Goal: Task Accomplishment & Management: Complete application form

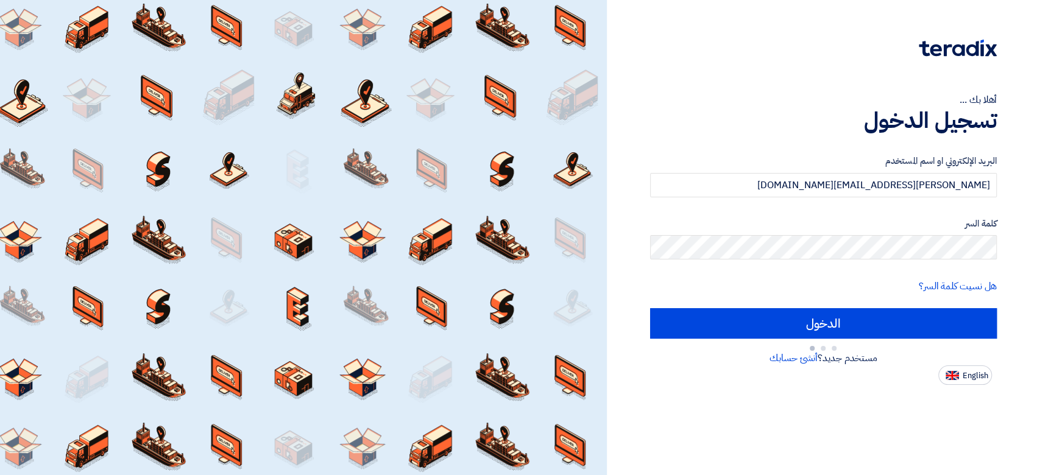
type input "Sign in"
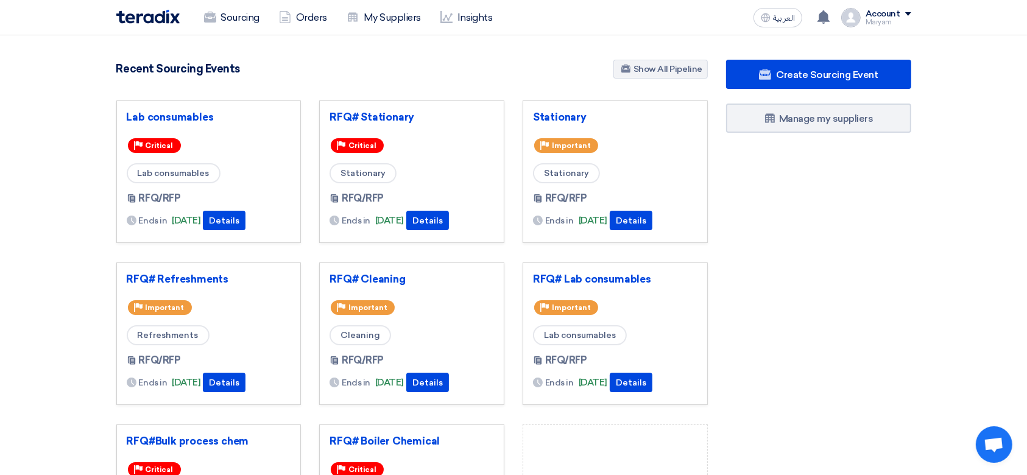
click at [895, 294] on div "Create Sourcing Event Manage my suppliers" at bounding box center [818, 338] width 203 height 556
click at [161, 116] on link "Lab consumables" at bounding box center [209, 117] width 164 height 12
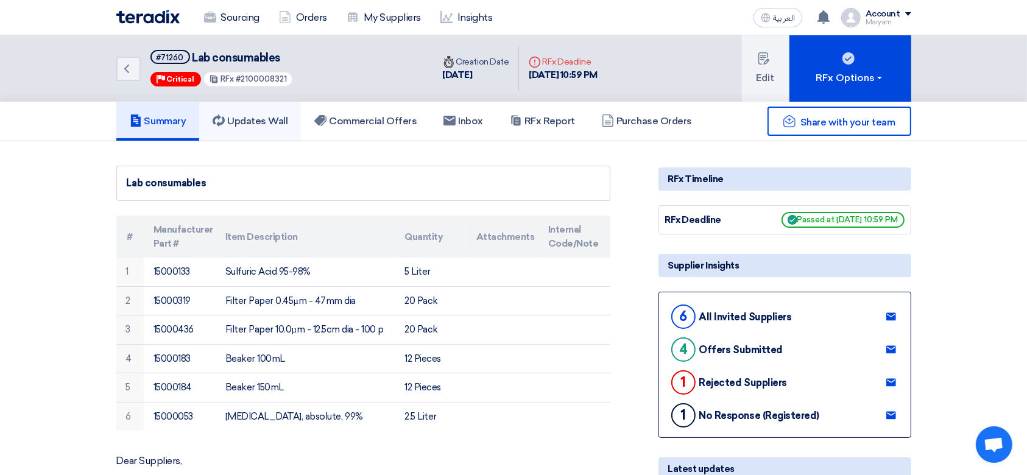
click at [258, 115] on h5 "Updates Wall" at bounding box center [250, 121] width 75 height 12
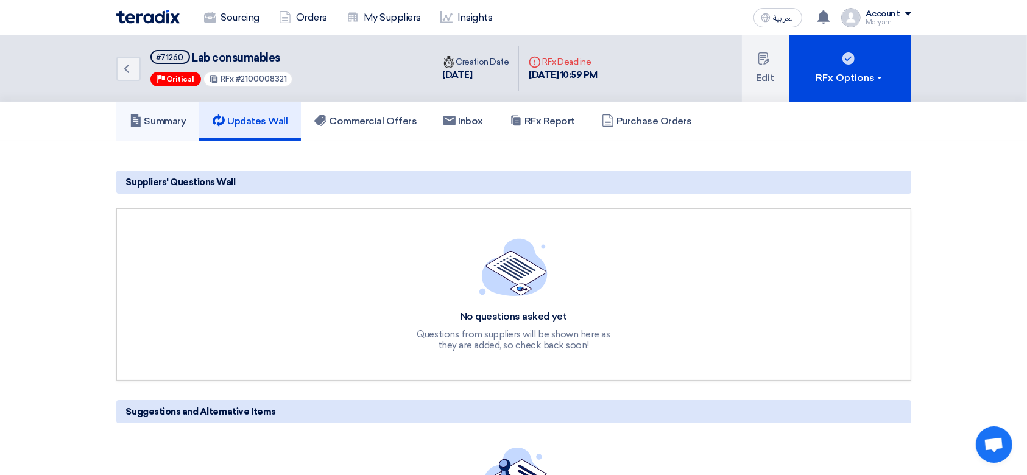
click at [160, 115] on h5 "Summary" at bounding box center [158, 121] width 57 height 12
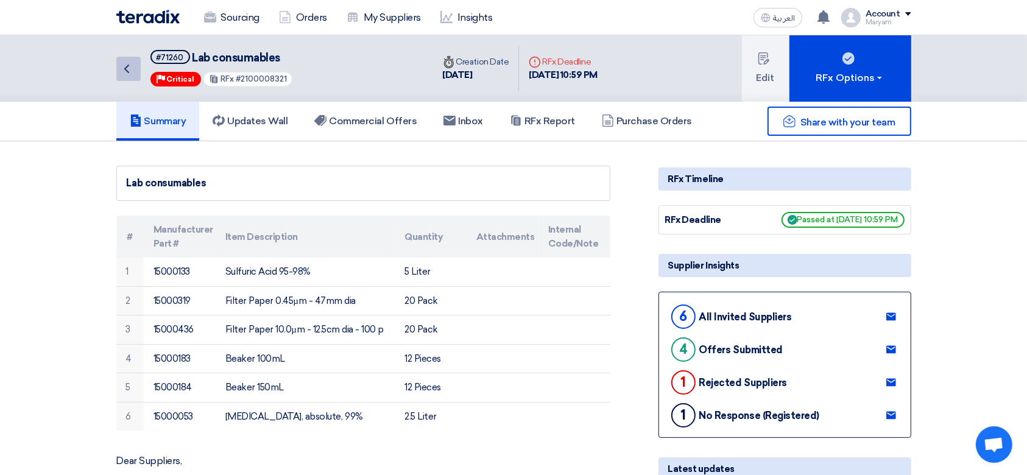
click at [132, 72] on icon "Back" at bounding box center [126, 69] width 15 height 15
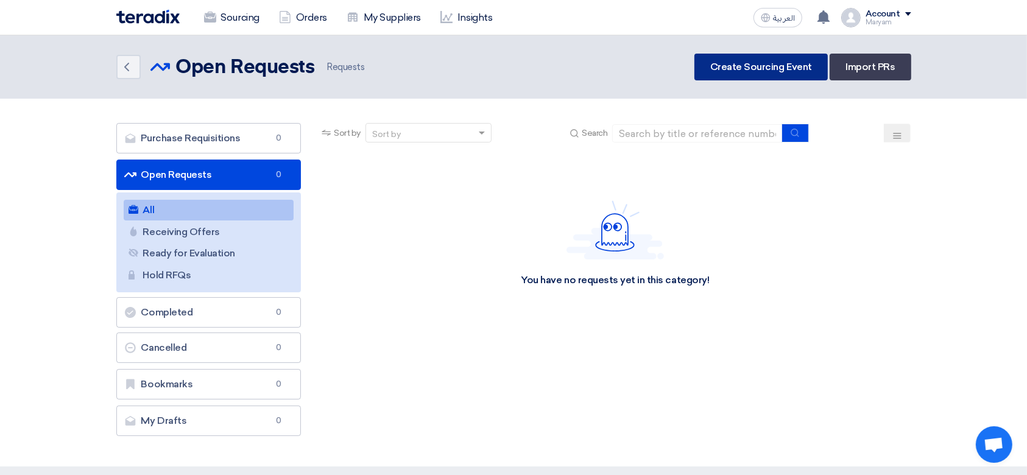
click at [755, 56] on link "Create Sourcing Event" at bounding box center [760, 67] width 133 height 27
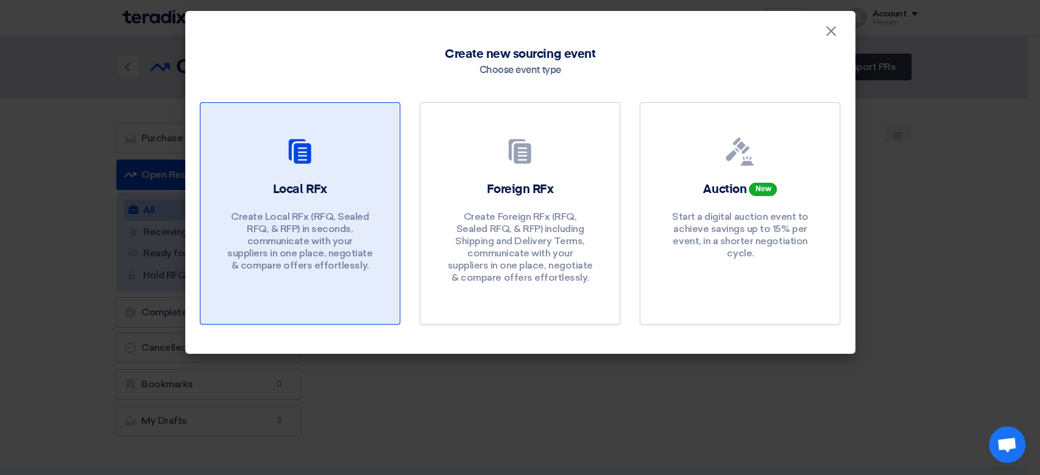
click at [342, 183] on div "Local RFx Create Local RFx (RFQ, Sealed RFQ, & RFP) in seconds, communicate wit…" at bounding box center [300, 229] width 170 height 97
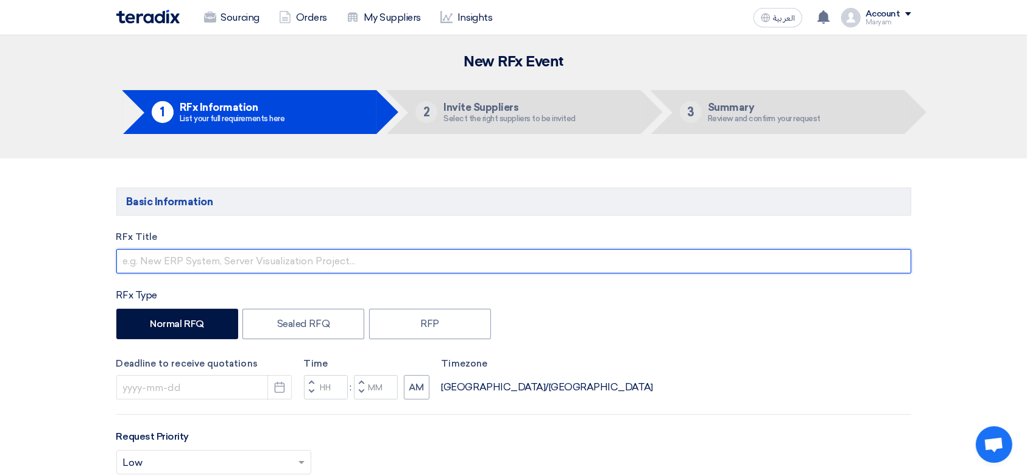
click at [156, 256] on input "text" at bounding box center [513, 261] width 795 height 24
paste input "Thread Mop"
type input "Thread Mop"
drag, startPoint x: 227, startPoint y: 255, endPoint x: 47, endPoint y: 255, distance: 180.3
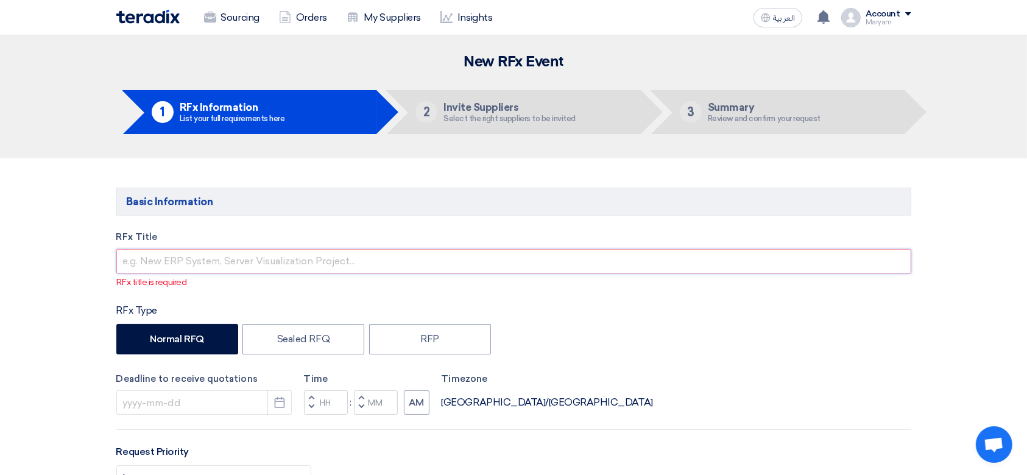
paste input "Water treatment chem"
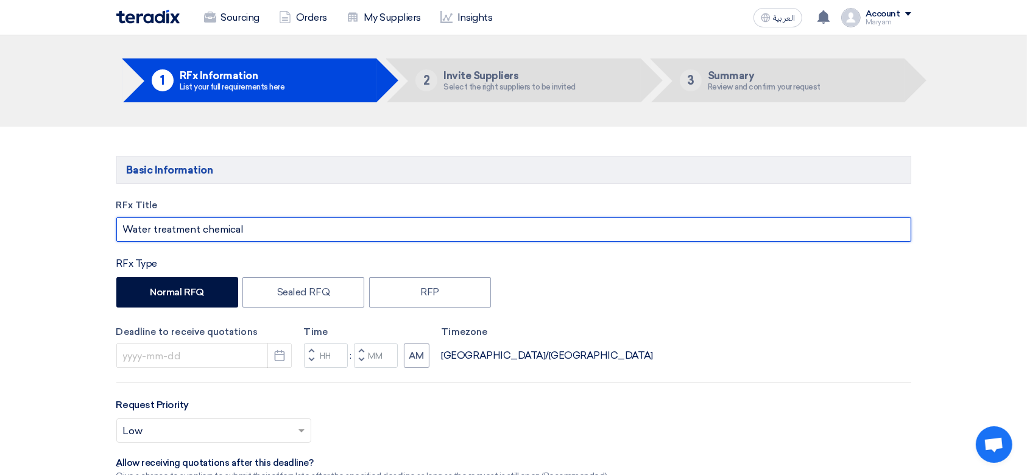
scroll to position [81, 0]
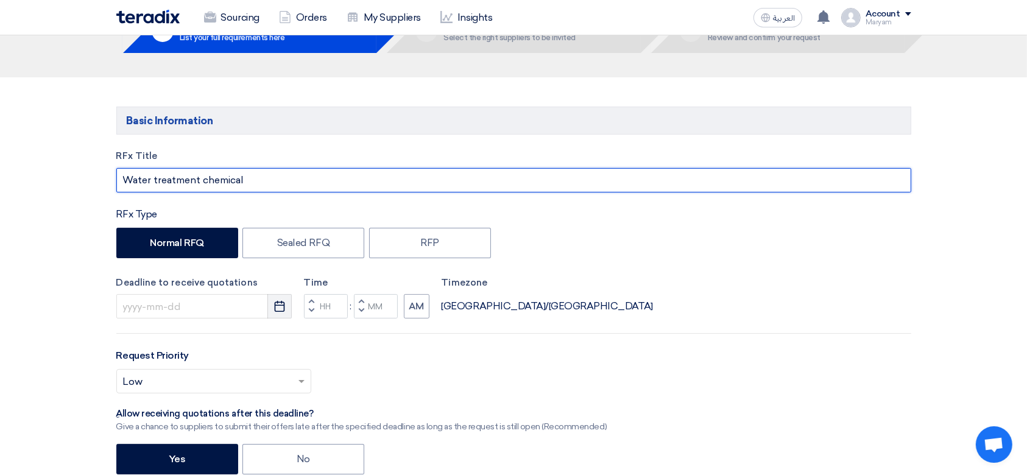
type input "Water treatment chemical"
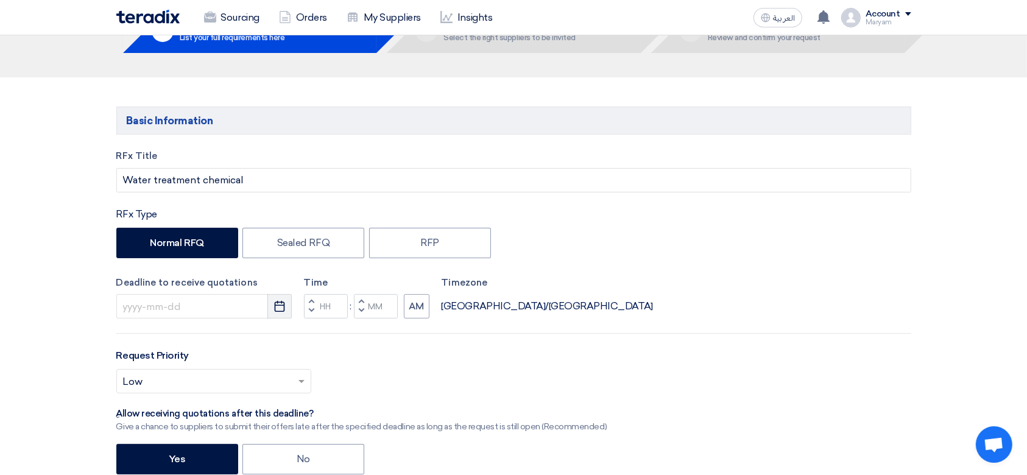
click at [284, 308] on use "button" at bounding box center [280, 306] width 10 height 11
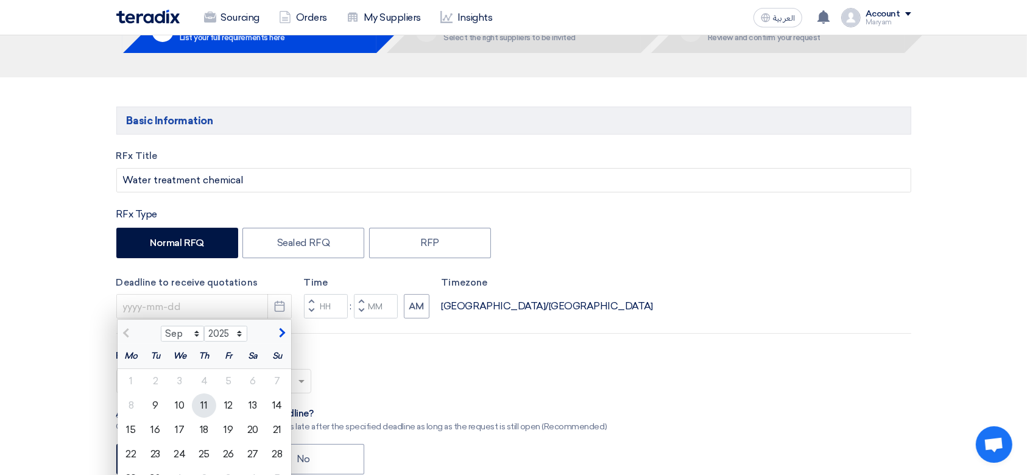
click at [202, 403] on div "11" at bounding box center [204, 405] width 24 height 24
type input "[DATE]"
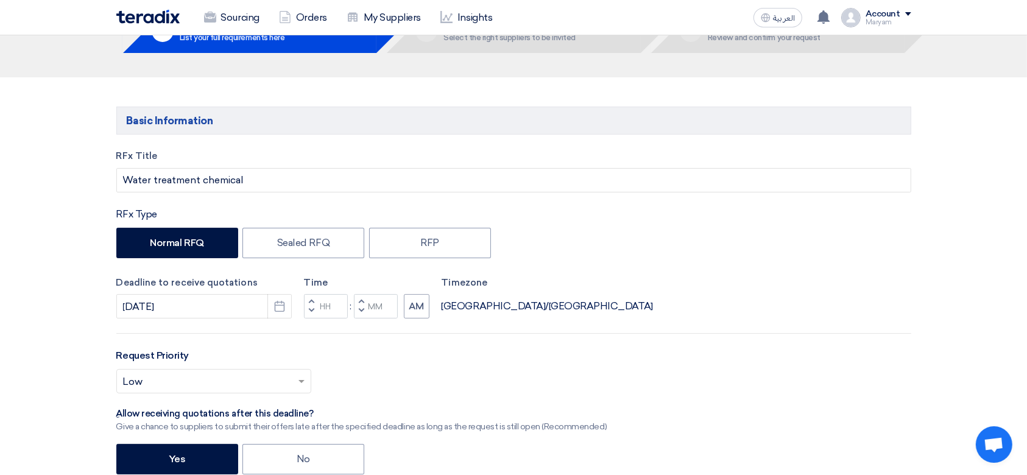
click at [307, 309] on button "Decrement hours" at bounding box center [311, 311] width 15 height 15
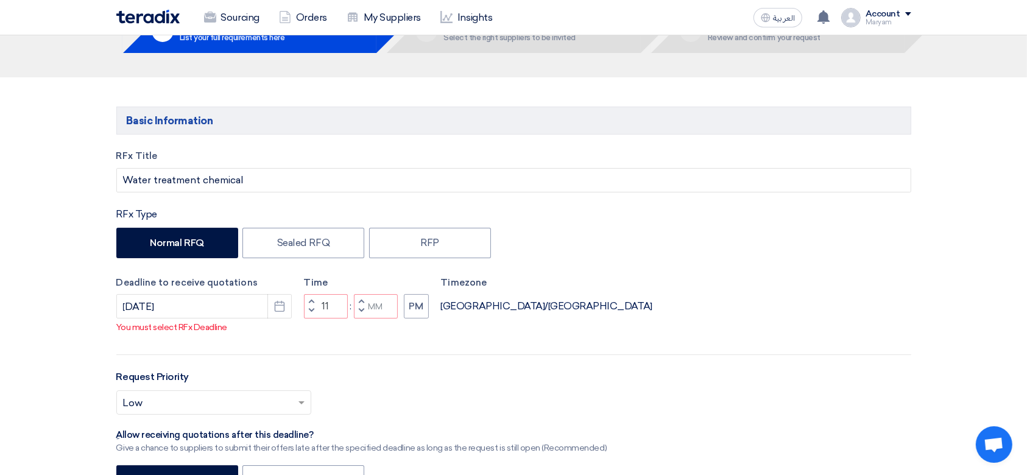
click at [361, 309] on span "button" at bounding box center [361, 310] width 4 height 7
type input "10"
type input "59"
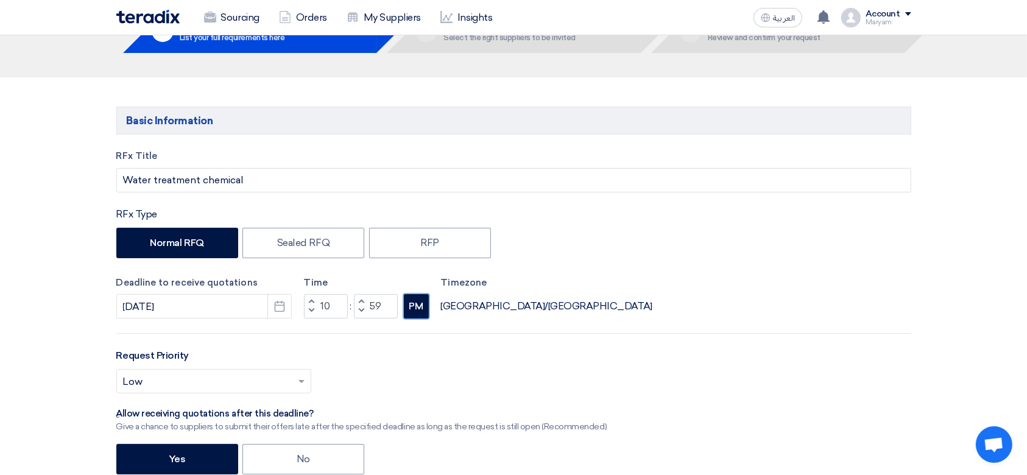
click at [414, 302] on button "PM" at bounding box center [416, 306] width 25 height 24
click at [132, 381] on input "text" at bounding box center [207, 383] width 169 height 20
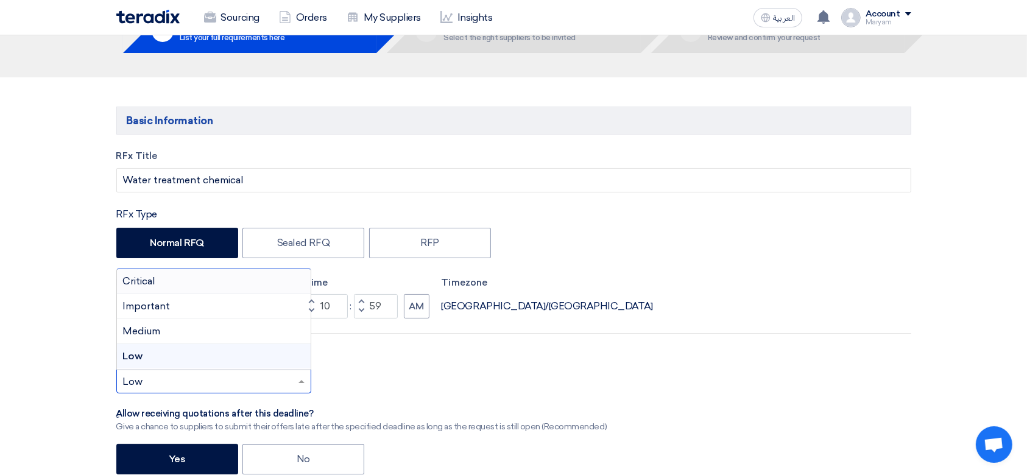
click at [166, 287] on div "Critical" at bounding box center [214, 281] width 194 height 25
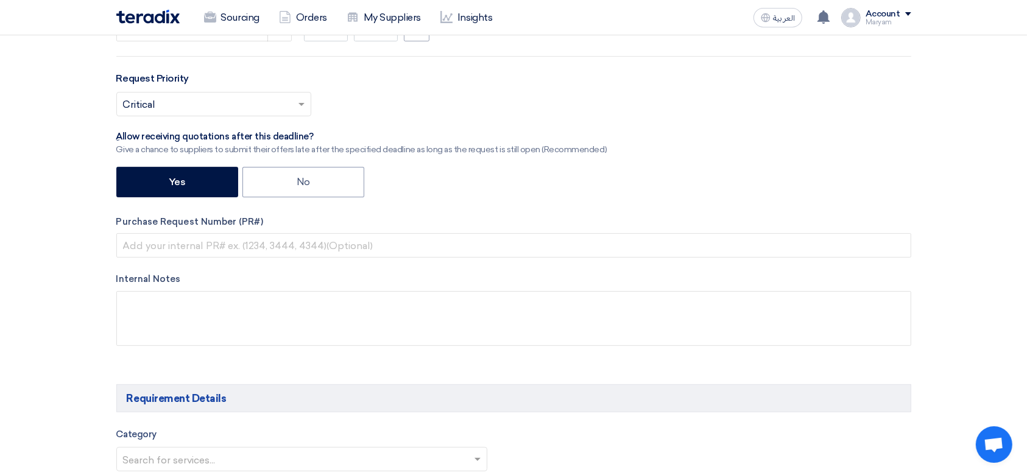
scroll to position [406, 0]
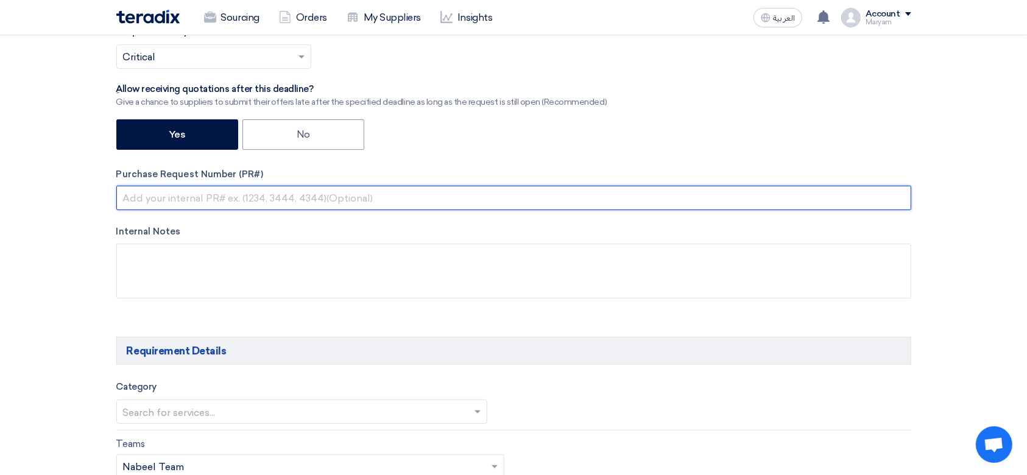
click at [205, 188] on input "text" at bounding box center [513, 198] width 795 height 24
paste input "2100008383"
type input "2100008383"
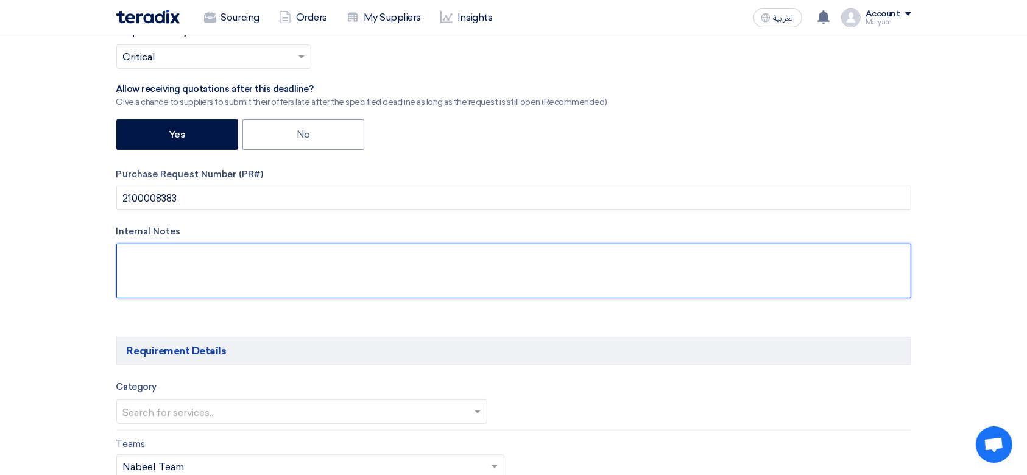
click at [143, 250] on textarea at bounding box center [513, 271] width 795 height 55
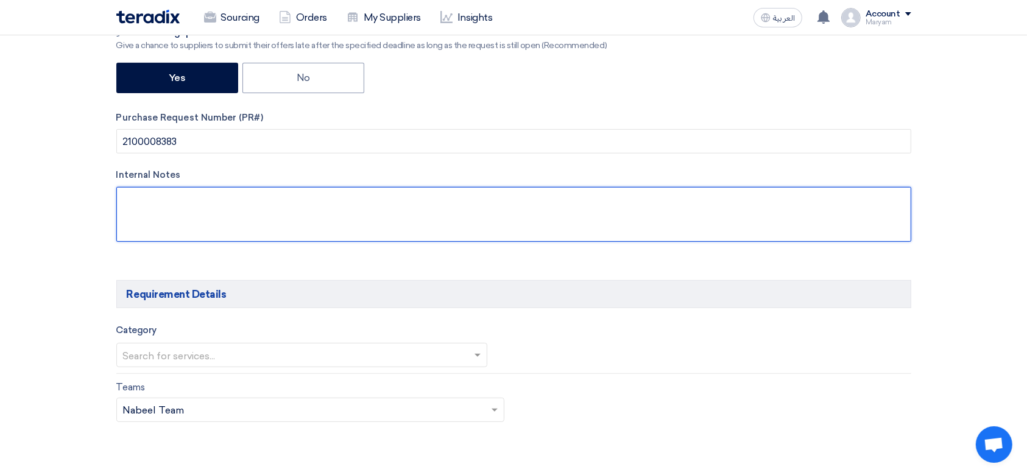
scroll to position [487, 0]
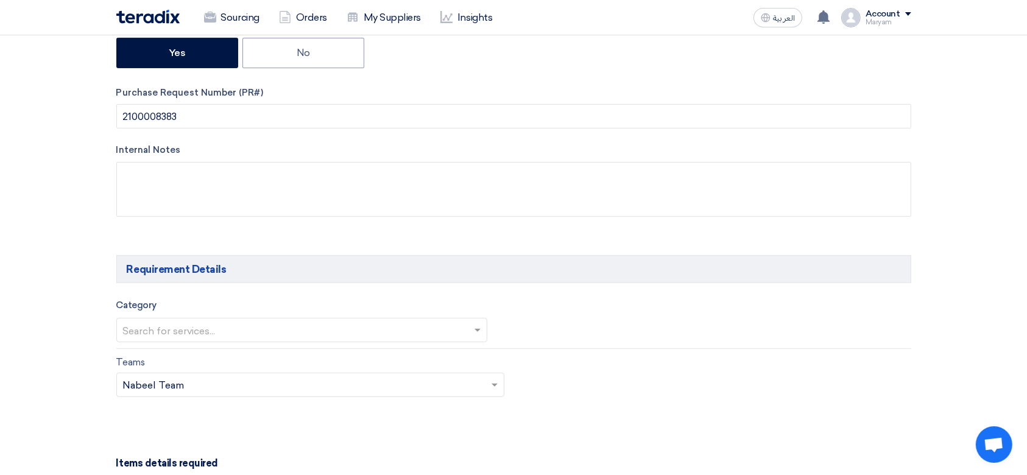
click at [158, 320] on div at bounding box center [302, 330] width 370 height 20
type input "wate"
click at [180, 303] on span "Water treatment chem" at bounding box center [176, 305] width 106 height 12
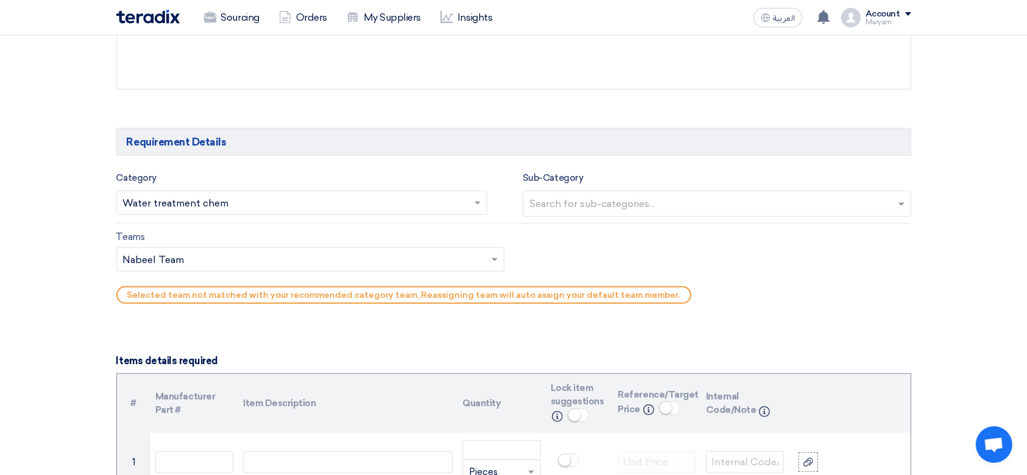
scroll to position [731, 0]
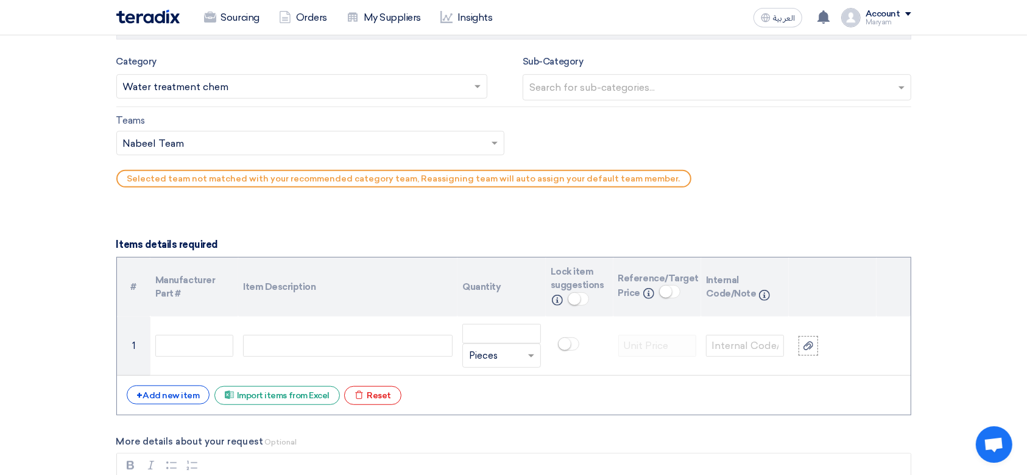
click at [161, 144] on input "text" at bounding box center [304, 144] width 363 height 20
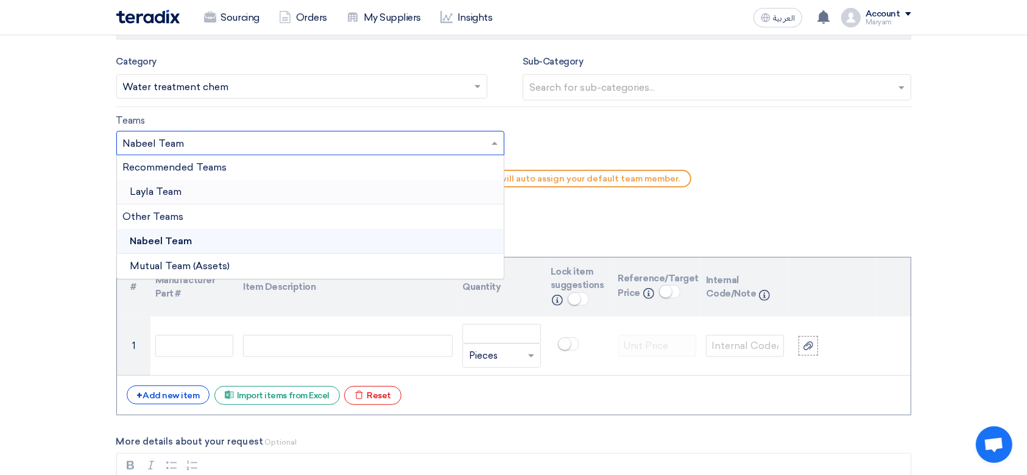
click at [155, 186] on span "Layla Team" at bounding box center [156, 192] width 52 height 12
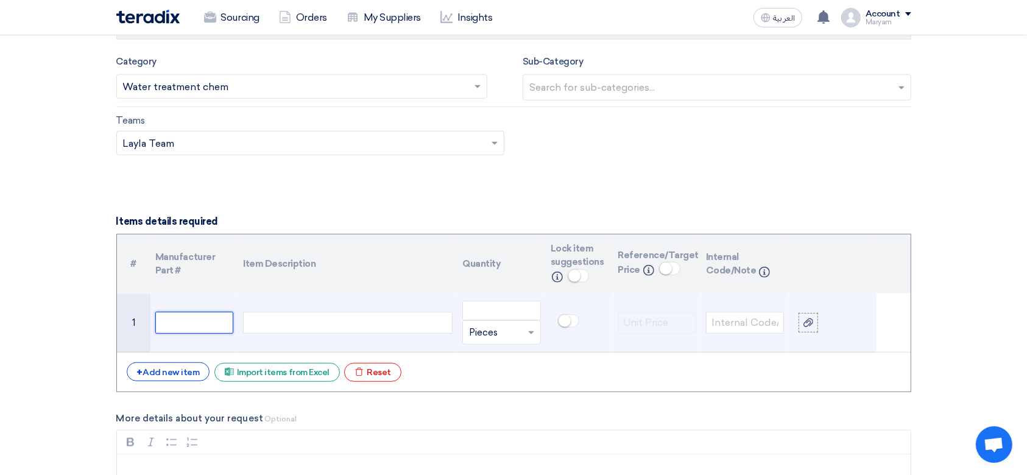
click at [185, 319] on input "text" at bounding box center [194, 323] width 78 height 22
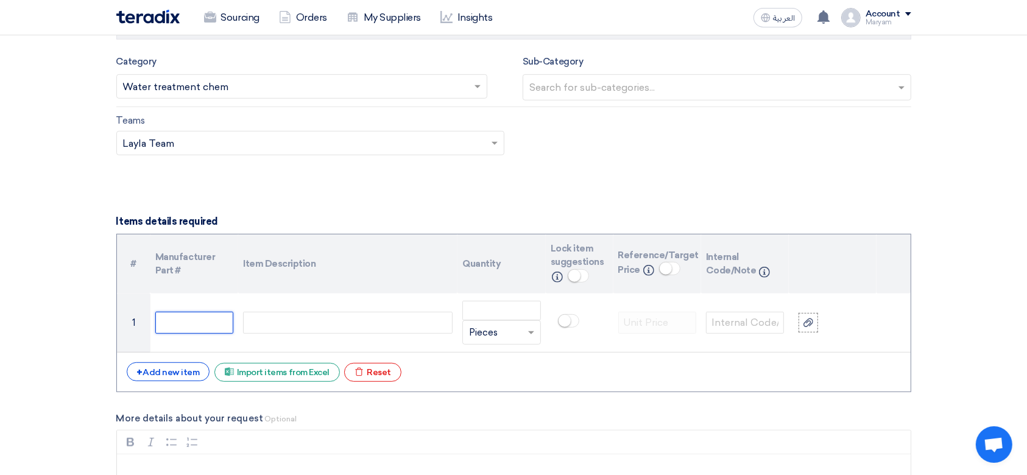
paste input "16000020"
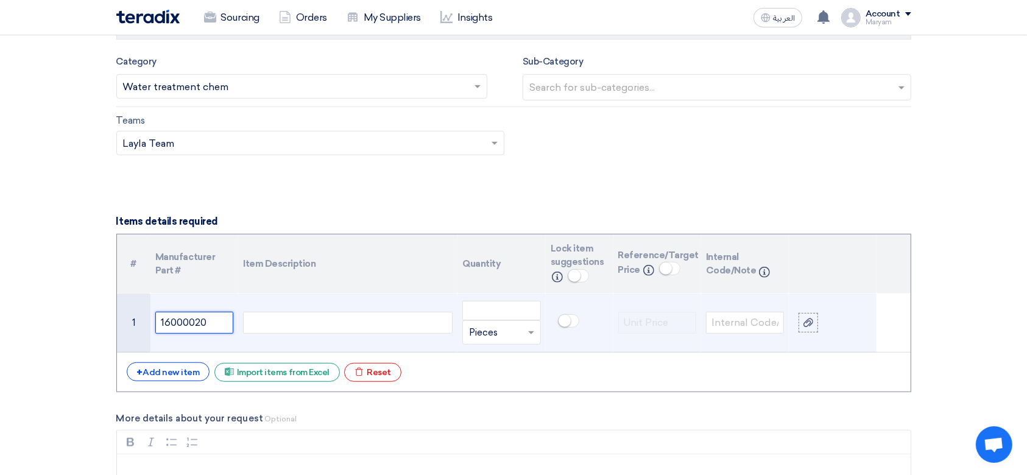
type input "16000020"
click at [297, 319] on div at bounding box center [348, 323] width 210 height 22
paste div
click at [499, 314] on input "number" at bounding box center [501, 310] width 78 height 19
type input "200"
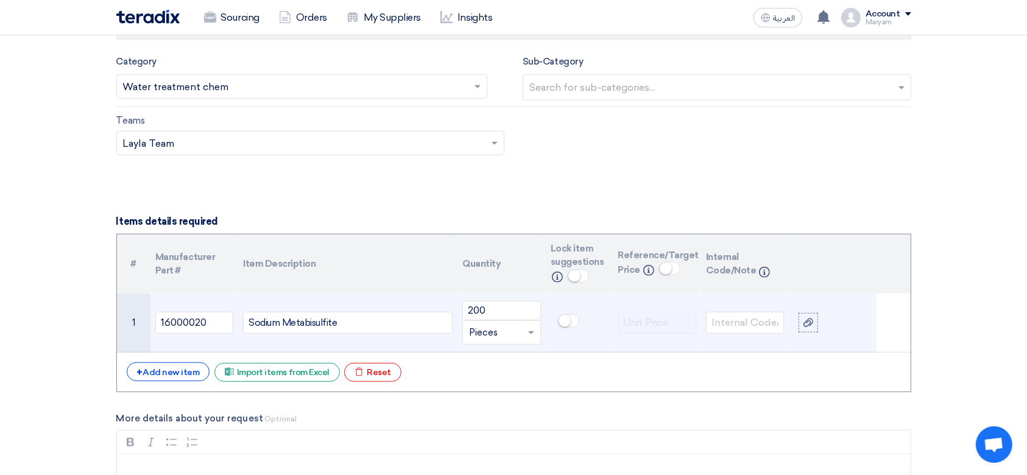
click at [487, 335] on input "text" at bounding box center [494, 332] width 50 height 19
click at [484, 203] on span "Kilogram" at bounding box center [488, 205] width 39 height 11
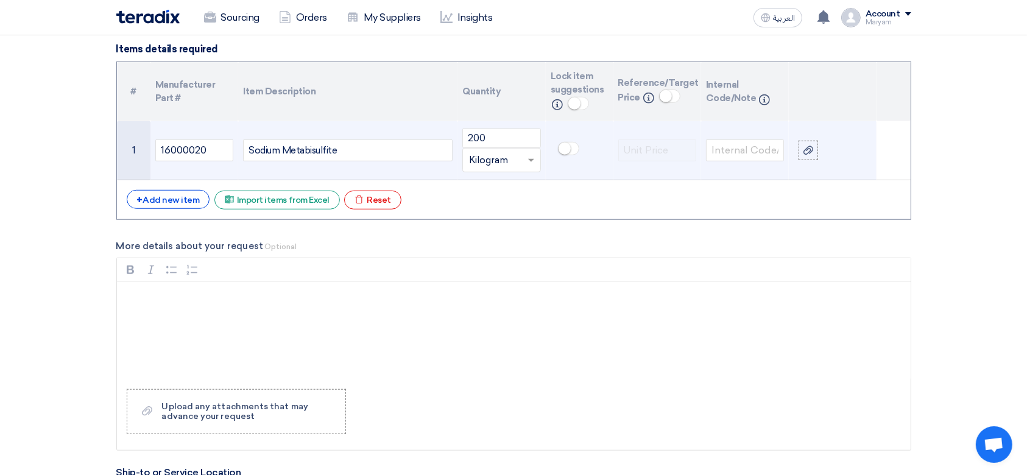
scroll to position [893, 0]
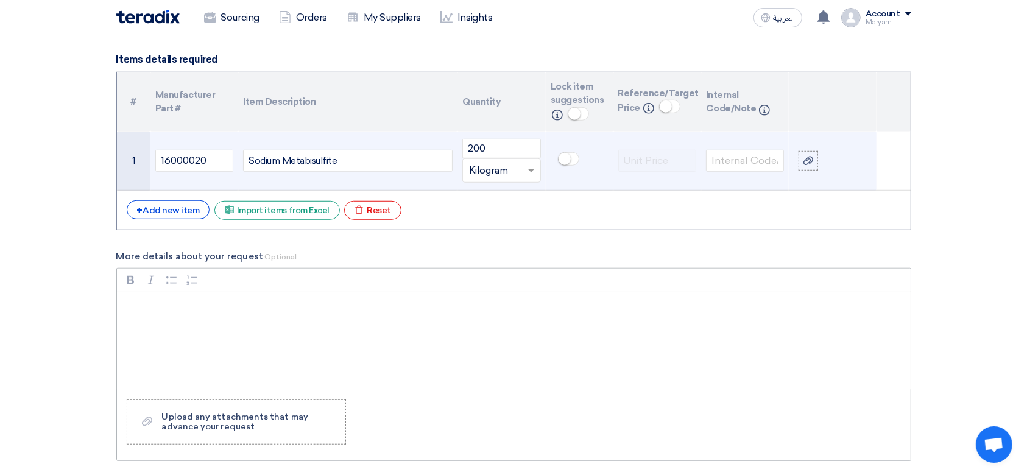
click at [167, 317] on div "Rich Text Editor, main" at bounding box center [514, 340] width 794 height 97
drag, startPoint x: 298, startPoint y: 370, endPoint x: 245, endPoint y: 369, distance: 53.6
click at [245, 369] on p "Kindly quote us your best comparative price for above items." at bounding box center [518, 370] width 773 height 15
drag, startPoint x: 290, startPoint y: 370, endPoint x: 586, endPoint y: 340, distance: 297.4
click at [632, 333] on p "Greetings," at bounding box center [518, 329] width 773 height 15
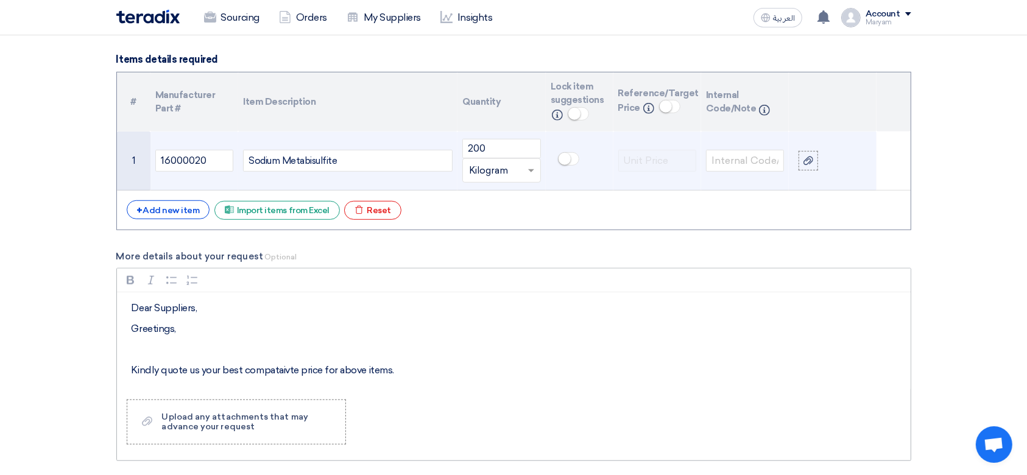
click at [283, 371] on p "Kindly quote us your best compataivte price for above items." at bounding box center [518, 370] width 773 height 15
click at [510, 363] on p "Kindly quote us your best compataitvte price for above items." at bounding box center [518, 370] width 773 height 15
click at [417, 372] on p "Kindly quote us your best competitive price for above items." at bounding box center [518, 370] width 773 height 15
drag, startPoint x: 404, startPoint y: 372, endPoint x: 385, endPoint y: 368, distance: 19.9
click at [385, 368] on p "Kindly quote us your best competitive price for above items." at bounding box center [518, 370] width 773 height 15
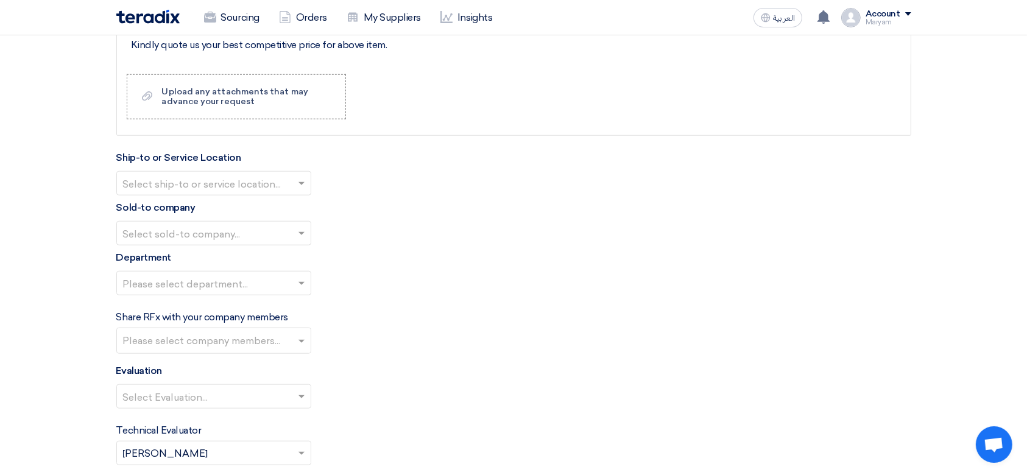
scroll to position [1136, 0]
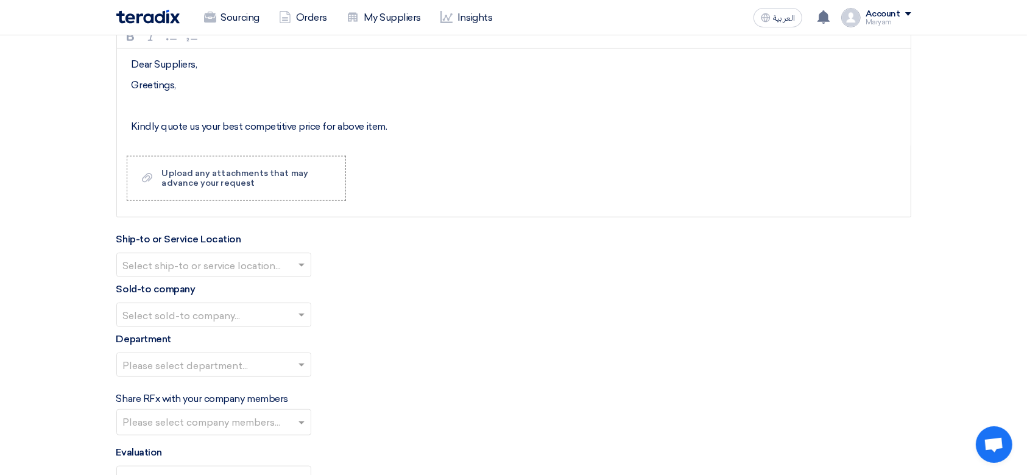
click at [155, 257] on input "text" at bounding box center [207, 266] width 169 height 20
click at [190, 287] on span "[PERSON_NAME] Advanced Development Company" at bounding box center [247, 289] width 249 height 12
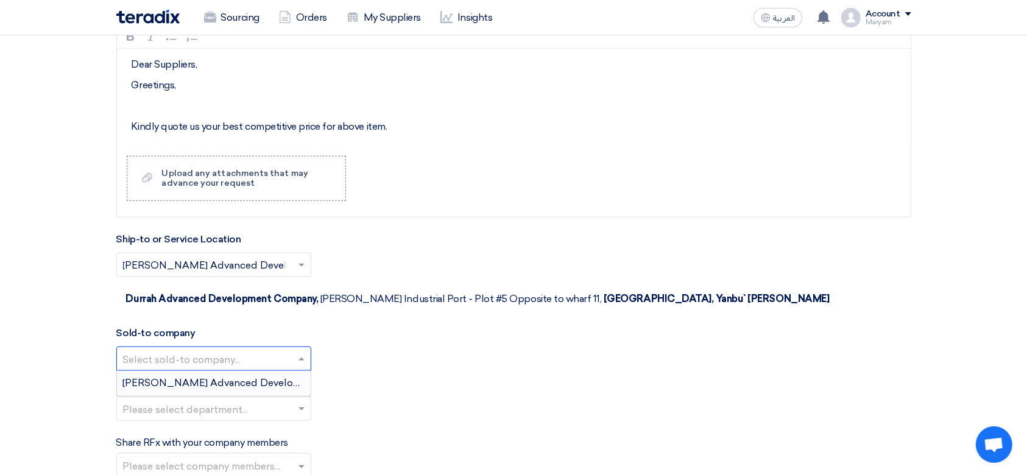
click at [197, 350] on input "text" at bounding box center [207, 360] width 169 height 20
click at [199, 377] on span "[PERSON_NAME] Advanced Development Company" at bounding box center [247, 383] width 249 height 12
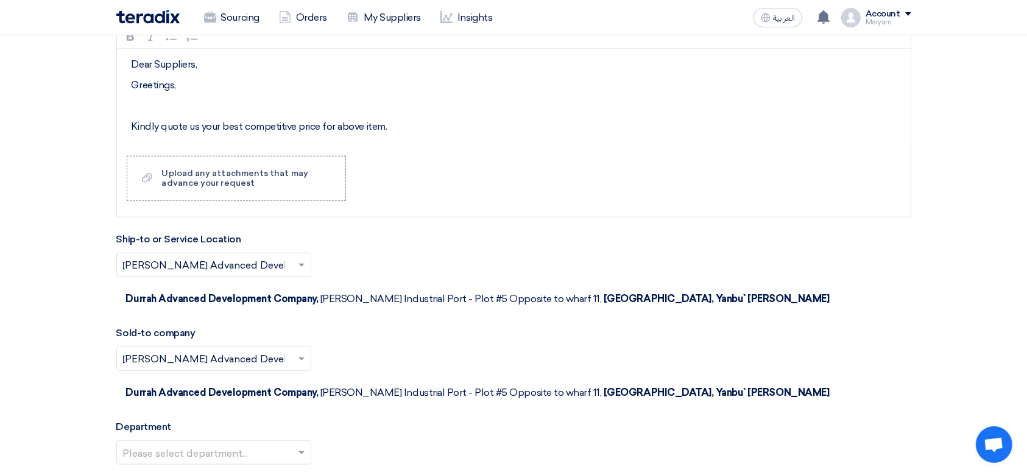
scroll to position [1218, 0]
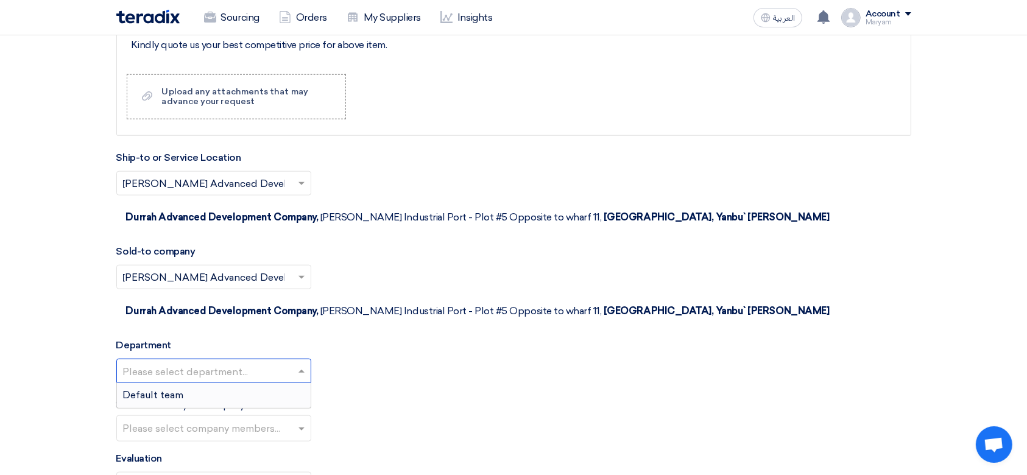
click at [174, 362] on input "text" at bounding box center [207, 372] width 169 height 20
click at [183, 383] on div "Default team" at bounding box center [214, 395] width 194 height 24
click at [176, 420] on input "text" at bounding box center [215, 430] width 185 height 20
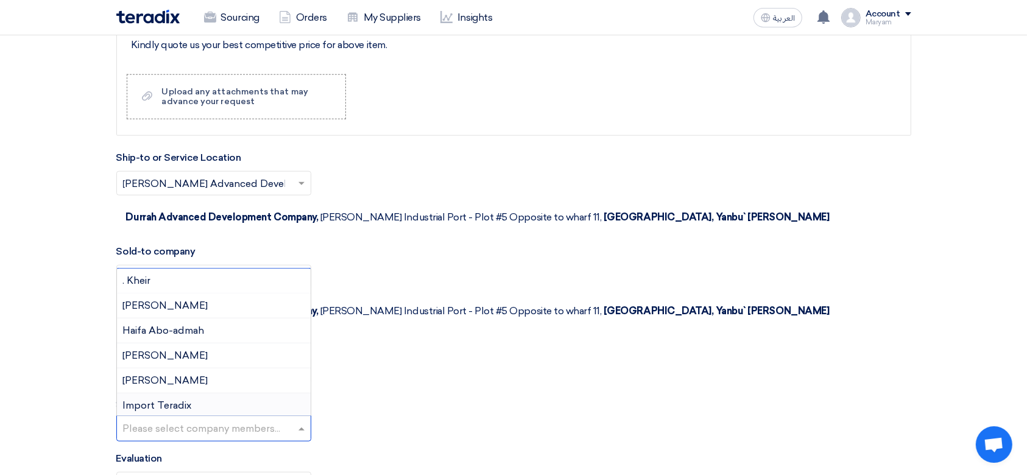
click at [424, 398] on div "Share RFx with your company members Please select company members... . Kheir [P…" at bounding box center [513, 420] width 795 height 44
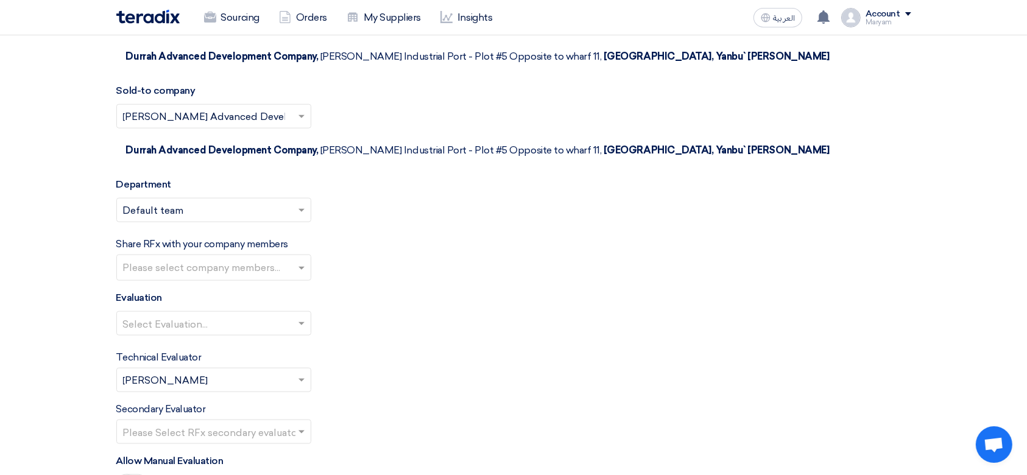
scroll to position [1380, 0]
click at [171, 314] on input "text" at bounding box center [207, 324] width 169 height 20
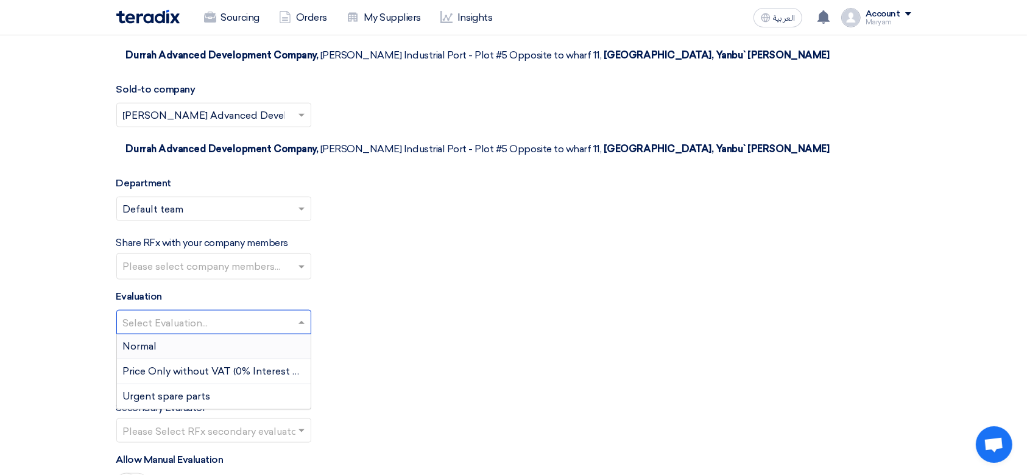
click at [174, 334] on div "Normal" at bounding box center [214, 346] width 194 height 25
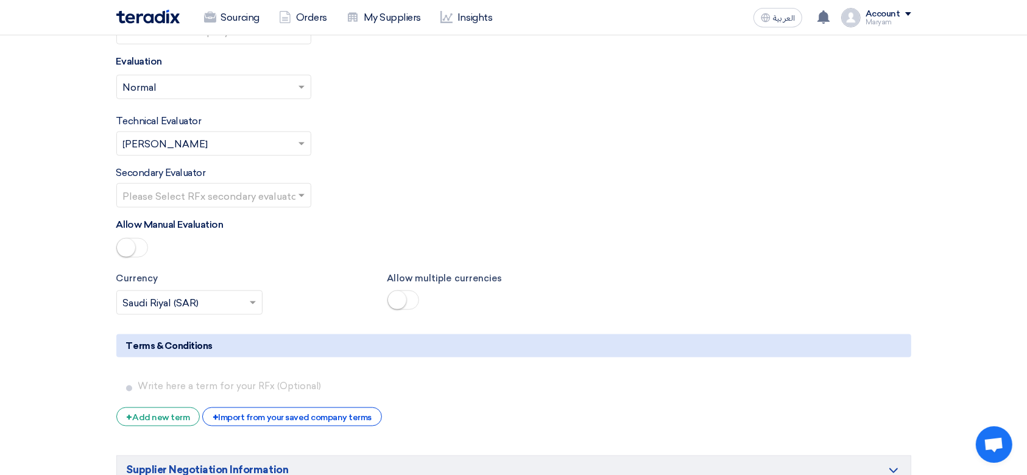
scroll to position [1624, 0]
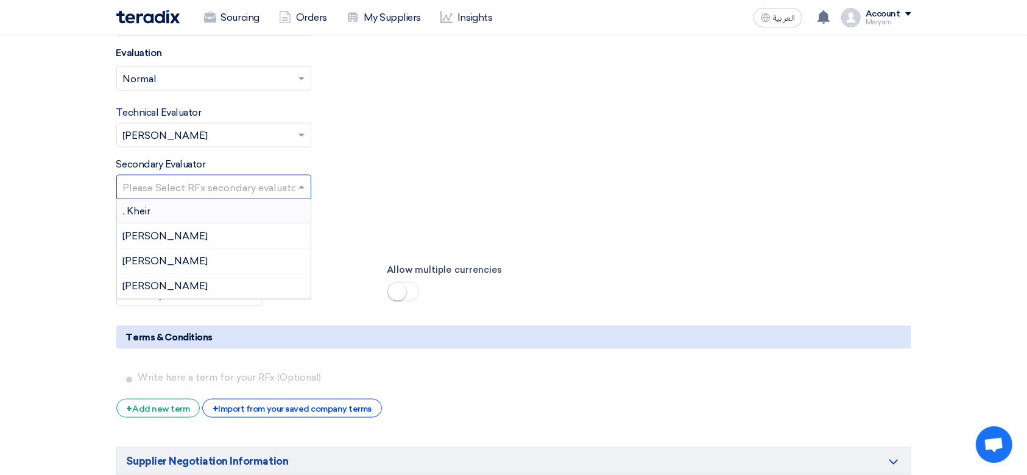
click at [139, 178] on input "text" at bounding box center [207, 188] width 169 height 20
click at [398, 209] on div "Allow Manual Evaluation" at bounding box center [513, 231] width 795 height 44
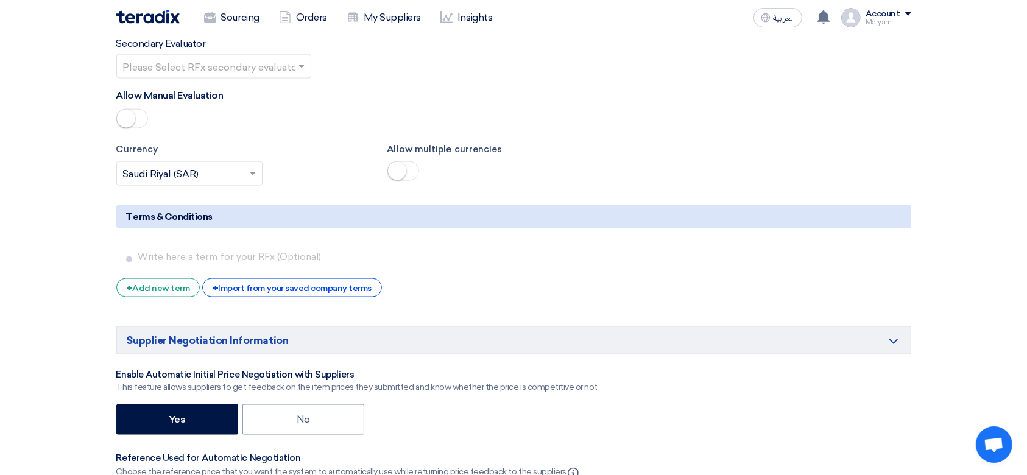
scroll to position [1867, 0]
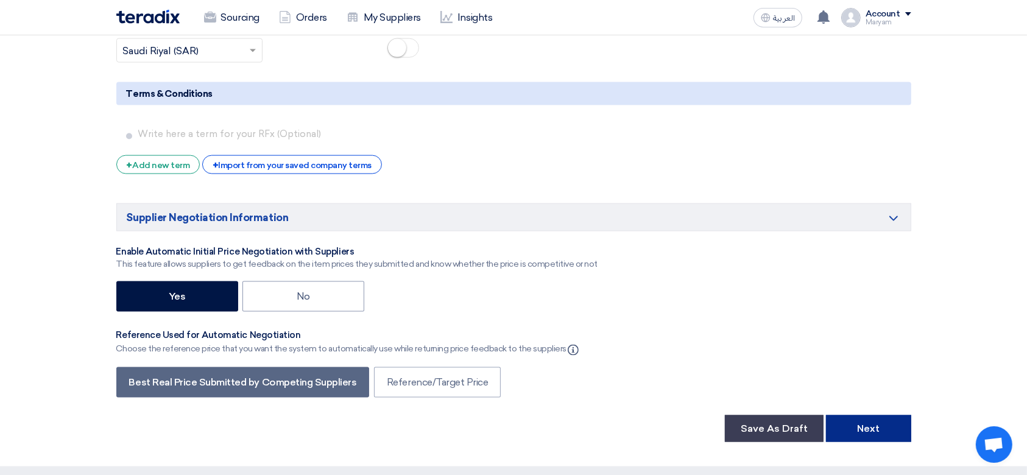
click at [899, 415] on button "Next" at bounding box center [868, 428] width 85 height 27
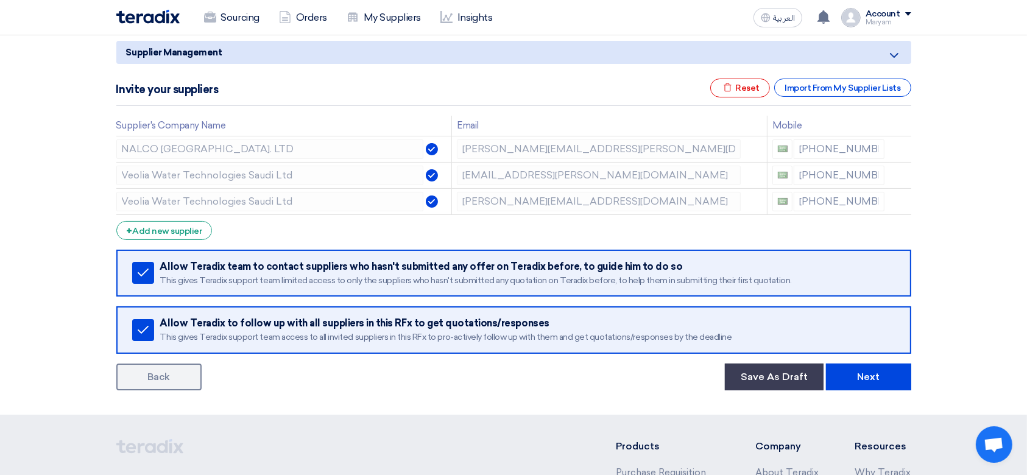
scroll to position [162, 0]
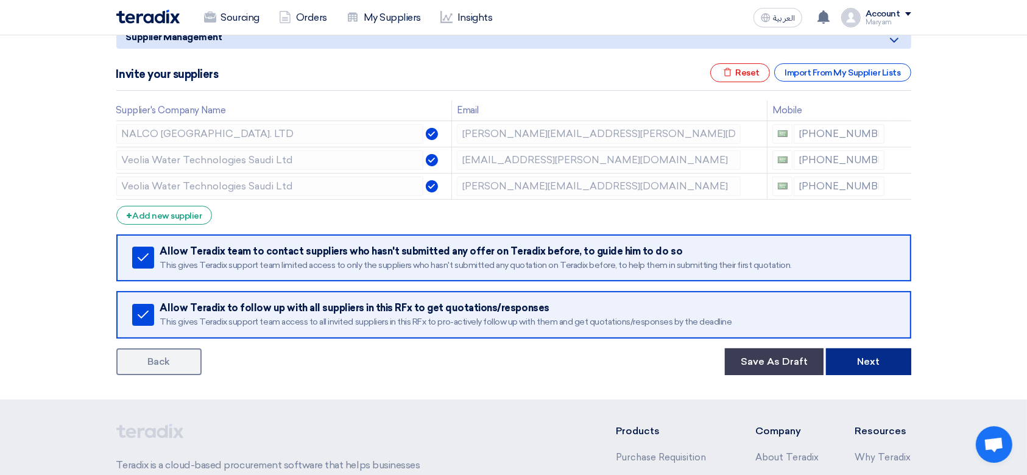
click at [889, 361] on button "Next" at bounding box center [868, 361] width 85 height 27
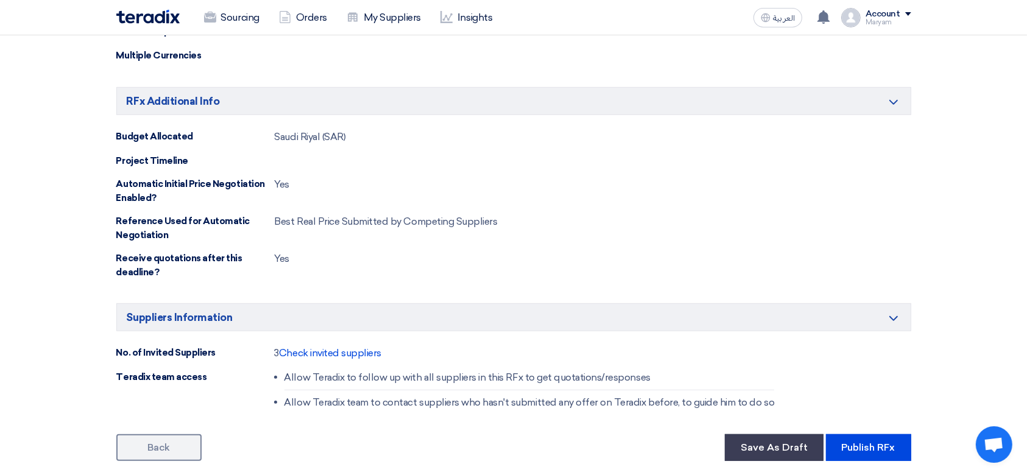
scroll to position [827, 0]
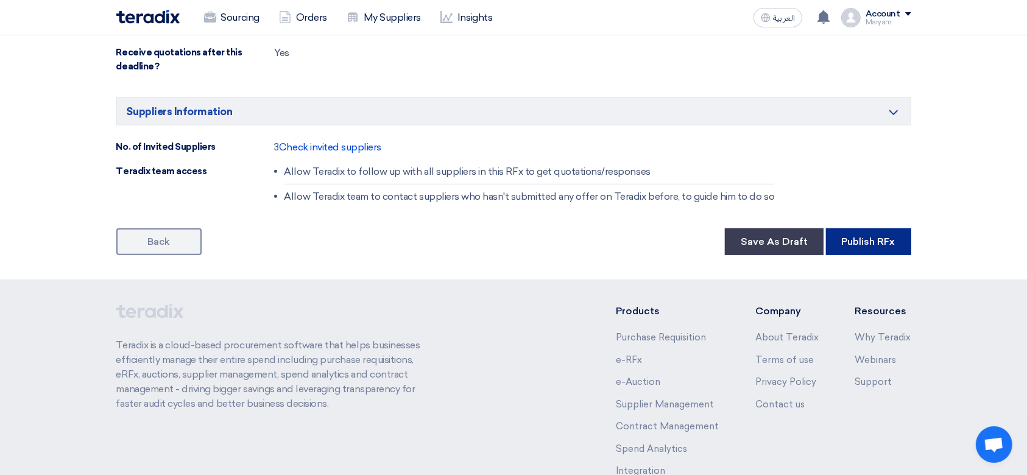
click at [884, 239] on button "Publish RFx" at bounding box center [868, 241] width 85 height 27
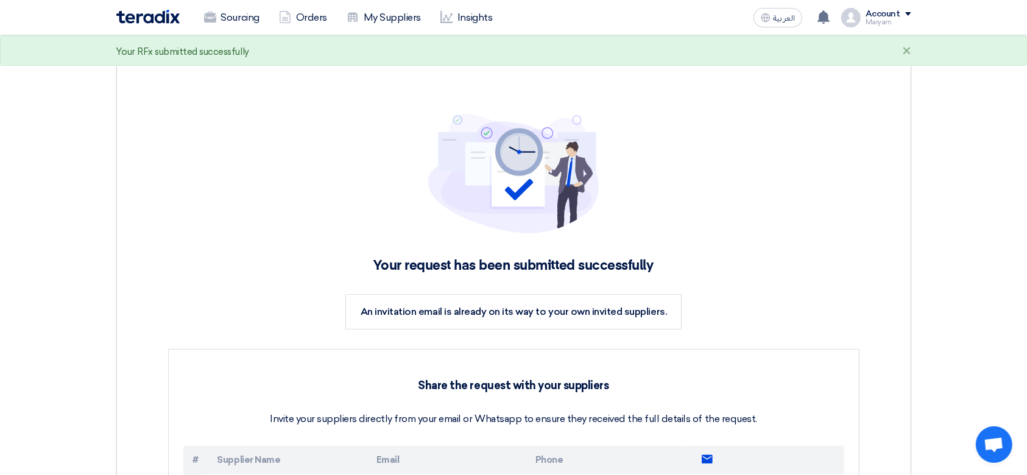
click at [161, 13] on img at bounding box center [147, 17] width 63 height 14
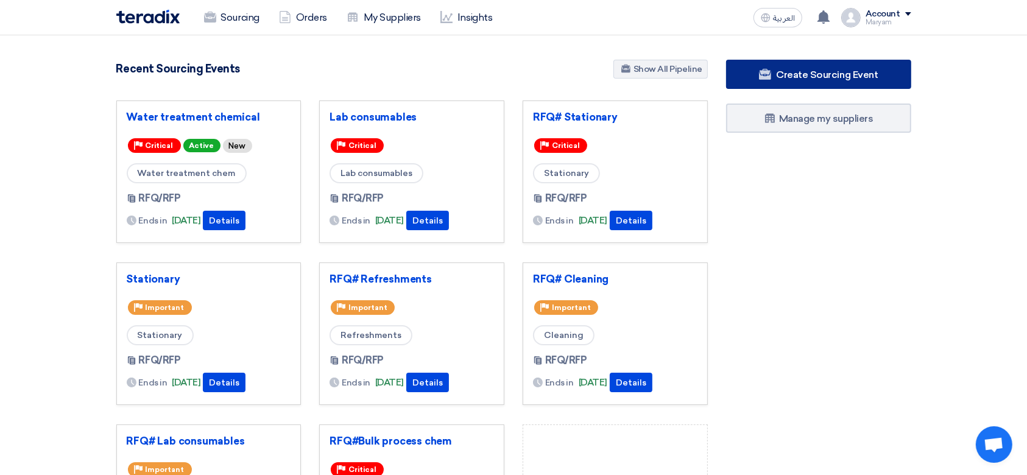
click at [844, 76] on span "Create Sourcing Event" at bounding box center [827, 75] width 102 height 12
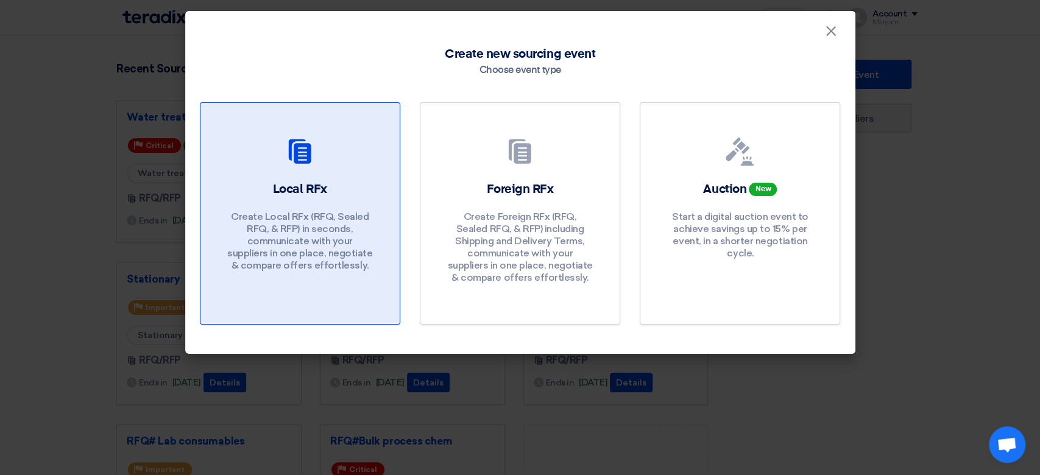
click at [270, 167] on div at bounding box center [300, 154] width 170 height 34
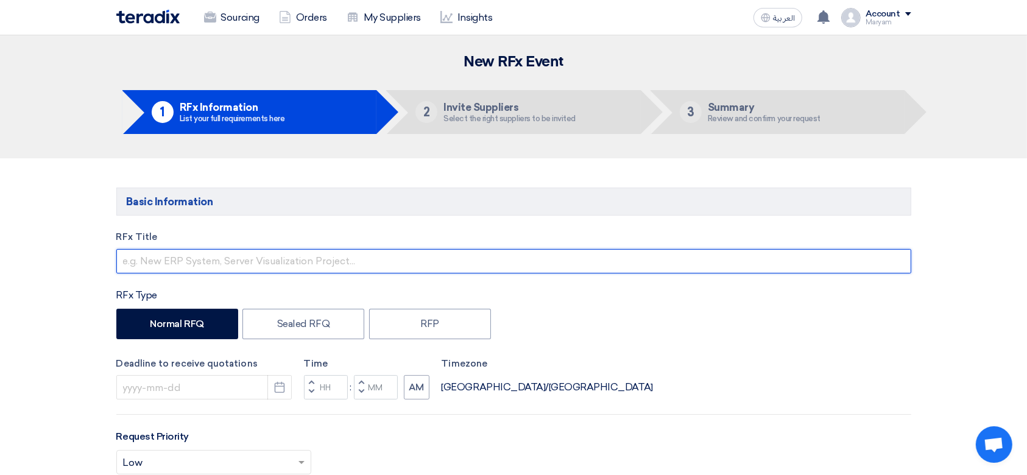
click at [217, 261] on input "text" at bounding box center [513, 261] width 795 height 24
paste input "Refreshments"
click at [150, 261] on input "RFQ#Refreshments" at bounding box center [513, 261] width 795 height 24
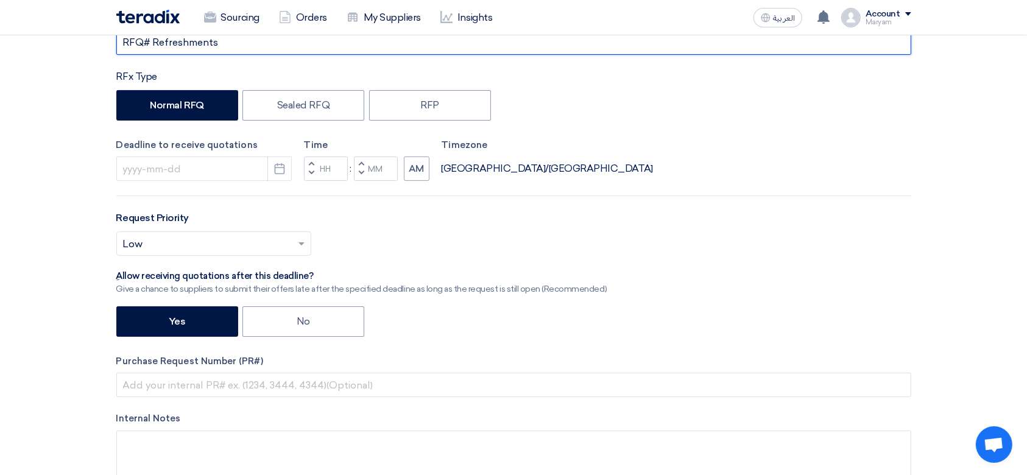
scroll to position [244, 0]
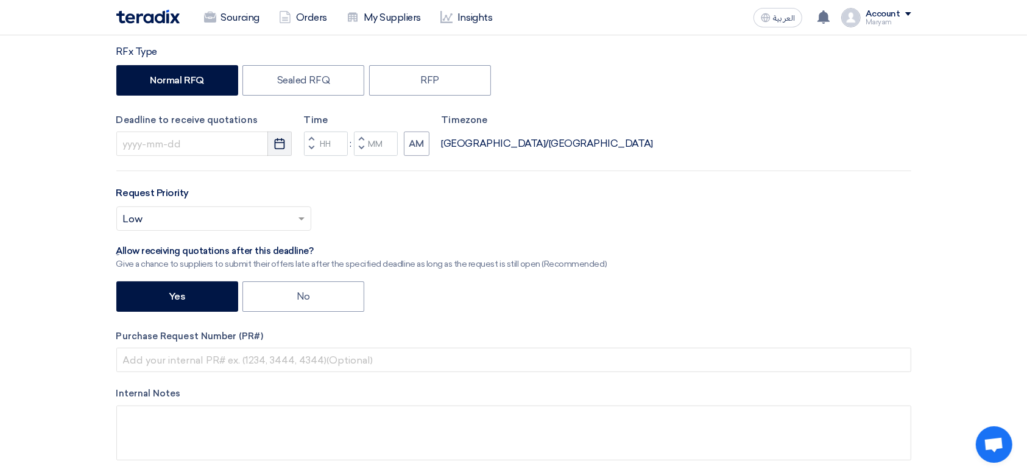
type input "RFQ# Refreshments"
click at [274, 140] on icon "Pick a date" at bounding box center [279, 144] width 12 height 12
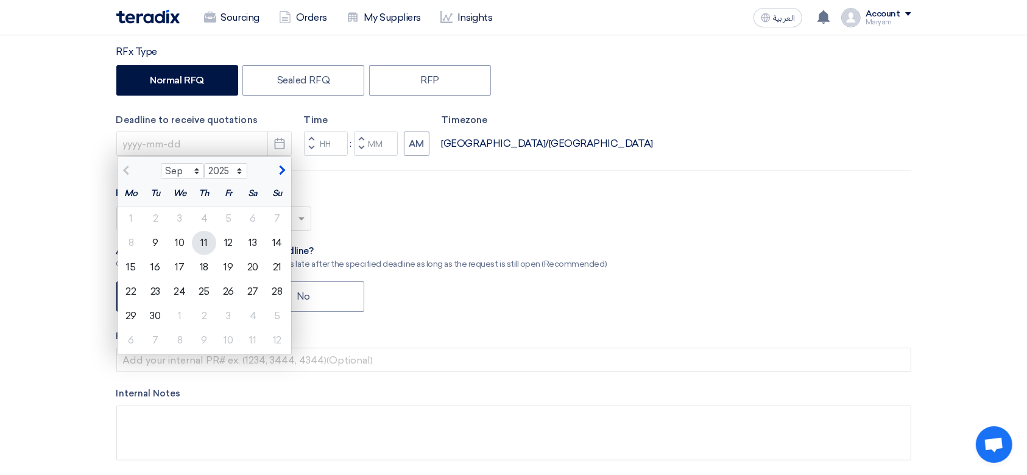
click at [205, 240] on div "11" at bounding box center [204, 243] width 24 height 24
type input "[DATE]"
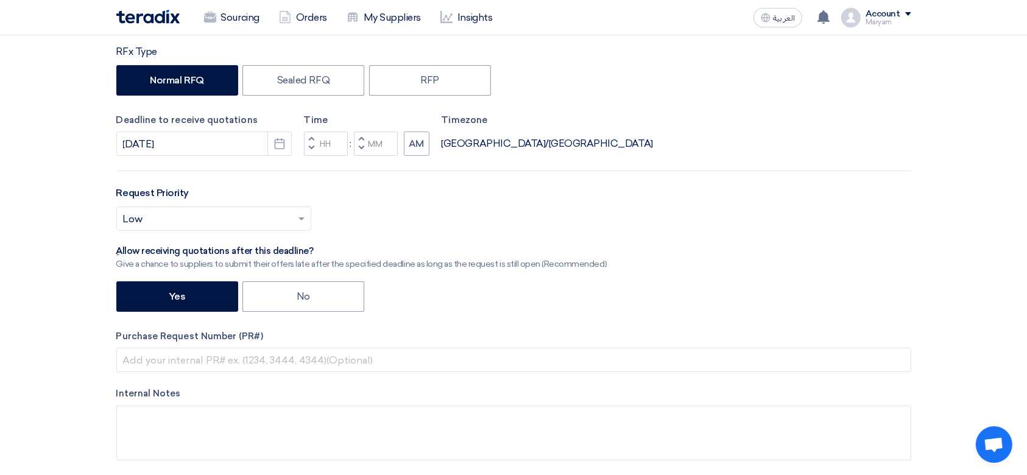
click at [311, 147] on span "button" at bounding box center [311, 147] width 4 height 7
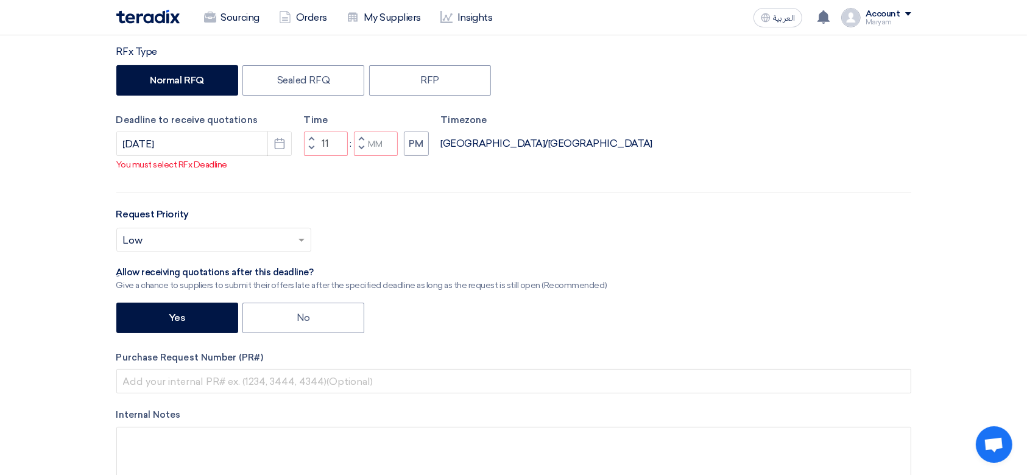
click at [361, 146] on span "button" at bounding box center [361, 147] width 4 height 7
type input "10"
type input "59"
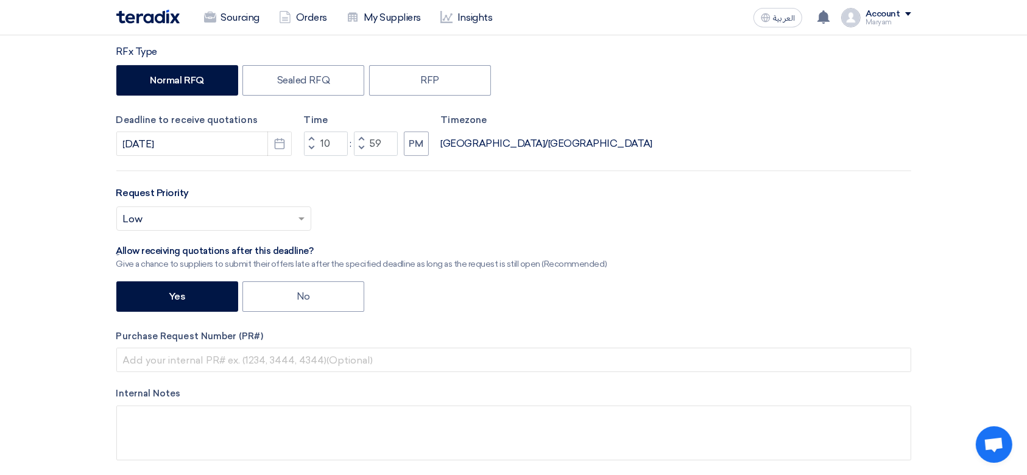
click at [163, 217] on input "text" at bounding box center [207, 220] width 169 height 20
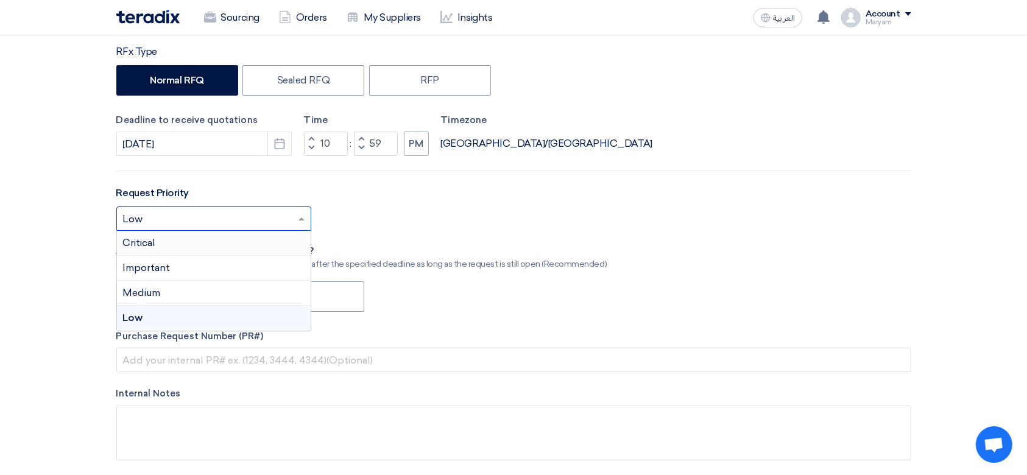
click at [161, 238] on div "Critical" at bounding box center [214, 243] width 194 height 25
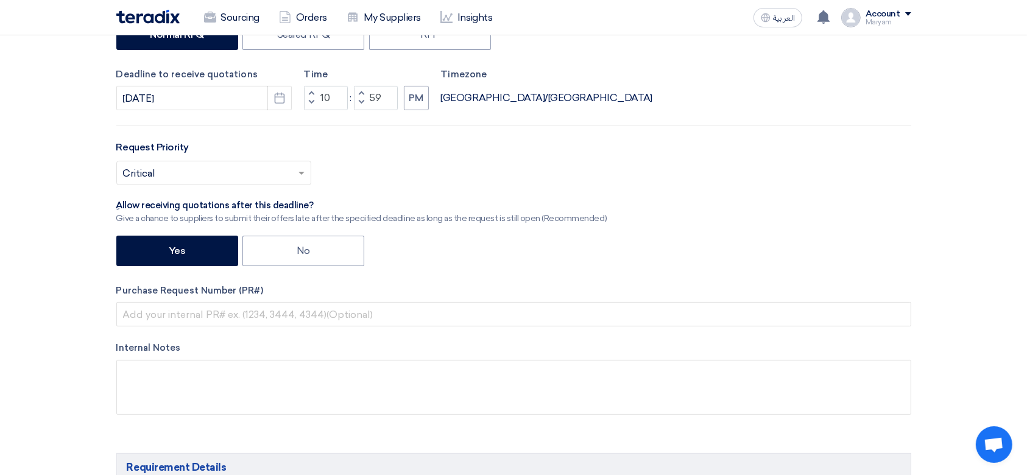
scroll to position [325, 0]
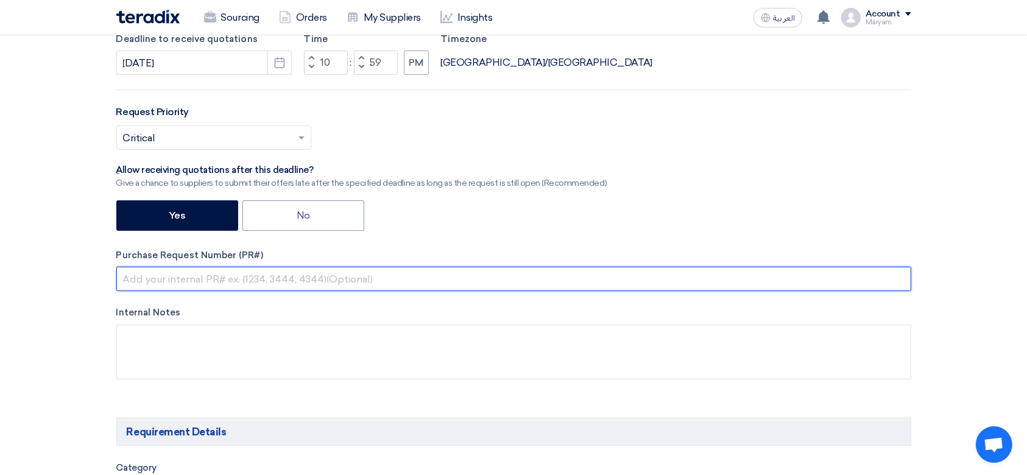
click at [149, 282] on input "text" at bounding box center [513, 279] width 795 height 24
paste input "2200002386"
type input "2200002386"
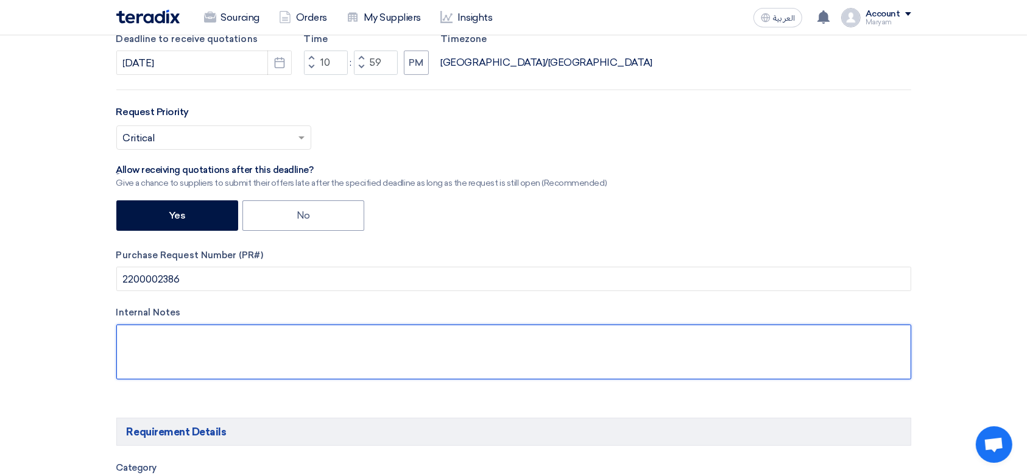
click at [176, 334] on textarea at bounding box center [513, 352] width 795 height 55
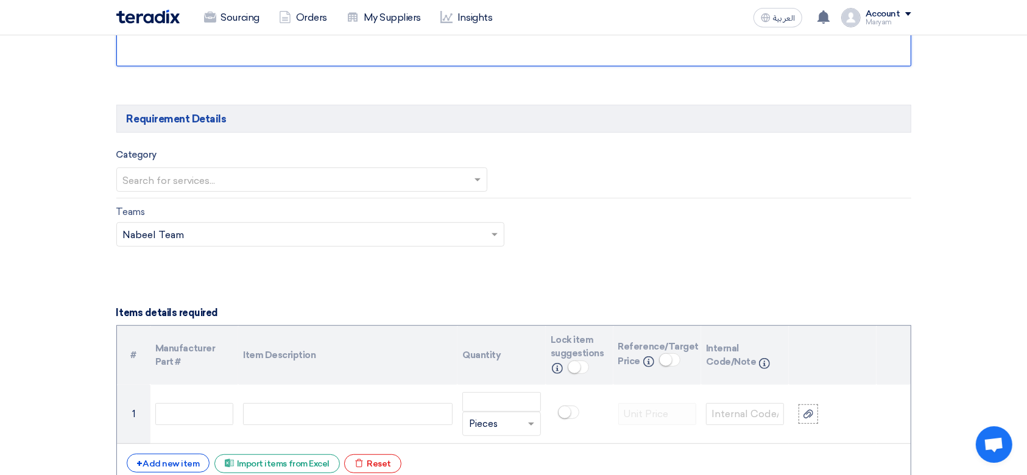
scroll to position [649, 0]
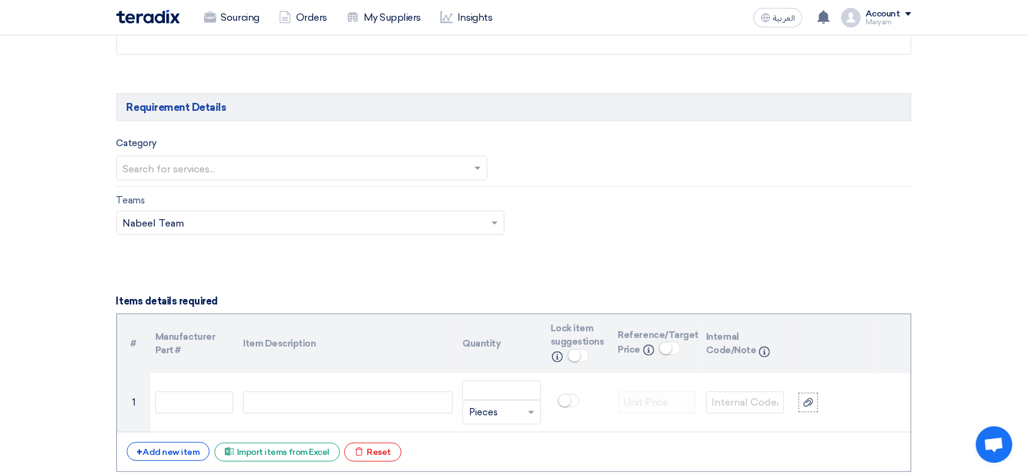
click at [163, 164] on input "text" at bounding box center [296, 170] width 346 height 20
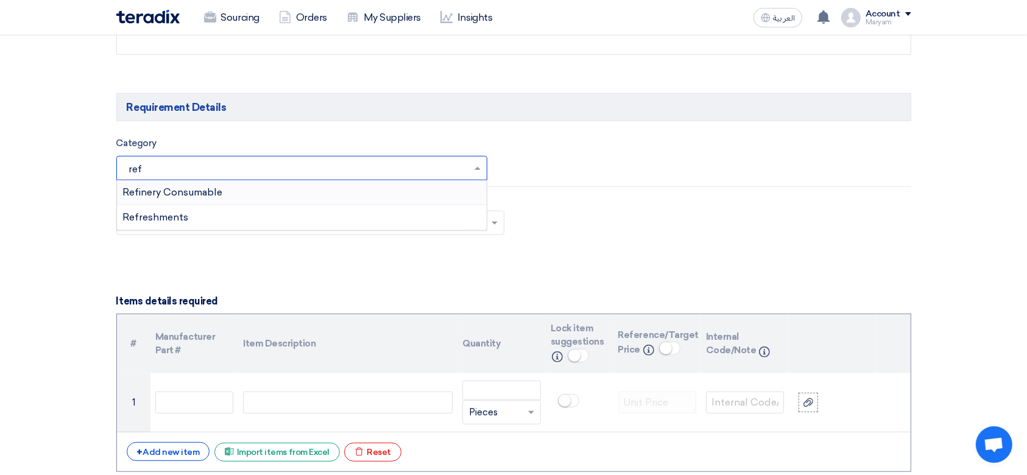
type input "refr"
click at [145, 188] on span "Refreshments" at bounding box center [156, 192] width 66 height 12
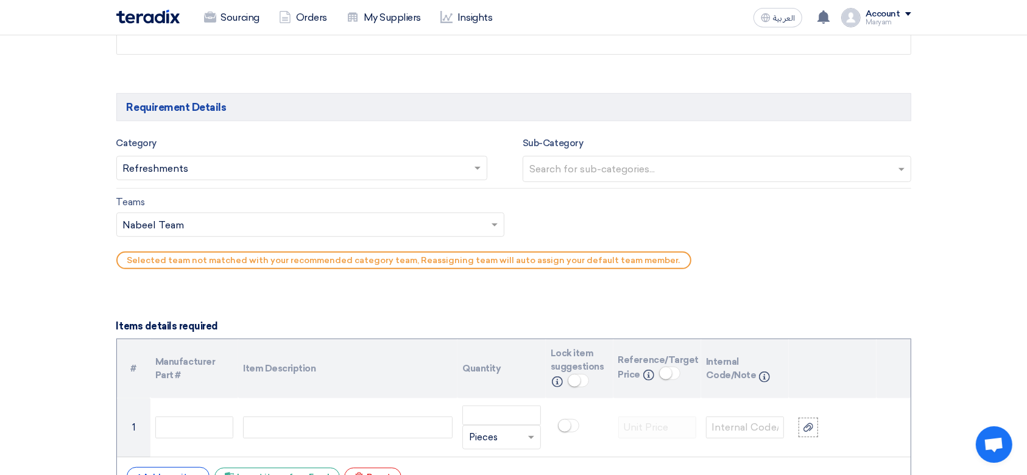
click at [177, 222] on input "text" at bounding box center [304, 226] width 363 height 20
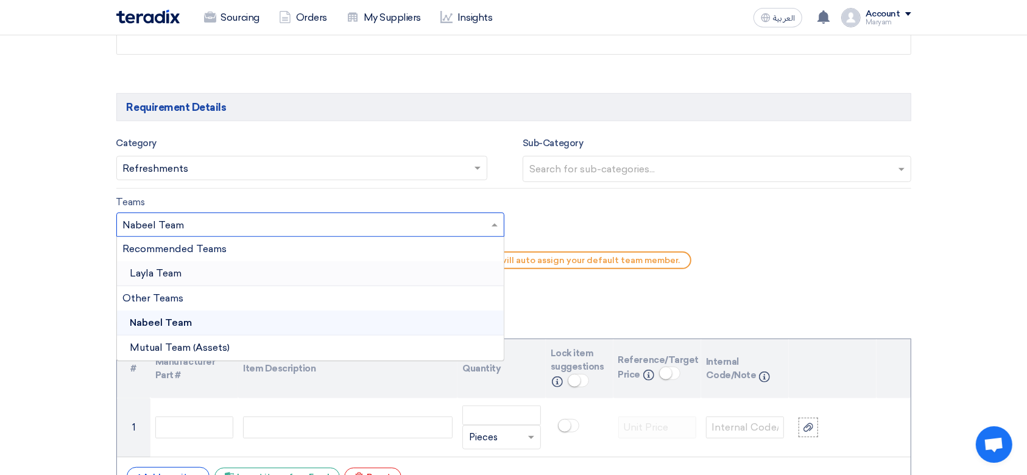
click at [166, 275] on span "Layla Team" at bounding box center [156, 273] width 52 height 12
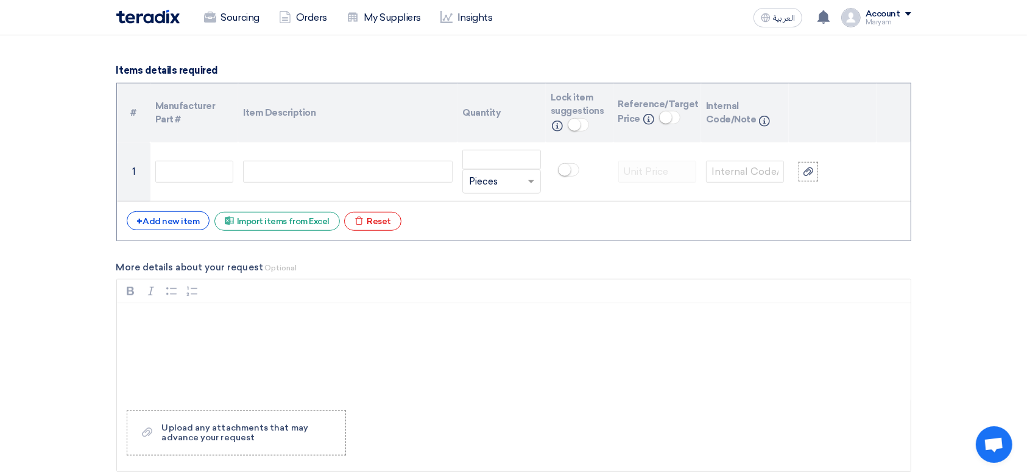
scroll to position [893, 0]
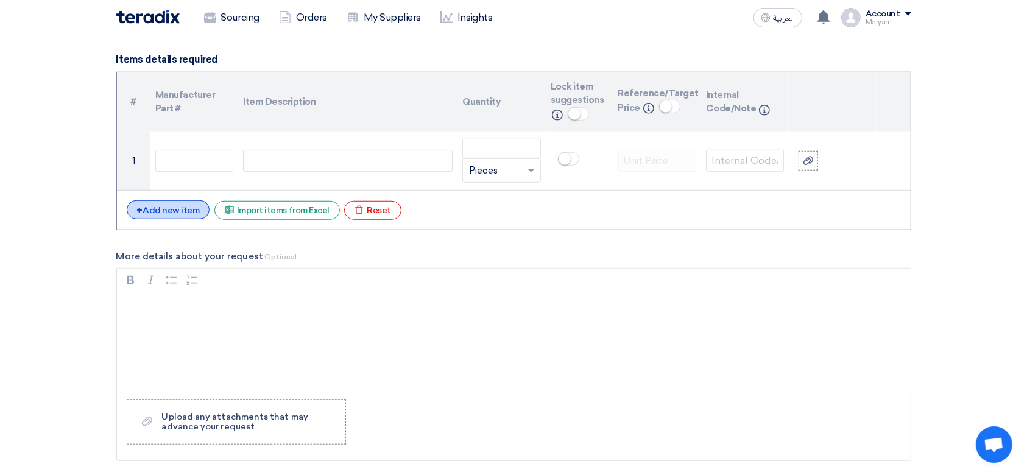
click at [166, 212] on div "+ Add new item" at bounding box center [168, 209] width 83 height 19
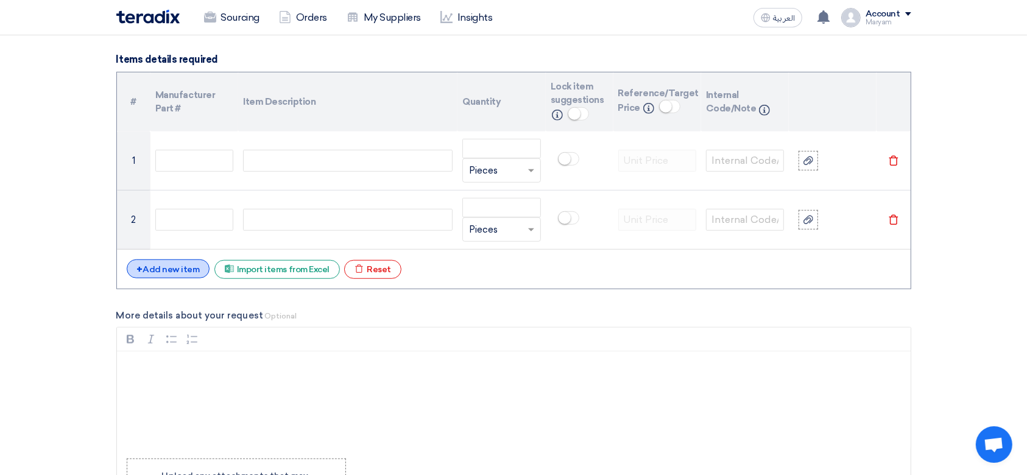
click at [158, 262] on div "+ Add new item" at bounding box center [168, 268] width 83 height 19
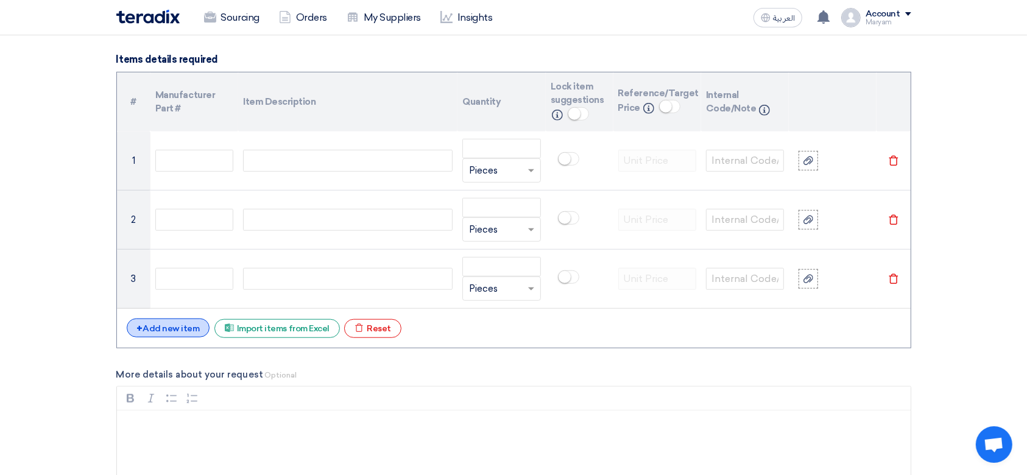
click at [155, 323] on div "+ Add new item" at bounding box center [168, 328] width 83 height 19
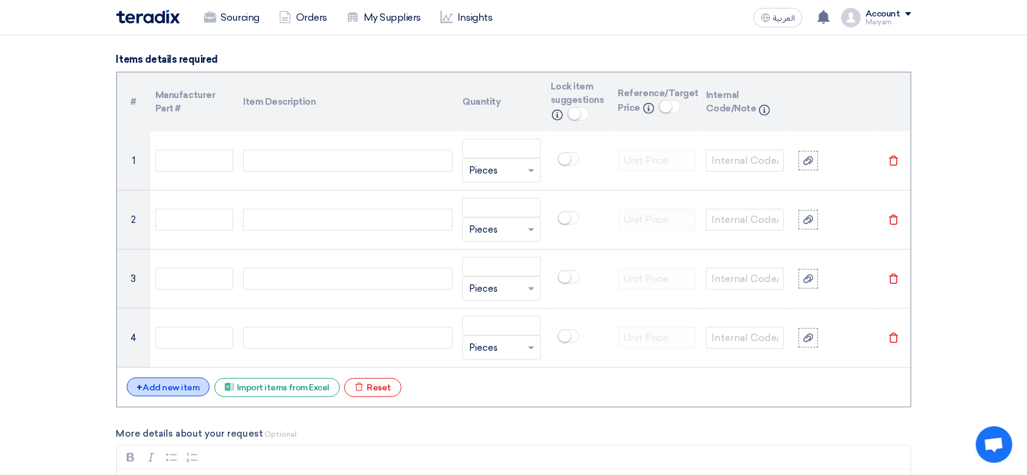
click at [180, 381] on div "+ Add new item" at bounding box center [168, 387] width 83 height 19
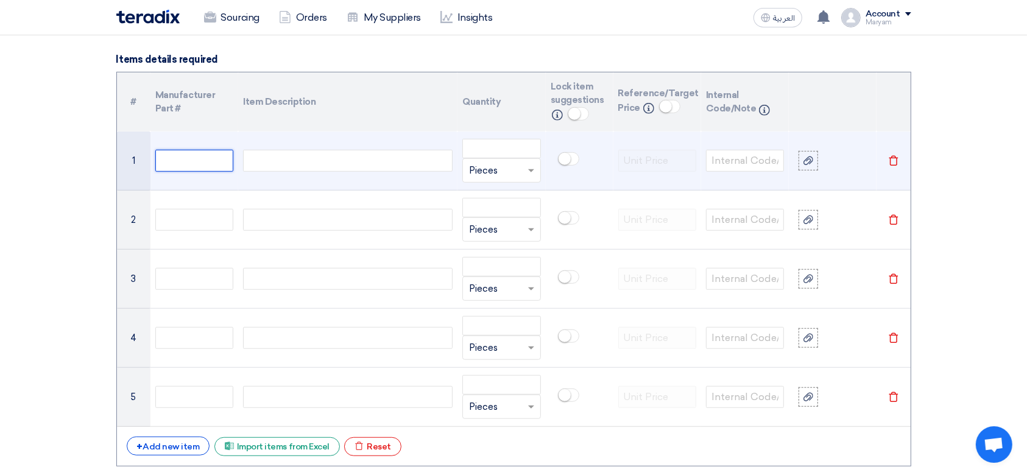
click at [208, 153] on input "text" at bounding box center [194, 161] width 78 height 22
paste input "10000018"
type input "10000018"
click at [277, 163] on div at bounding box center [348, 161] width 210 height 22
paste div
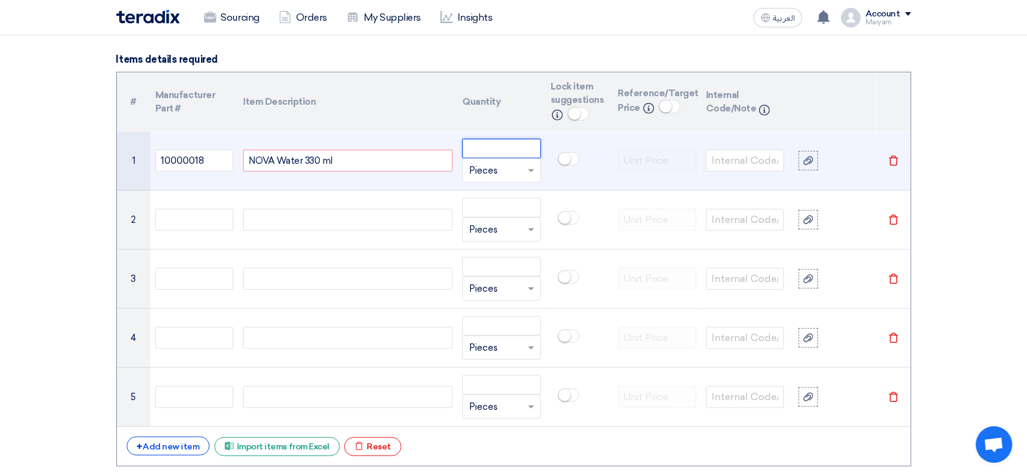
click at [470, 148] on input "number" at bounding box center [501, 148] width 78 height 19
type input "30"
click at [500, 178] on input "text" at bounding box center [494, 170] width 50 height 19
click at [493, 222] on div "Box" at bounding box center [501, 219] width 77 height 24
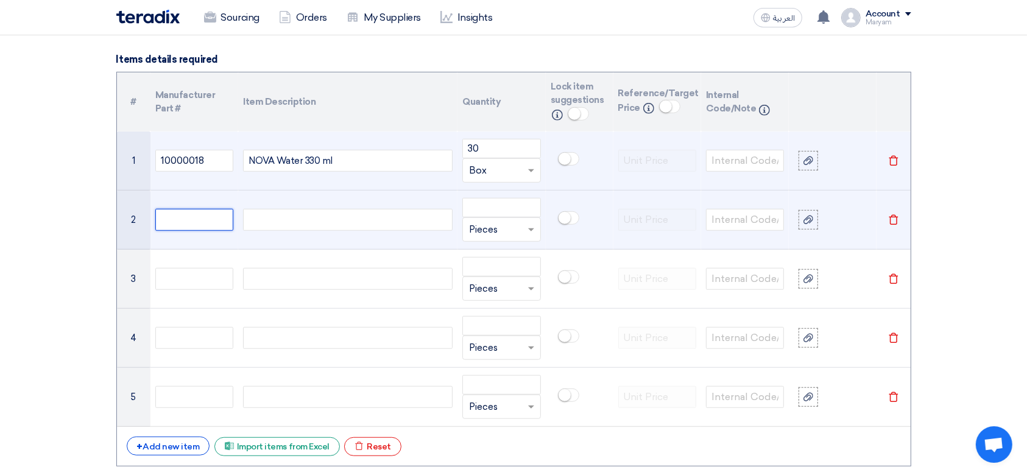
click at [168, 221] on input "text" at bounding box center [194, 220] width 78 height 22
paste input "10000019"
type input "10000019"
click at [297, 222] on div at bounding box center [348, 220] width 210 height 22
paste div
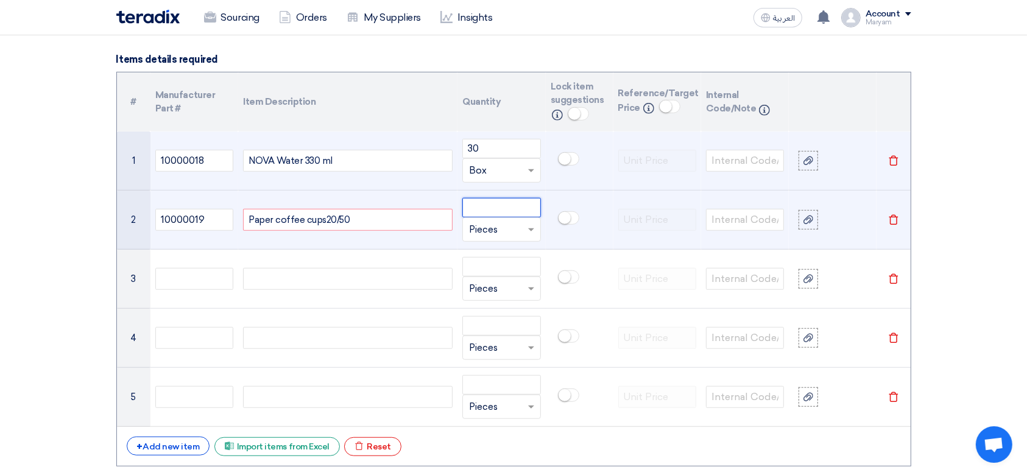
click at [506, 211] on input "number" at bounding box center [501, 207] width 78 height 19
type input "6"
click at [504, 228] on input "text" at bounding box center [494, 229] width 50 height 19
click at [486, 279] on div "Box" at bounding box center [501, 278] width 77 height 24
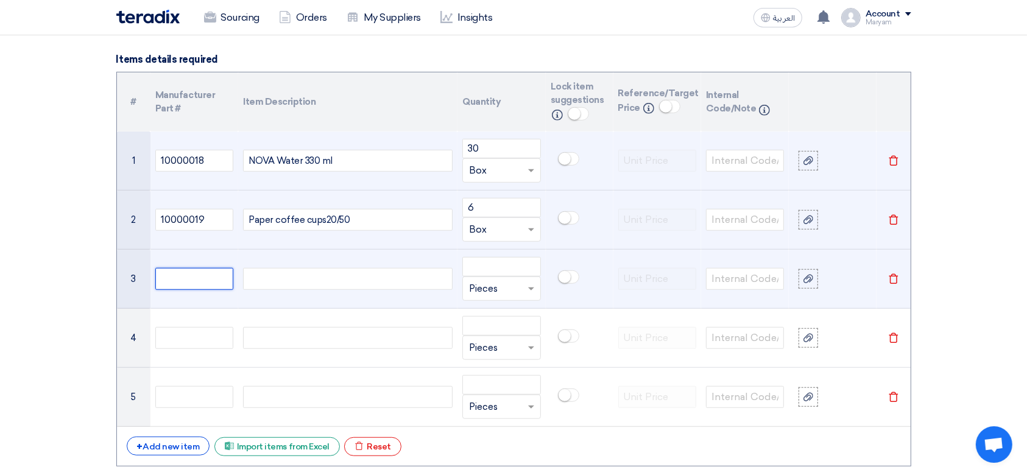
click at [161, 270] on input "text" at bounding box center [194, 279] width 78 height 22
paste input "10000022"
type input "10000022"
click at [292, 275] on div at bounding box center [348, 279] width 210 height 22
paste div
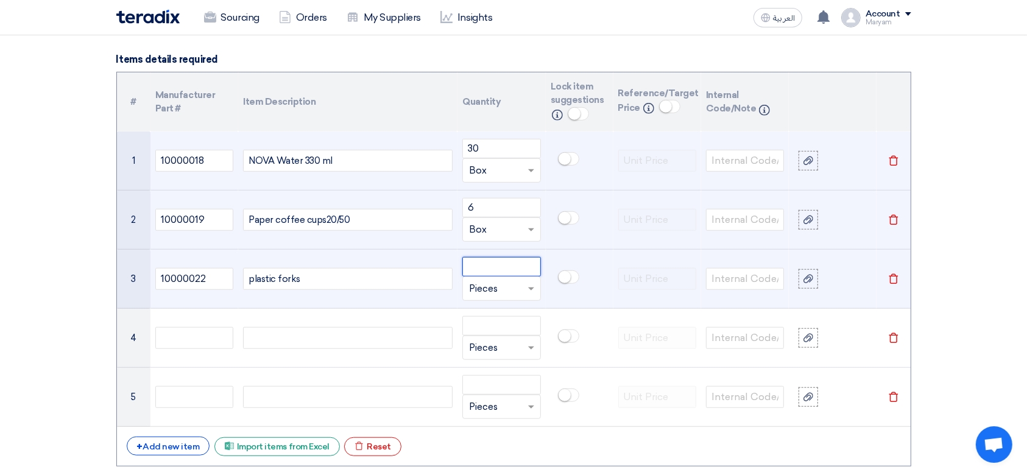
click at [469, 265] on input "number" at bounding box center [501, 266] width 78 height 19
type input "2"
click at [502, 289] on input "text" at bounding box center [494, 288] width 50 height 19
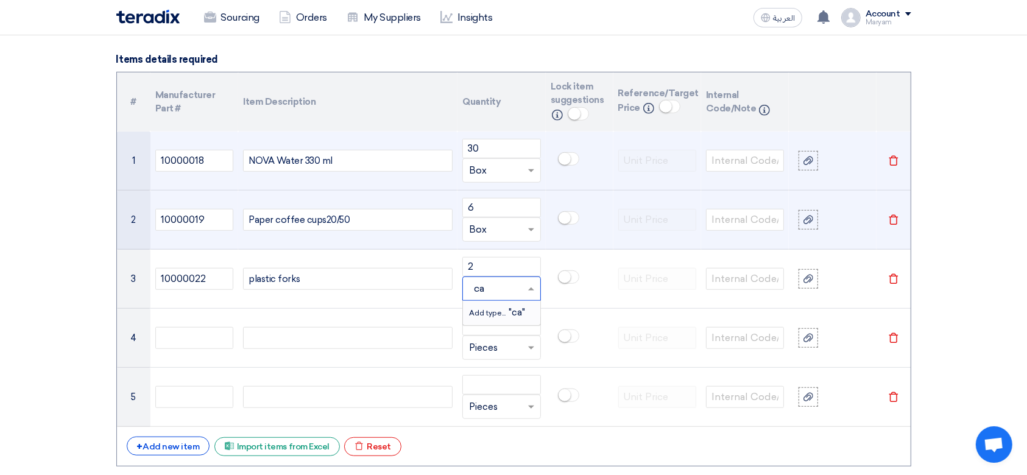
type input "c"
type input "bo"
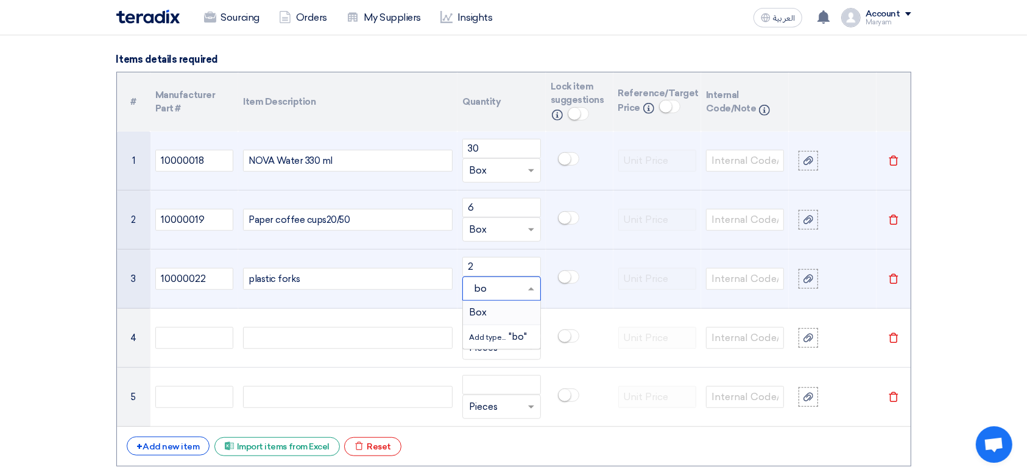
click at [501, 311] on div "Box" at bounding box center [501, 313] width 77 height 24
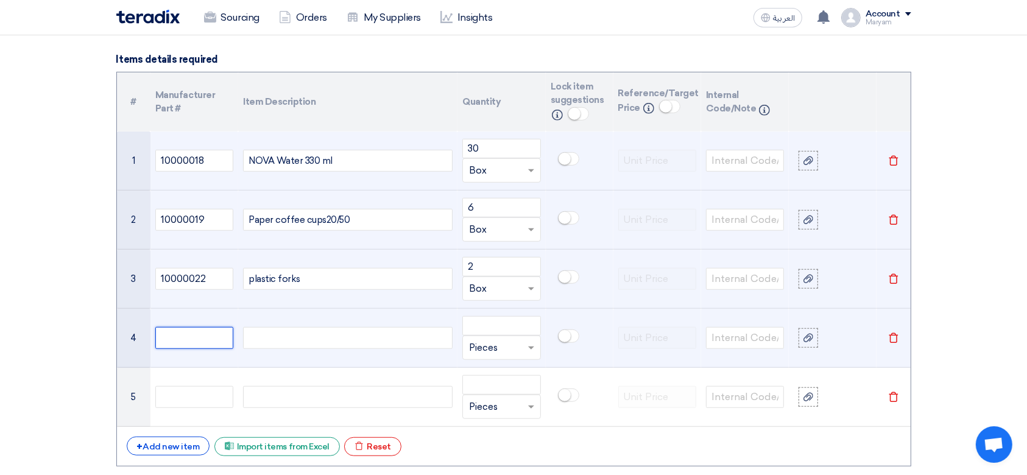
click at [206, 346] on input "text" at bounding box center [194, 338] width 78 height 22
paste input "10000017"
type input "10000017"
click at [312, 338] on div at bounding box center [348, 338] width 210 height 22
paste div
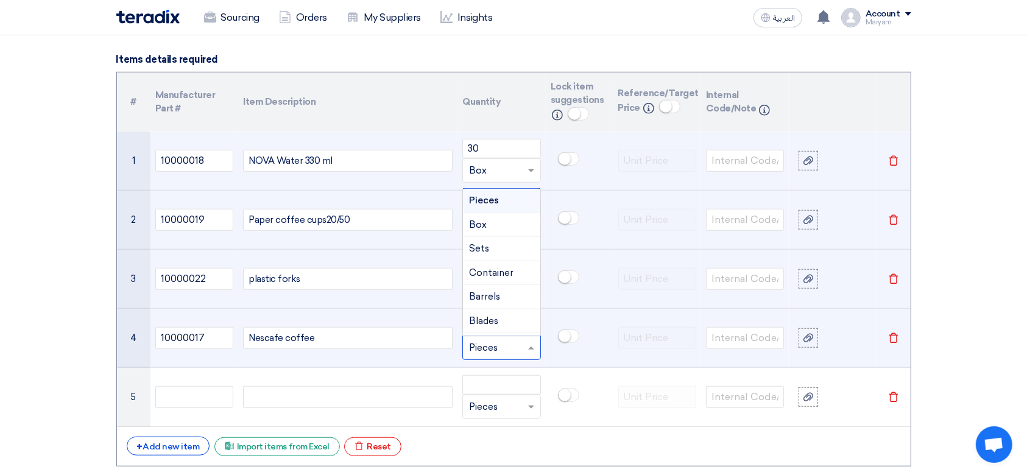
click at [470, 336] on div "Unit × Pieces" at bounding box center [501, 348] width 78 height 24
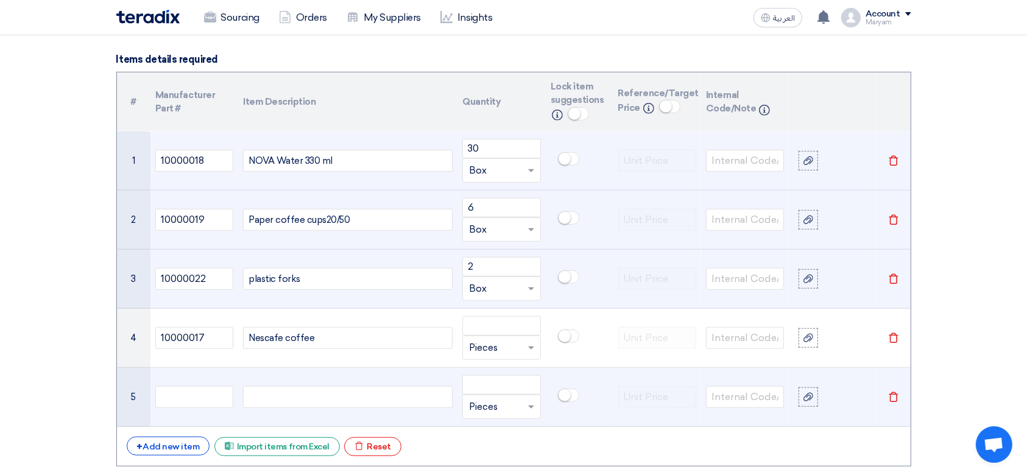
click at [588, 375] on td at bounding box center [580, 397] width 68 height 59
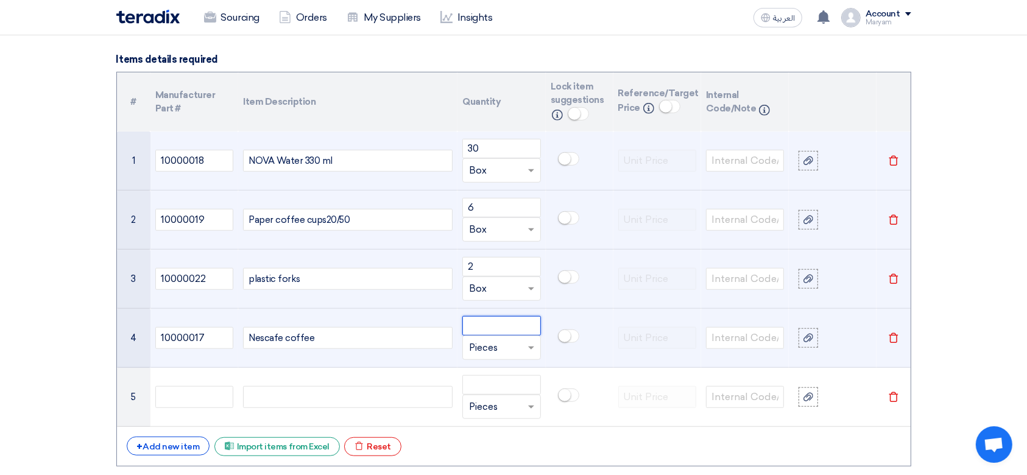
click at [502, 318] on input "number" at bounding box center [501, 325] width 78 height 19
type input "25"
click at [493, 344] on input "text" at bounding box center [494, 347] width 50 height 19
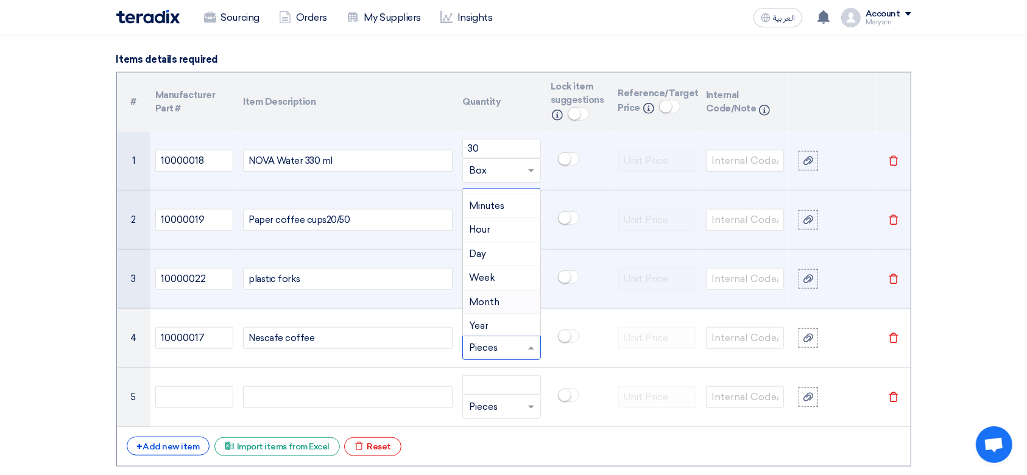
click at [548, 304] on tbody "1 10000018 NOVA Water 330 ml 30 Unit × Box [GEOGRAPHIC_DATA]" at bounding box center [514, 279] width 794 height 295
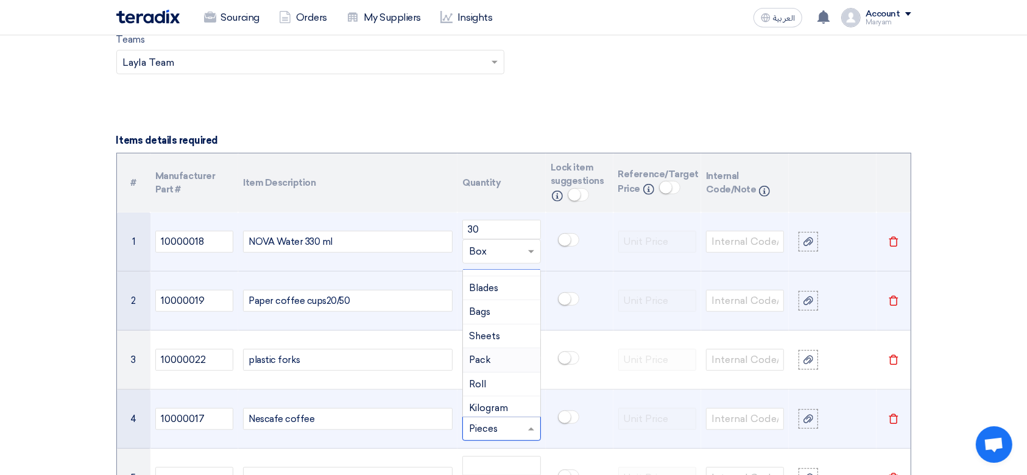
scroll to position [162, 0]
click at [496, 311] on div "Pack" at bounding box center [501, 312] width 77 height 24
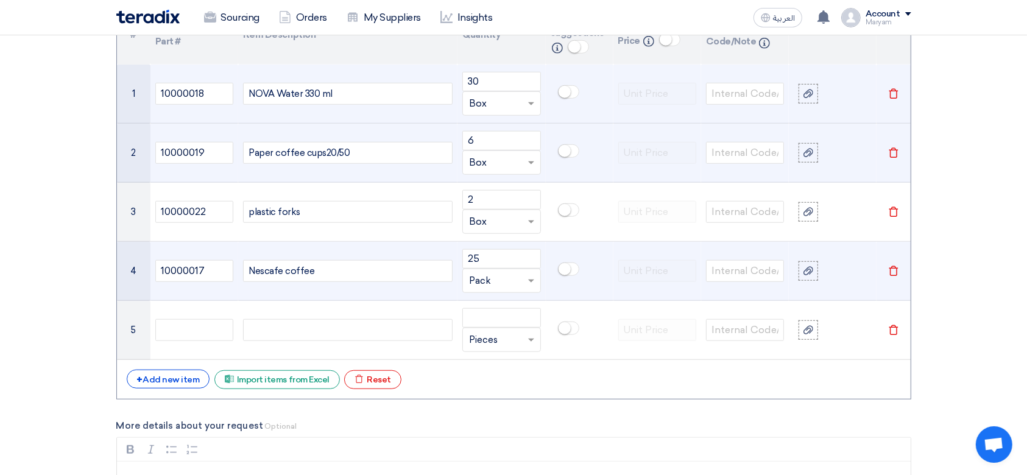
scroll to position [974, 0]
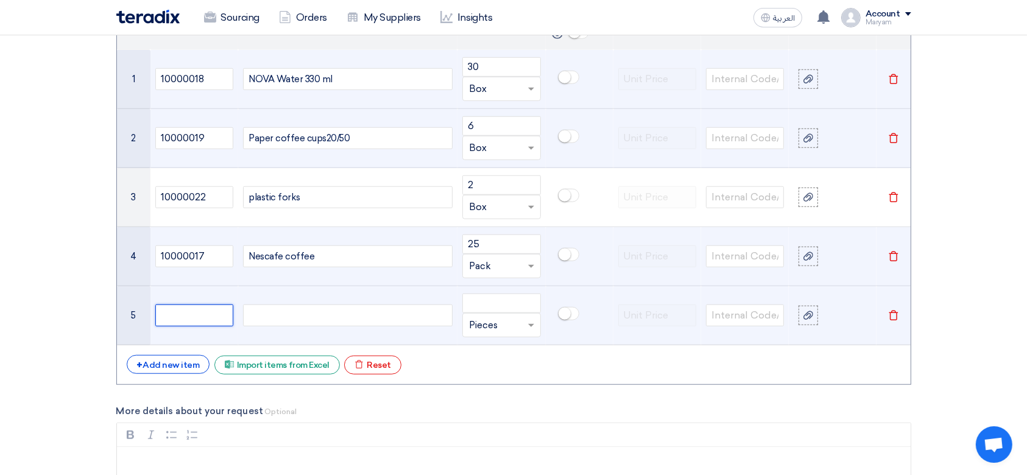
click at [220, 314] on input "text" at bounding box center [194, 316] width 78 height 22
paste input "10000270"
type input "10000270"
click at [255, 317] on div at bounding box center [348, 316] width 210 height 22
paste div
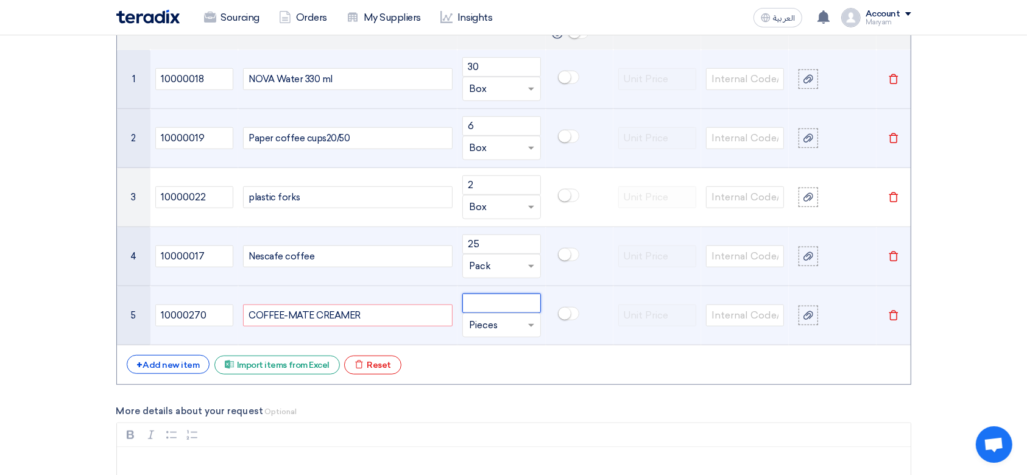
click at [499, 309] on input "number" at bounding box center [501, 303] width 78 height 19
paste input "30"
type input "30"
click at [497, 321] on input "text" at bounding box center [494, 324] width 50 height 19
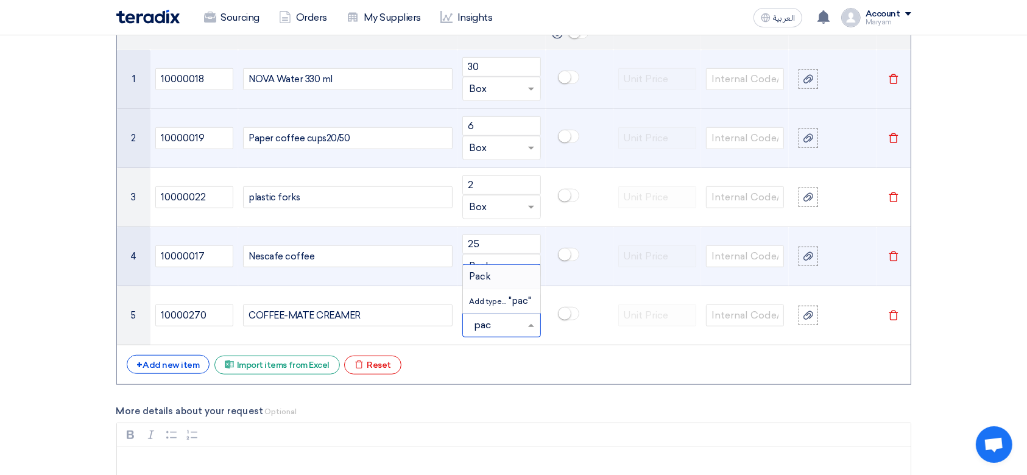
type input "pack"
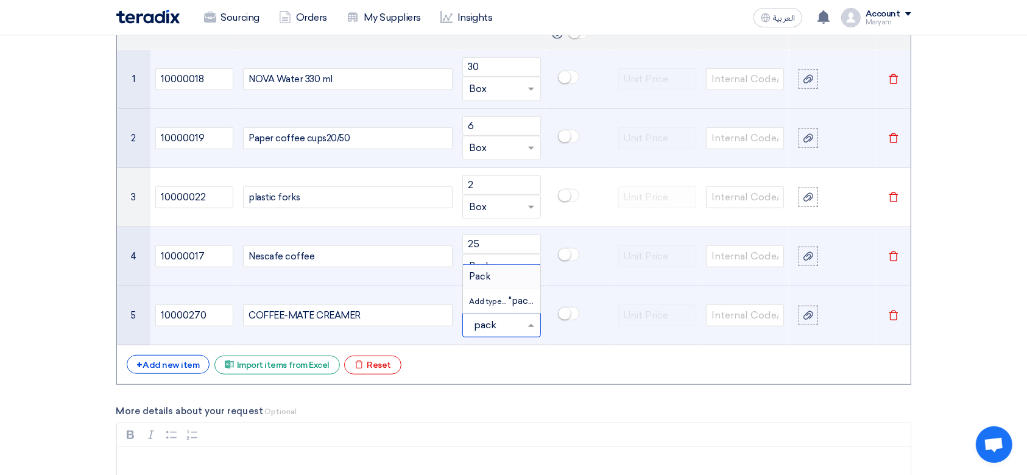
click at [482, 270] on div "Pack" at bounding box center [501, 277] width 77 height 24
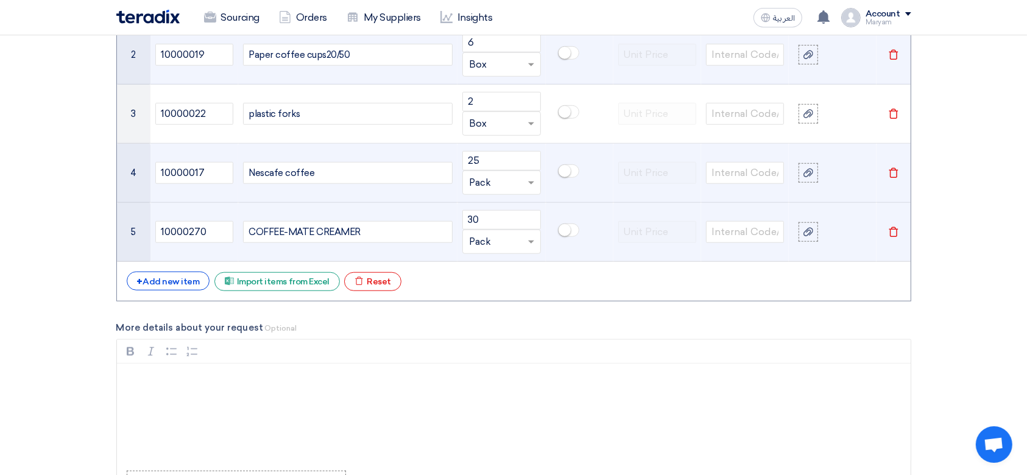
scroll to position [1136, 0]
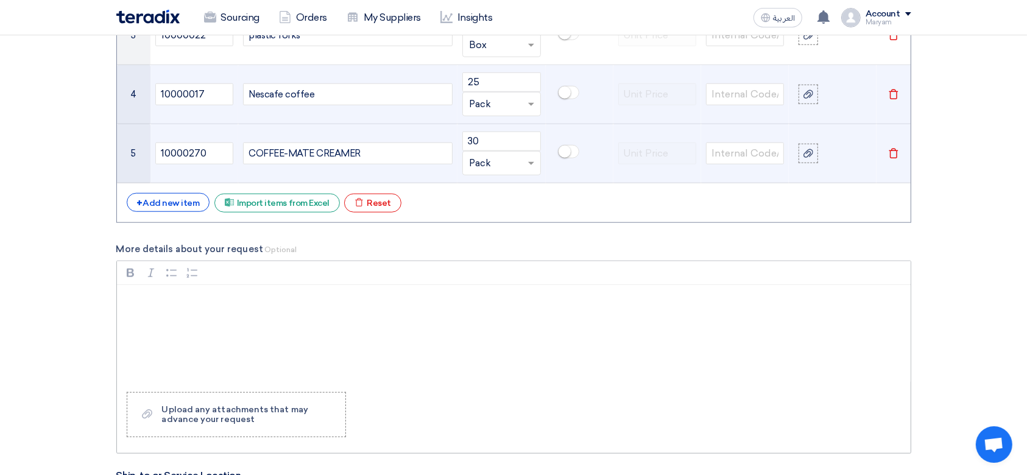
click at [227, 304] on p "Rich Text Editor, main" at bounding box center [518, 301] width 773 height 15
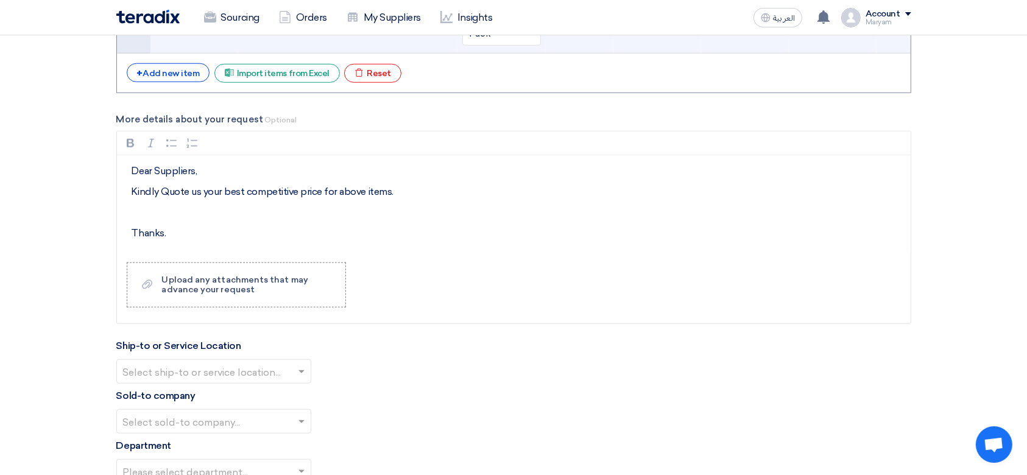
scroll to position [1380, 0]
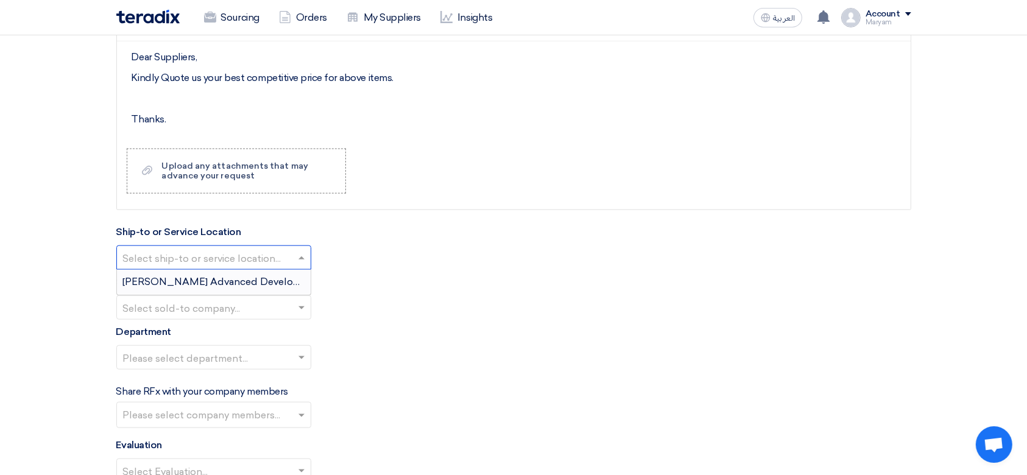
click at [253, 248] on div at bounding box center [214, 258] width 194 height 20
click at [248, 276] on span "[PERSON_NAME] Advanced Development Company" at bounding box center [247, 282] width 249 height 12
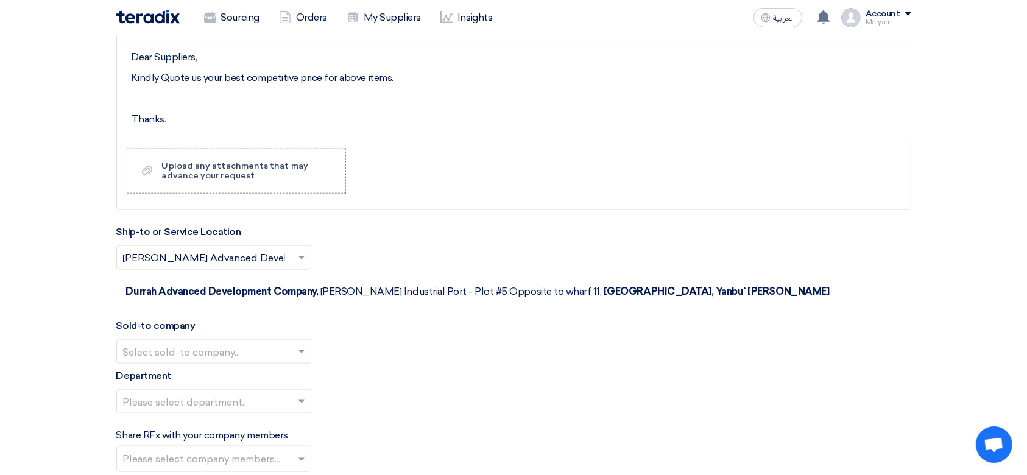
click at [184, 343] on input "text" at bounding box center [207, 353] width 169 height 20
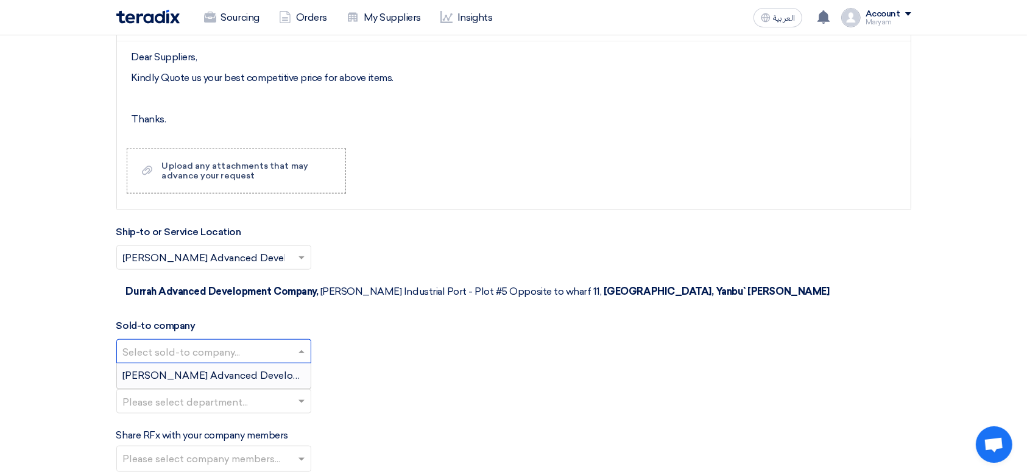
click at [190, 370] on span "[PERSON_NAME] Advanced Development Company" at bounding box center [247, 376] width 249 height 12
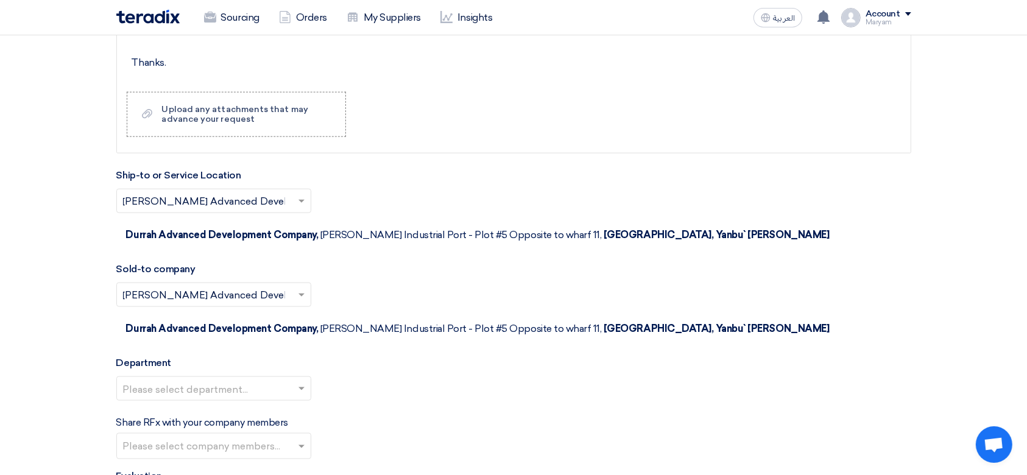
scroll to position [1462, 0]
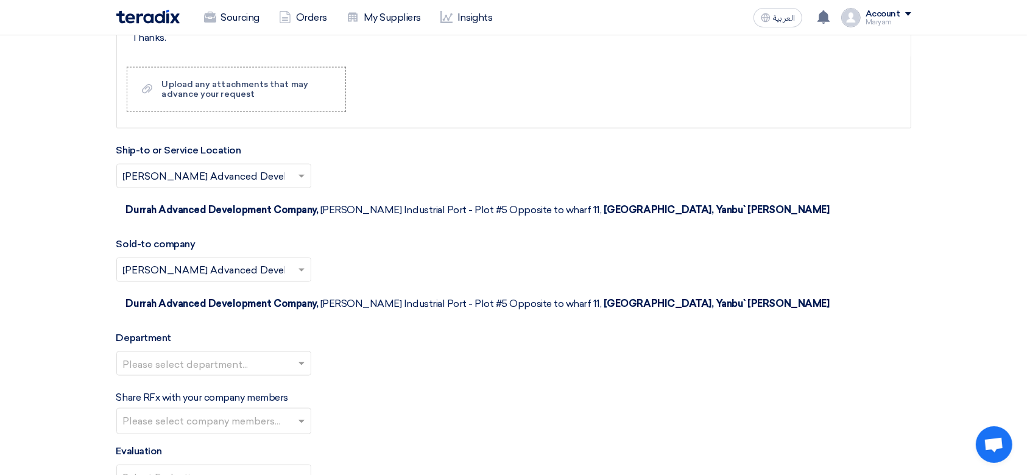
click at [177, 355] on input "text" at bounding box center [207, 365] width 169 height 20
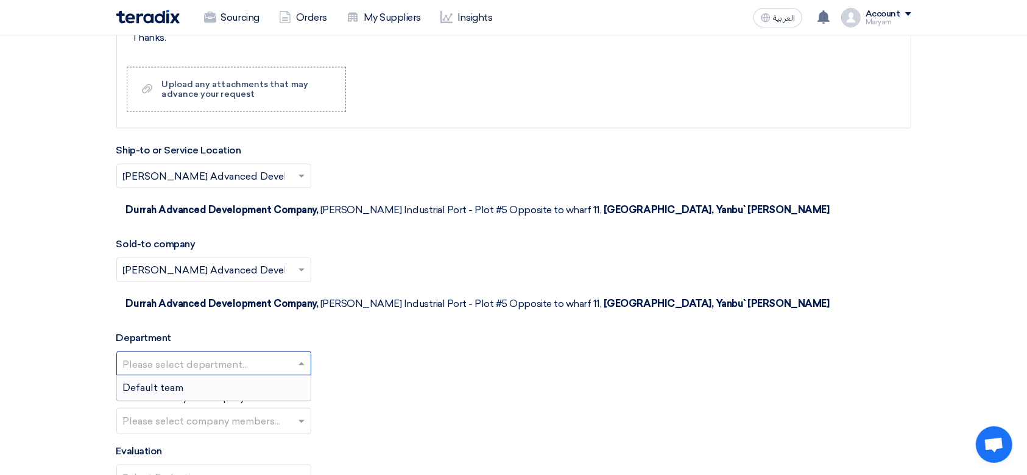
click at [184, 376] on div "Default team" at bounding box center [214, 388] width 194 height 24
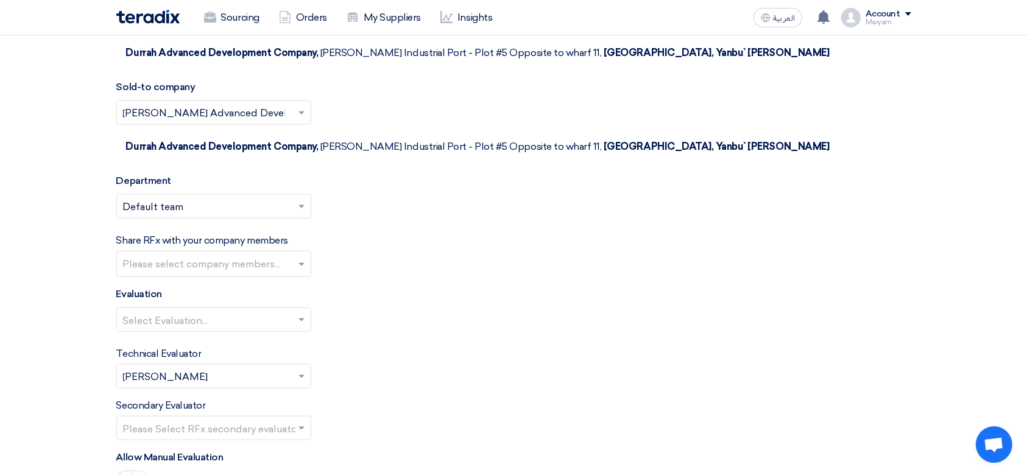
scroll to position [1624, 0]
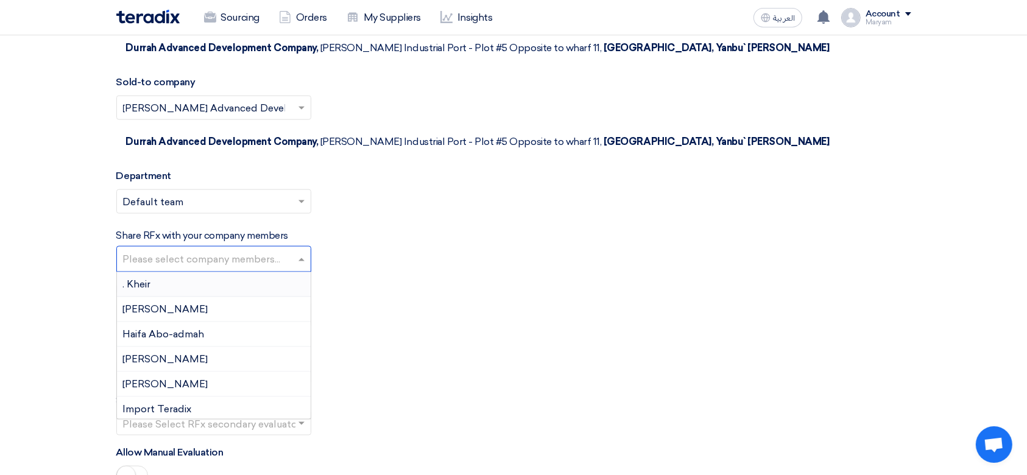
click at [201, 250] on input "text" at bounding box center [215, 260] width 185 height 20
click at [331, 282] on div "Evaluation Select Evaluation..." at bounding box center [513, 309] width 795 height 55
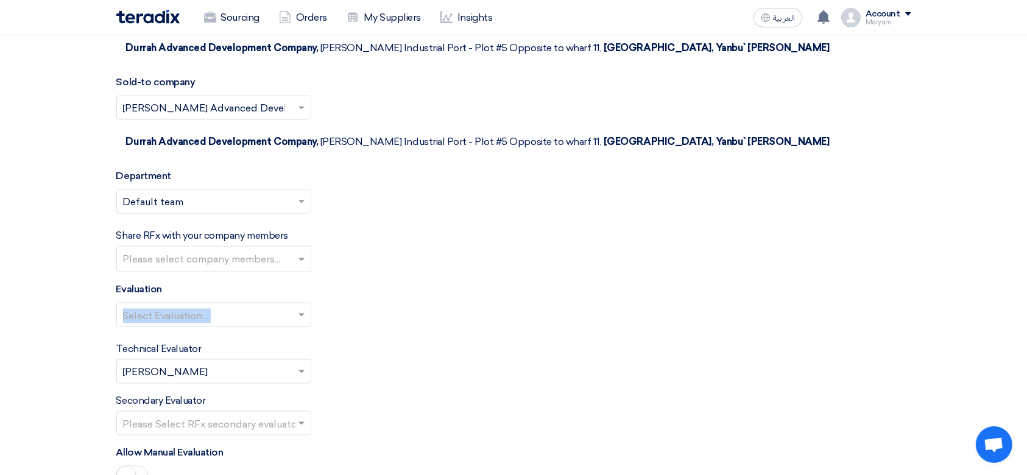
click at [194, 306] on input "text" at bounding box center [207, 316] width 169 height 20
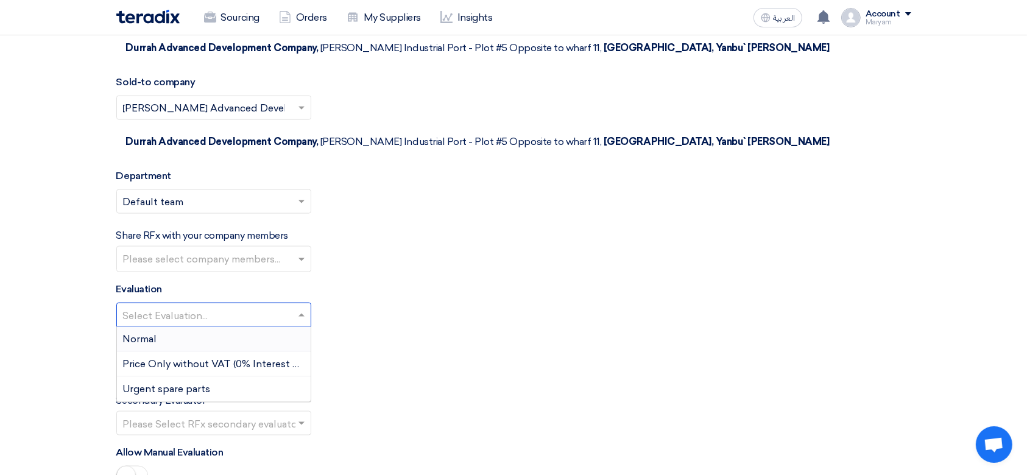
click at [393, 303] on div "Select Evaluation... Normal Price Only without VAT (0% Interest Rate) Urgent sp…" at bounding box center [513, 320] width 795 height 34
click at [191, 306] on input "text" at bounding box center [207, 316] width 169 height 20
click at [161, 327] on div "Normal" at bounding box center [214, 339] width 194 height 25
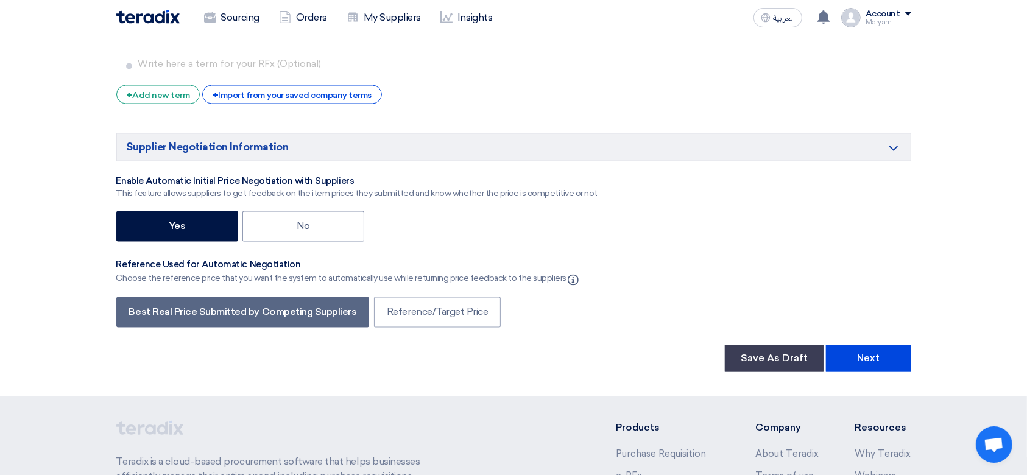
scroll to position [2309, 0]
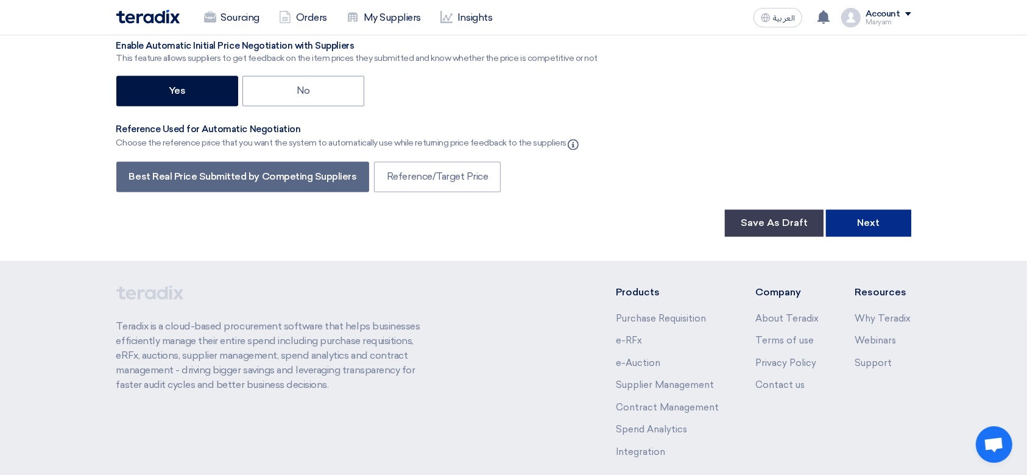
click at [844, 210] on button "Next" at bounding box center [868, 223] width 85 height 27
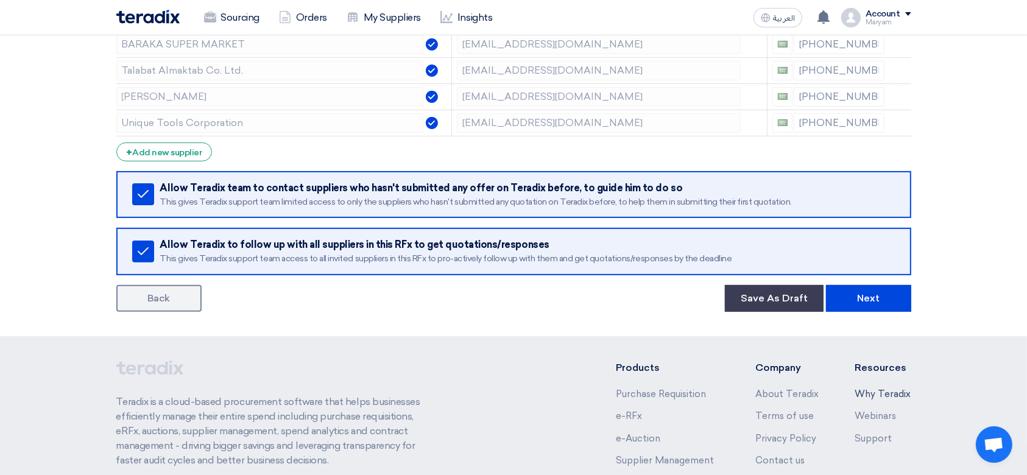
scroll to position [463, 0]
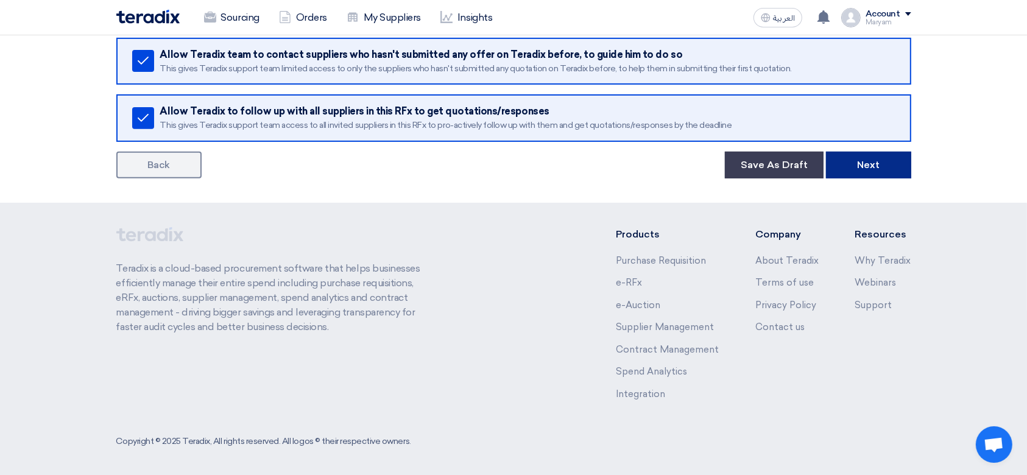
click at [876, 152] on button "Next" at bounding box center [868, 165] width 85 height 27
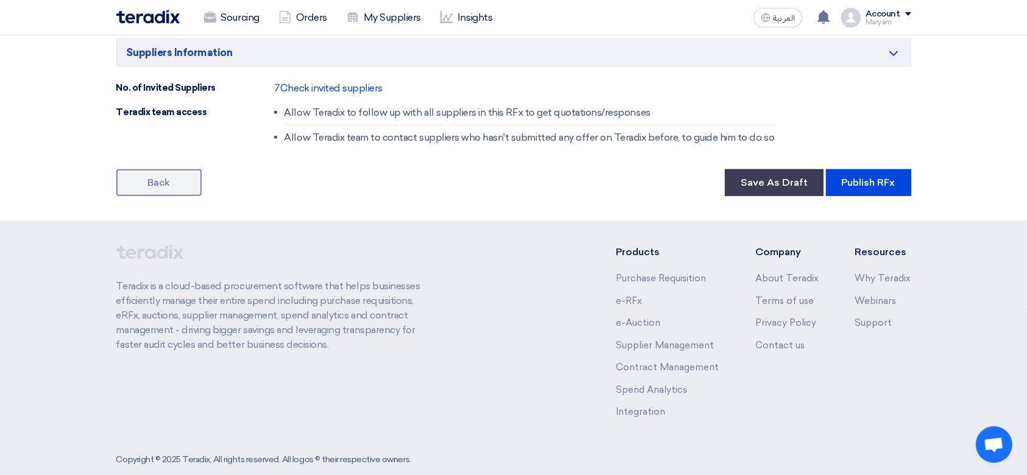
scroll to position [951, 0]
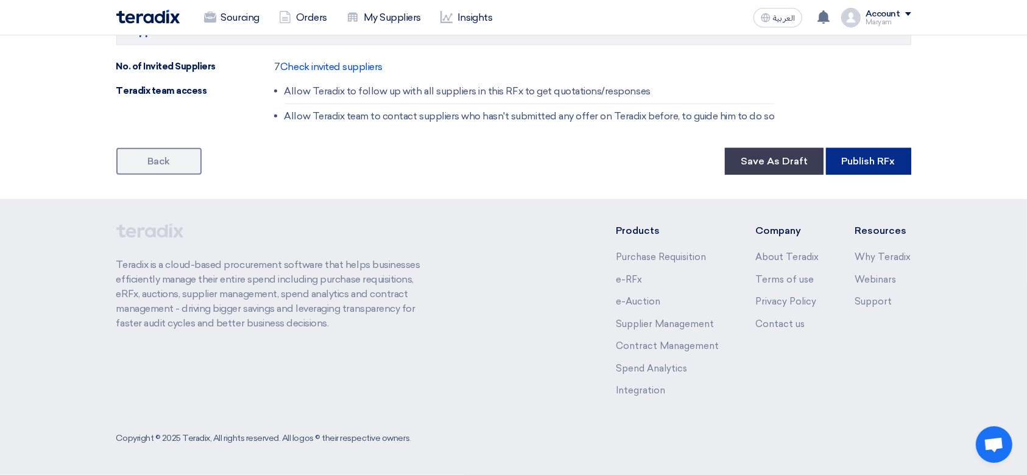
click at [895, 153] on button "Publish RFx" at bounding box center [868, 161] width 85 height 27
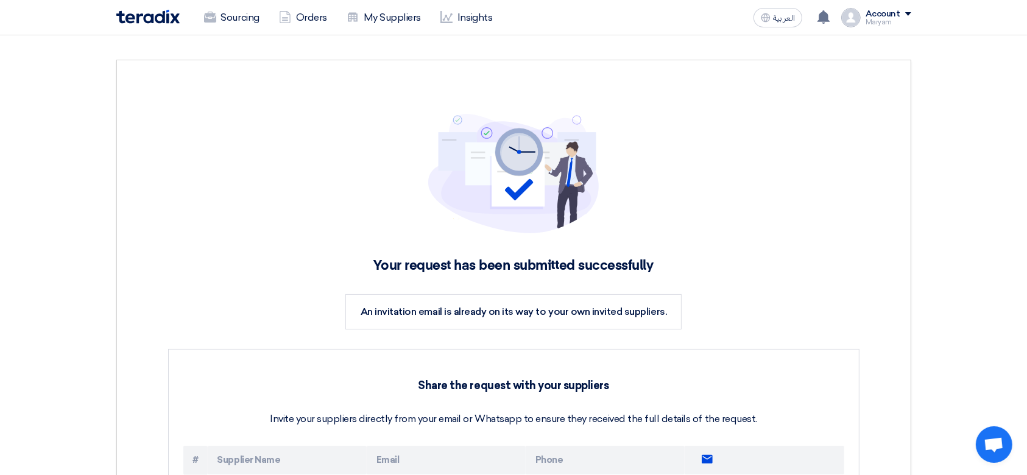
click at [153, 19] on img at bounding box center [147, 17] width 63 height 14
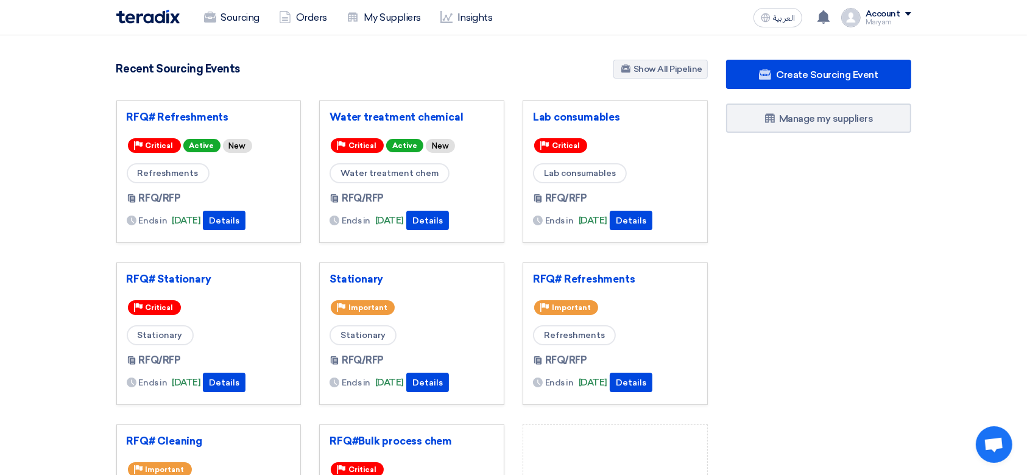
click at [139, 22] on img at bounding box center [147, 17] width 63 height 14
click at [147, 10] on img at bounding box center [147, 17] width 63 height 14
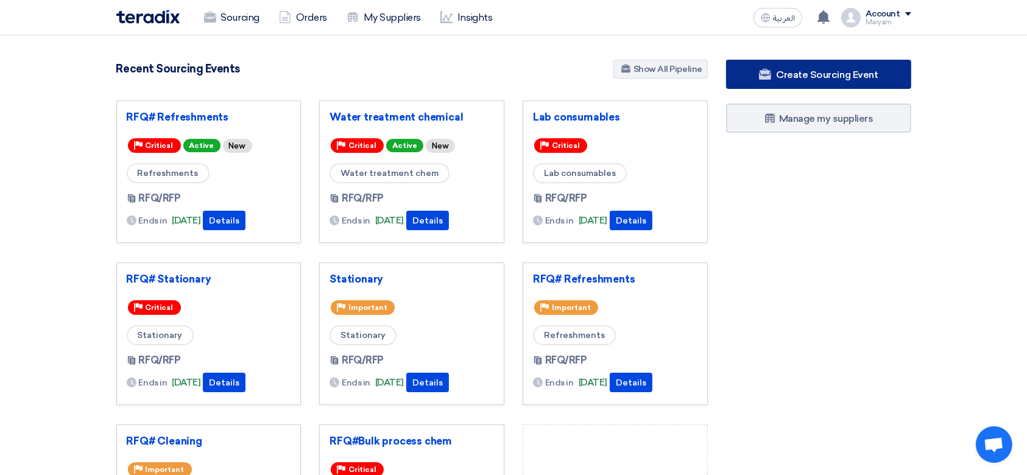
click at [801, 66] on link "Create Sourcing Event" at bounding box center [818, 74] width 185 height 29
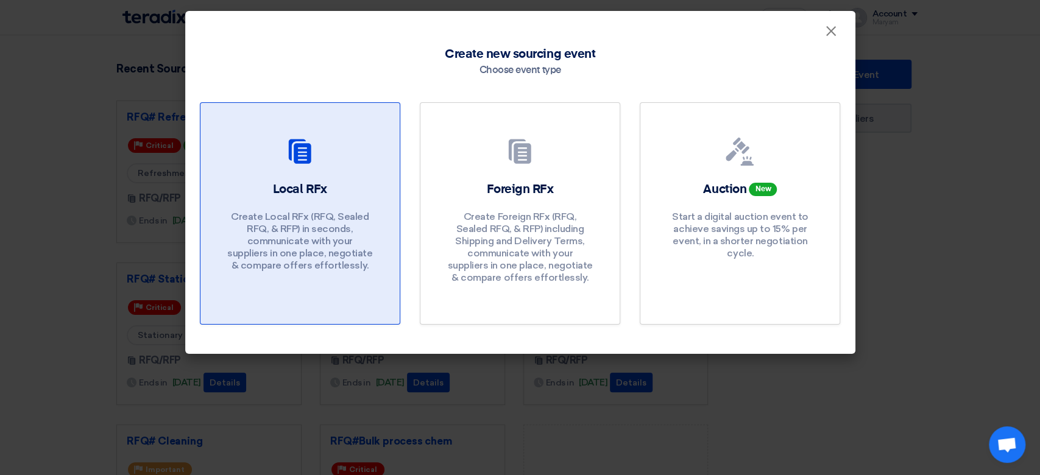
click at [328, 143] on div at bounding box center [300, 154] width 170 height 34
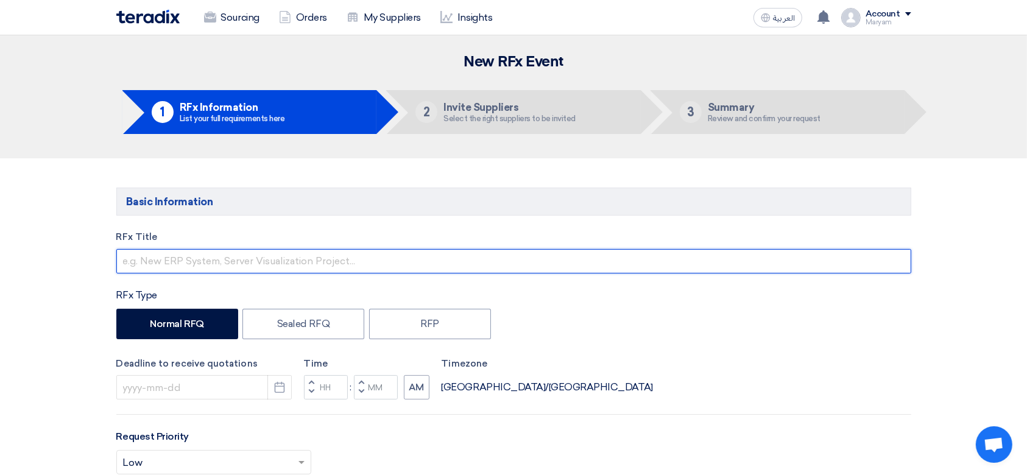
click at [195, 251] on input "text" at bounding box center [513, 261] width 795 height 24
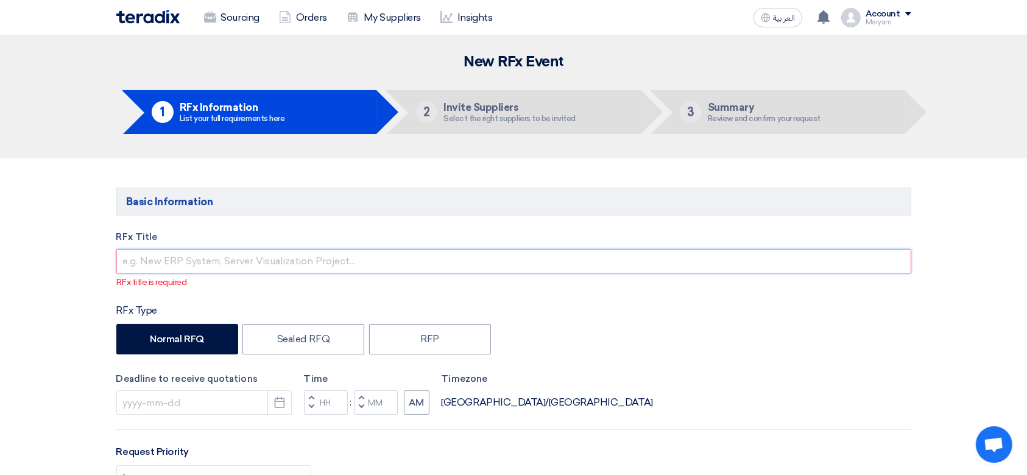
click at [255, 256] on input "text" at bounding box center [513, 261] width 795 height 24
paste input "Cleaning tools"
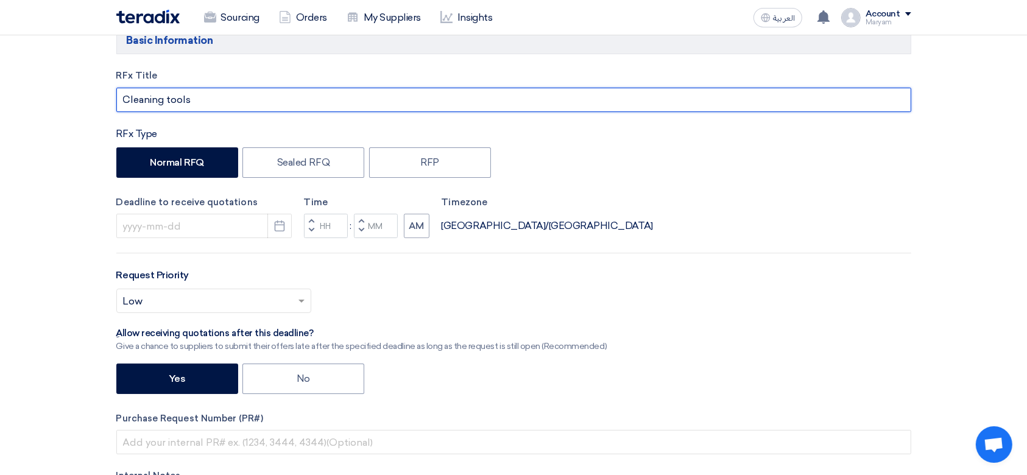
scroll to position [162, 0]
type input "Cleaning tools"
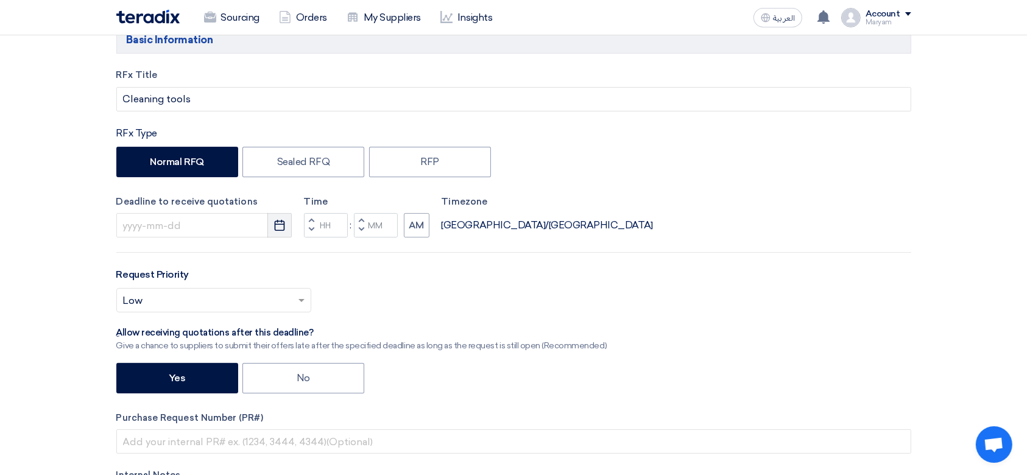
click at [277, 227] on icon "Pick a date" at bounding box center [279, 225] width 12 height 12
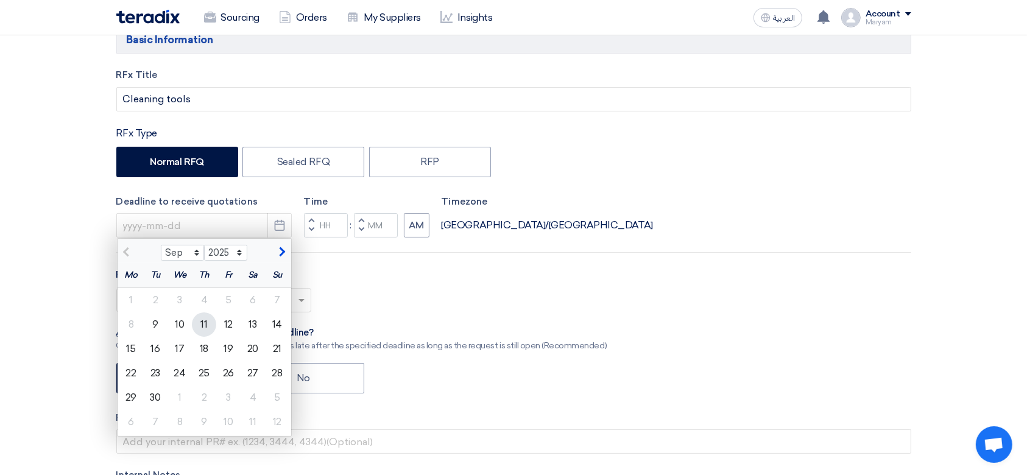
click at [202, 322] on div "11" at bounding box center [204, 324] width 24 height 24
type input "[DATE]"
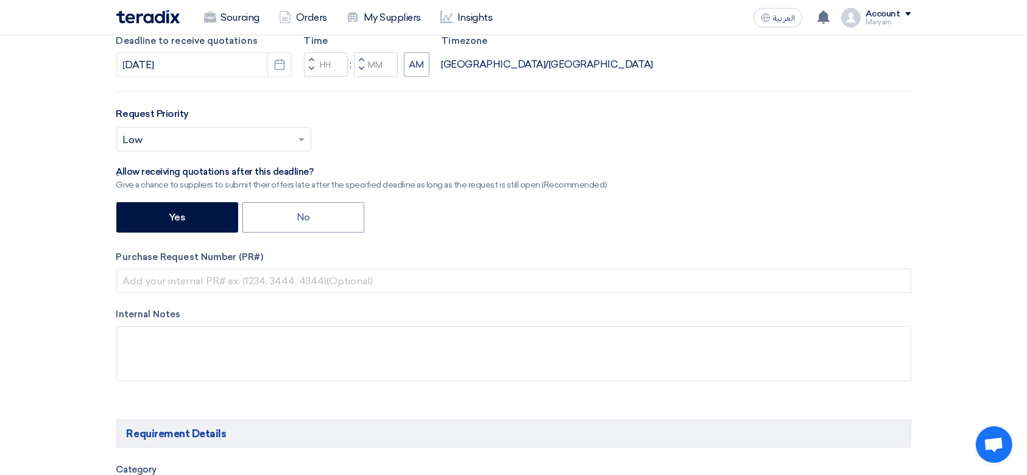
scroll to position [325, 0]
click at [177, 143] on input "text" at bounding box center [207, 139] width 169 height 20
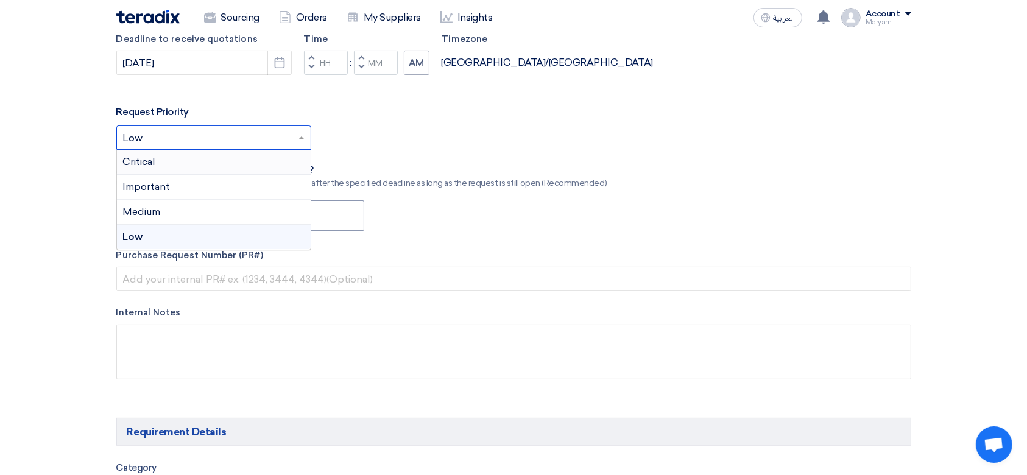
click at [186, 161] on div "Critical" at bounding box center [214, 162] width 194 height 25
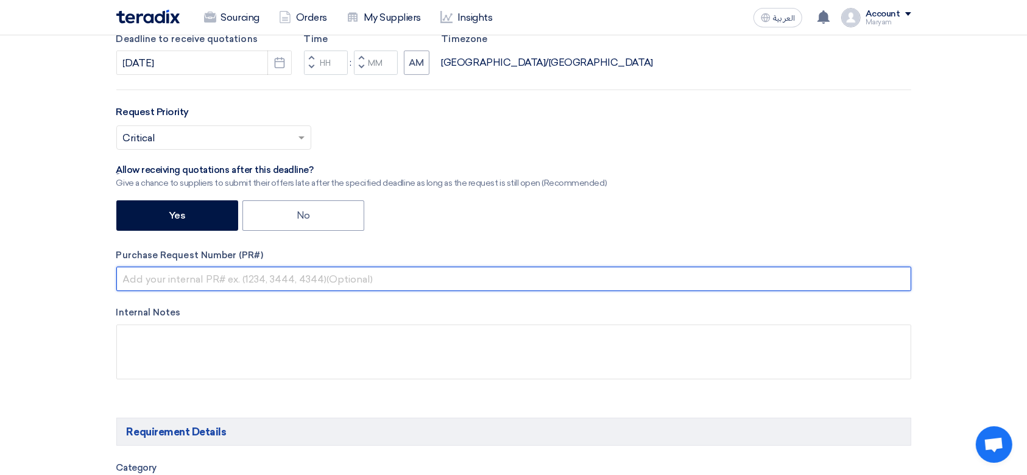
click at [166, 286] on input "text" at bounding box center [513, 279] width 795 height 24
paste input "2100008335"
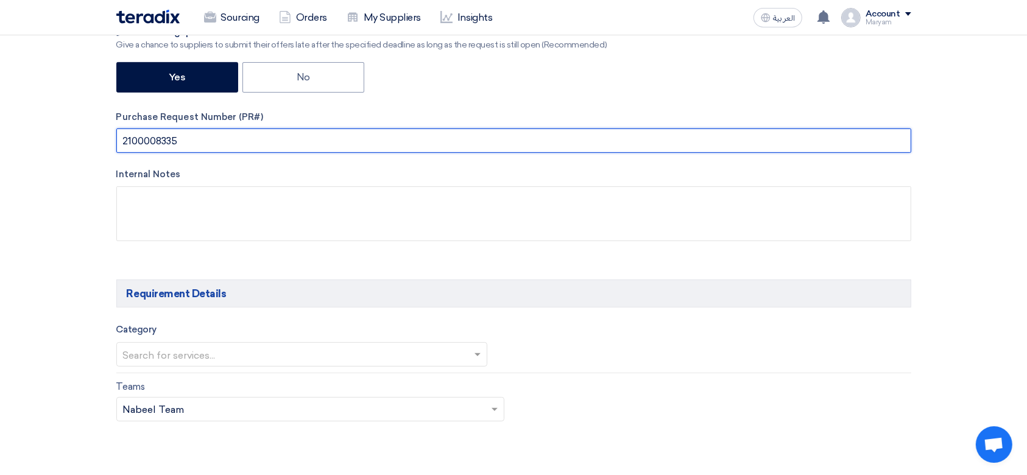
scroll to position [568, 0]
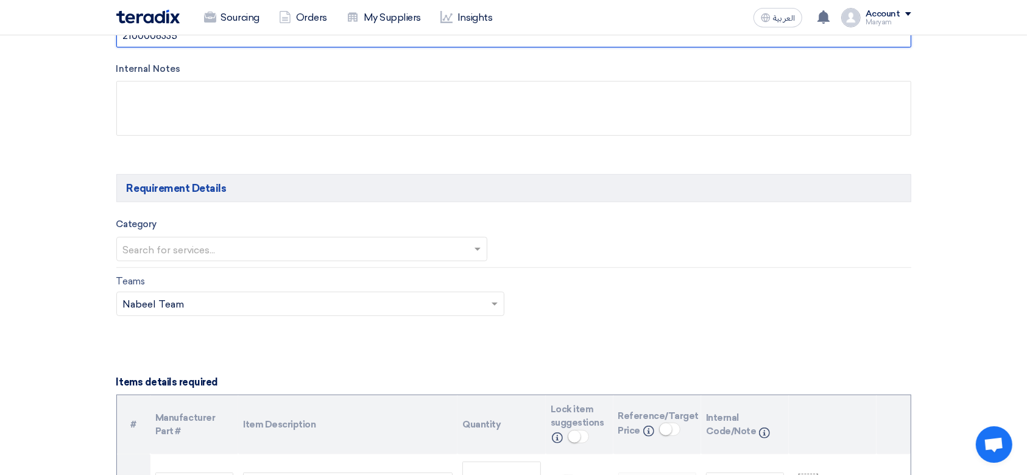
type input "2100008335"
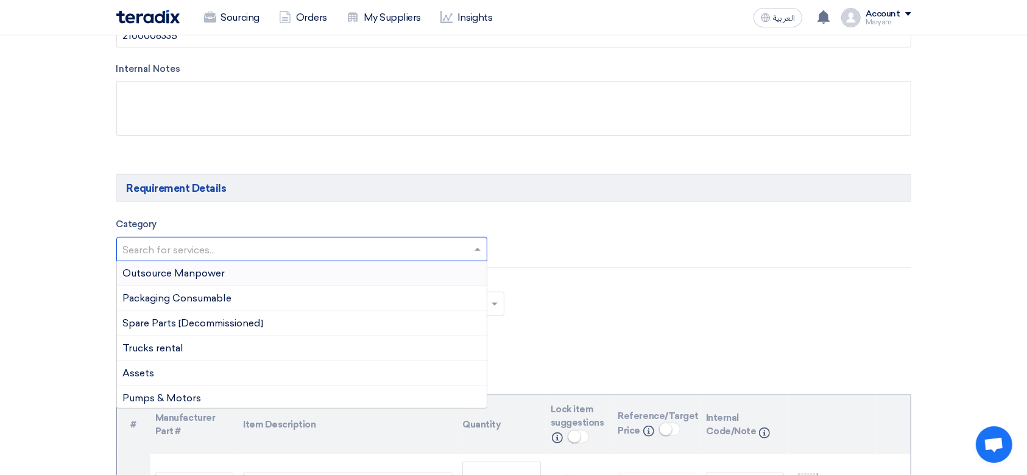
click at [179, 247] on input "text" at bounding box center [296, 251] width 346 height 20
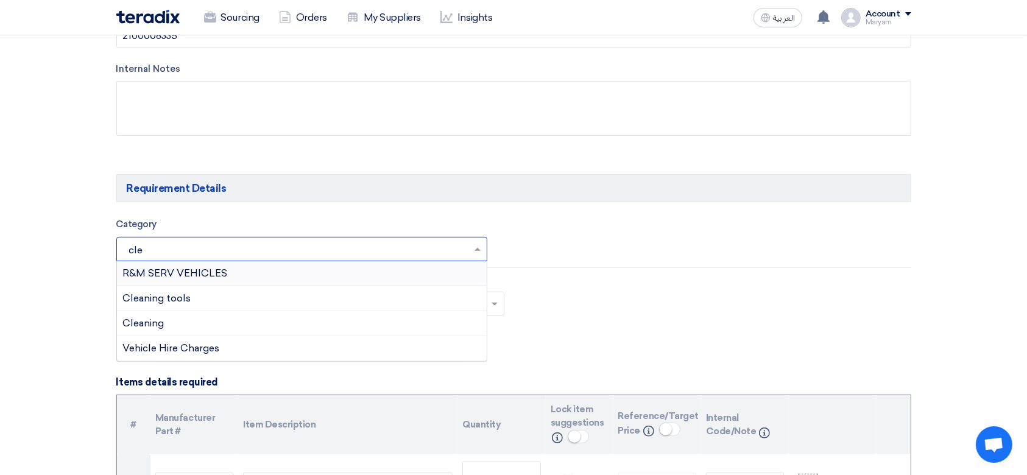
type input "clea"
click at [181, 275] on span "Cleaning tools" at bounding box center [157, 273] width 68 height 12
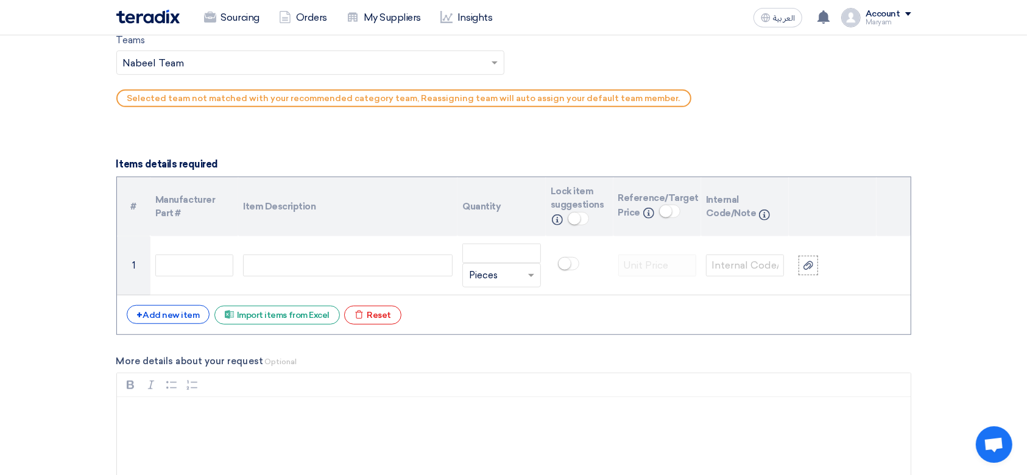
scroll to position [812, 0]
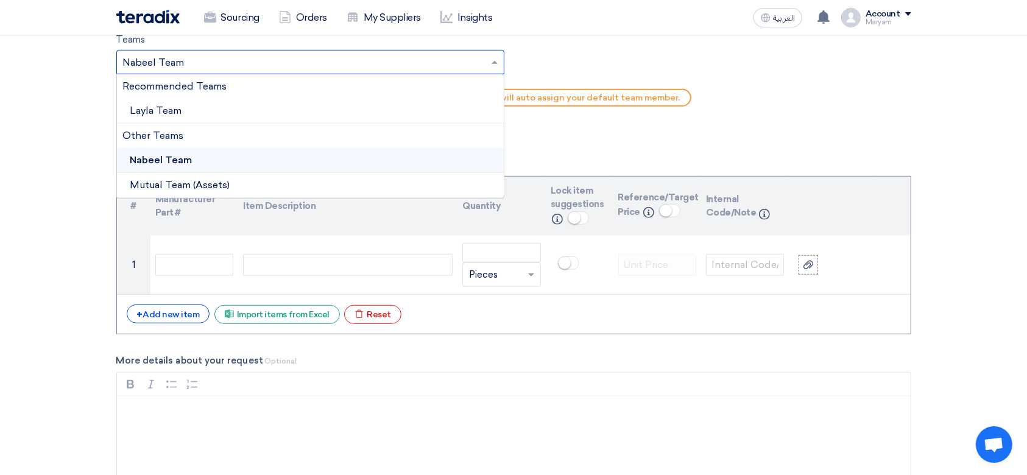
click at [171, 71] on input "text" at bounding box center [304, 63] width 363 height 20
click at [168, 109] on span "Layla Team" at bounding box center [156, 111] width 52 height 12
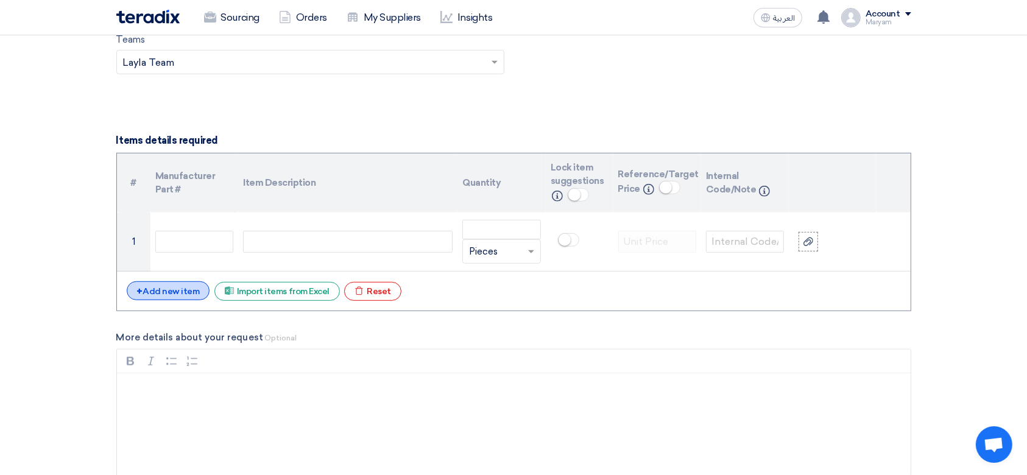
click at [151, 286] on div "+ Add new item" at bounding box center [168, 290] width 83 height 19
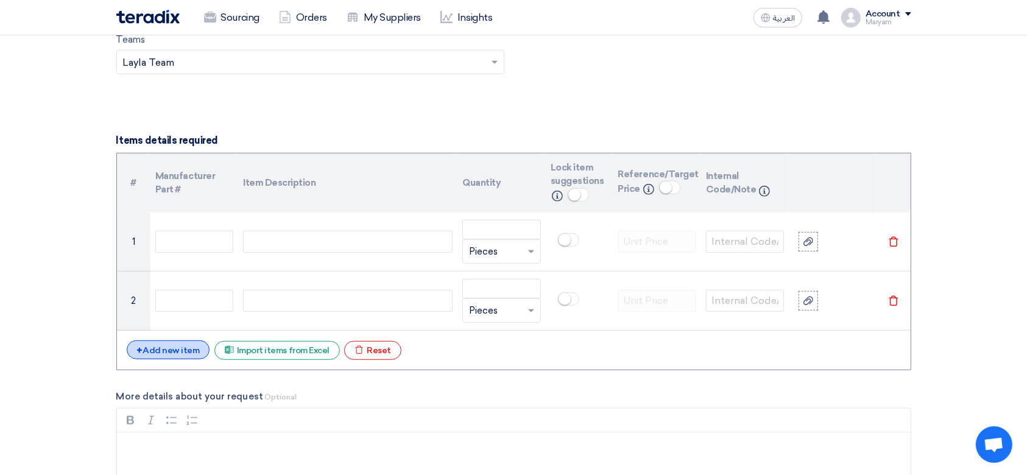
click at [180, 352] on div "+ Add new item" at bounding box center [168, 349] width 83 height 19
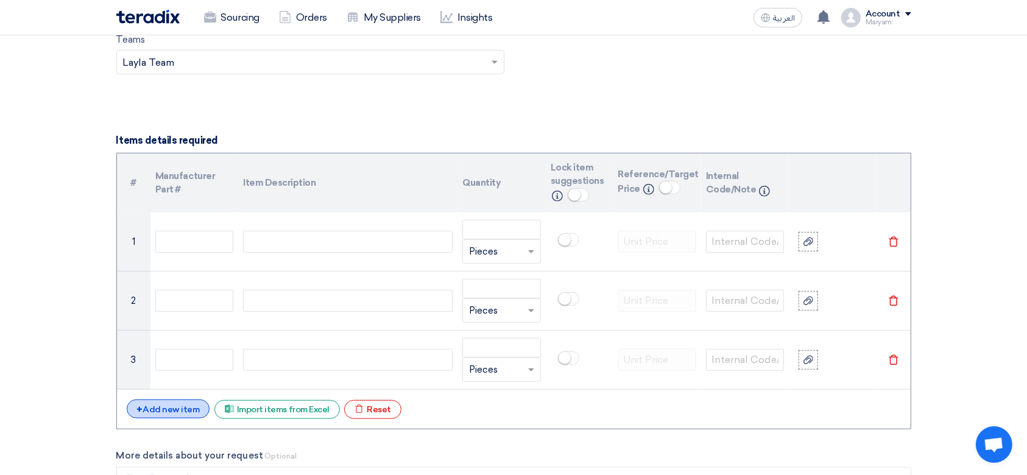
click at [140, 412] on span "+" at bounding box center [140, 410] width 6 height 12
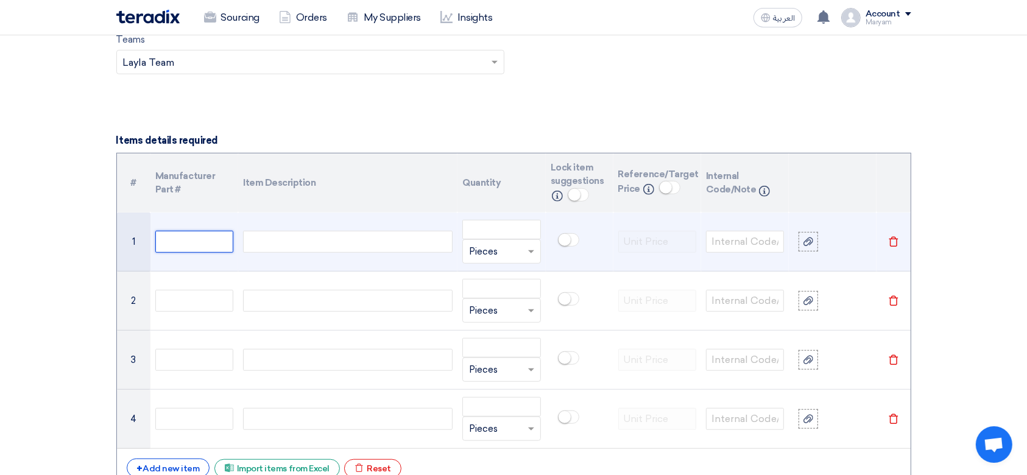
click at [185, 241] on input "text" at bounding box center [194, 242] width 78 height 22
paste input "10000232"
type input "10000232"
click at [389, 245] on div at bounding box center [348, 242] width 210 height 22
paste div
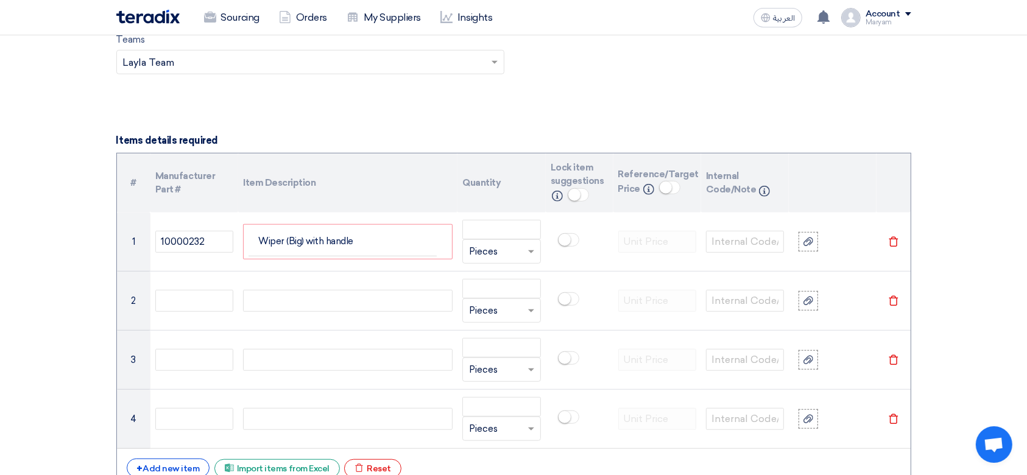
scroll to position [805, 0]
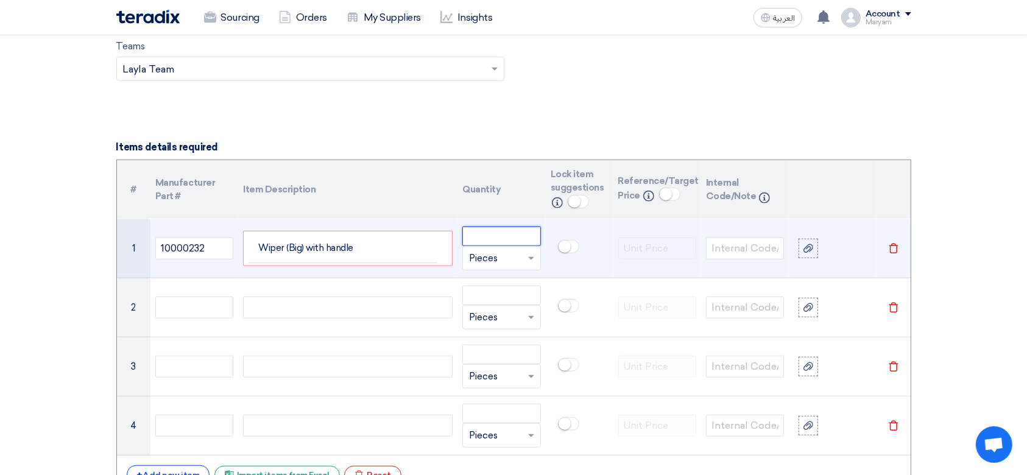
click at [496, 233] on input "number" at bounding box center [501, 236] width 78 height 19
paste input "10"
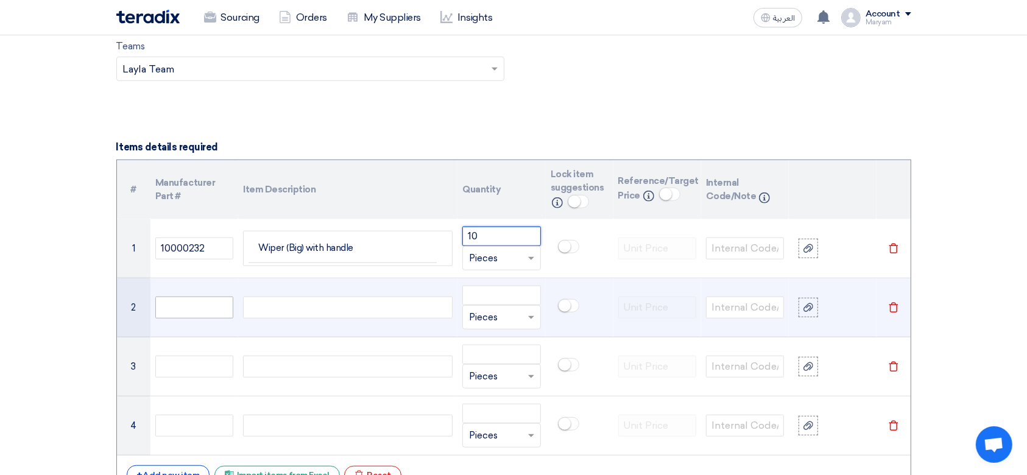
type input "10"
click at [184, 305] on input "text" at bounding box center [194, 308] width 78 height 22
paste input "10000237"
type input "10000237"
click at [311, 309] on div at bounding box center [348, 308] width 210 height 22
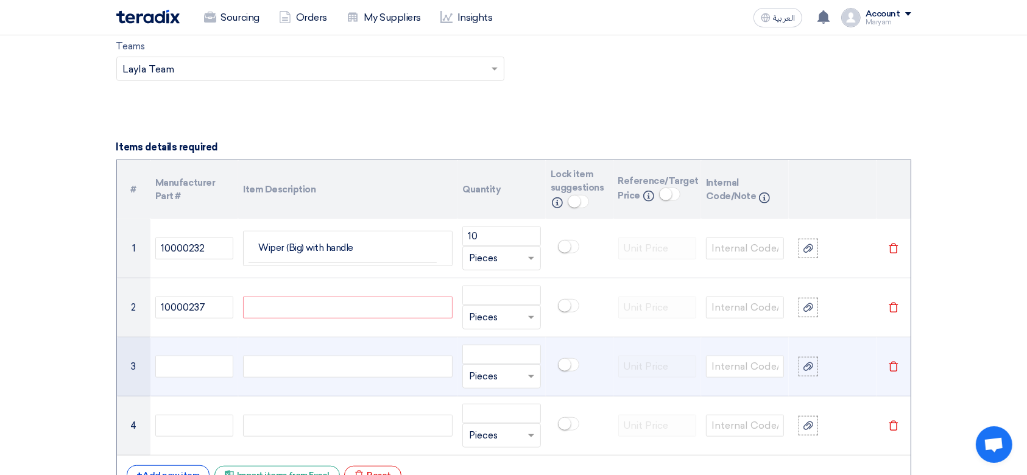
paste div
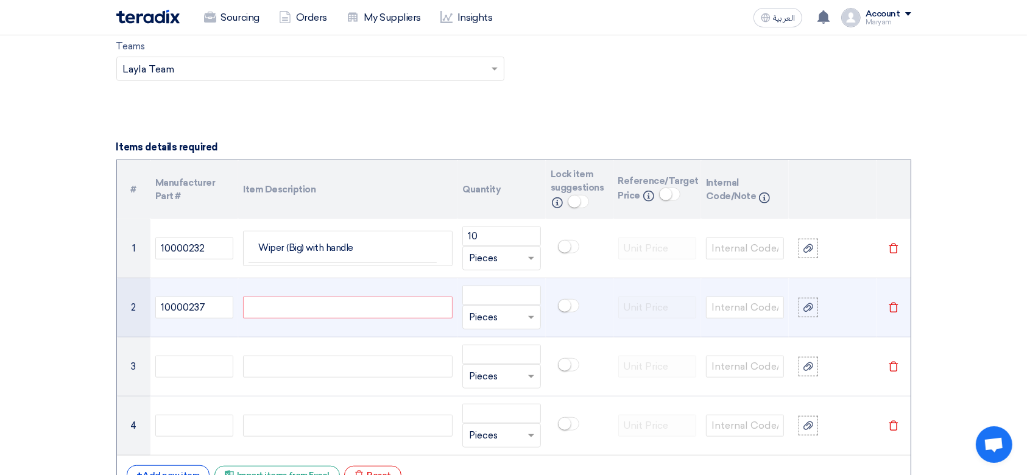
scroll to position [799, 0]
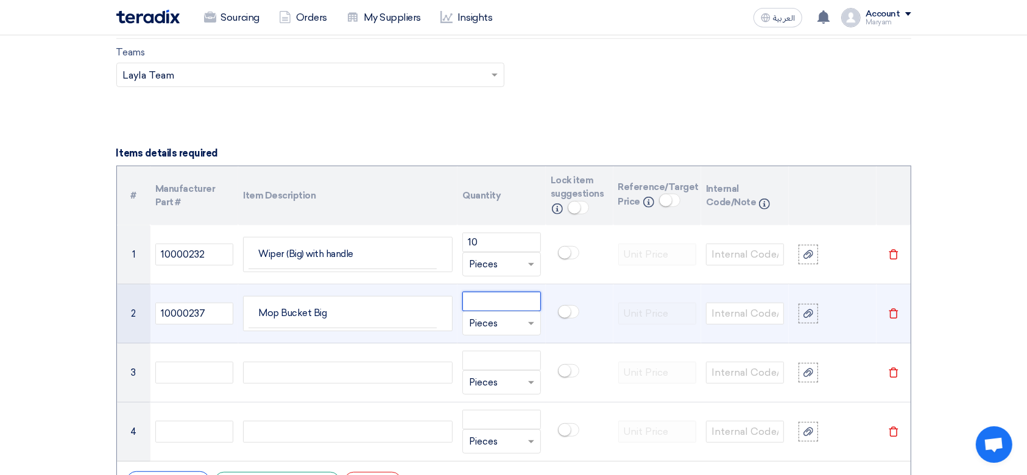
click at [485, 301] on input "number" at bounding box center [501, 301] width 78 height 19
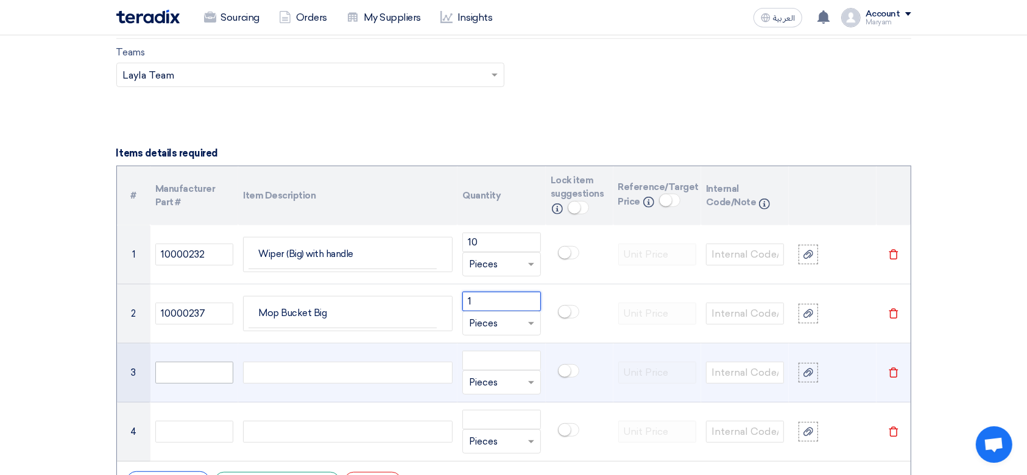
type input "1"
click at [217, 367] on input "text" at bounding box center [194, 373] width 78 height 22
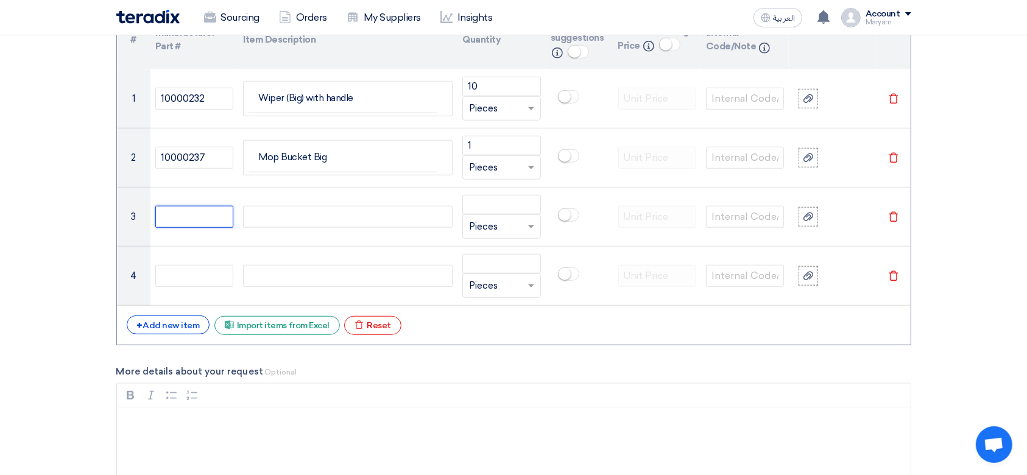
scroll to position [961, 0]
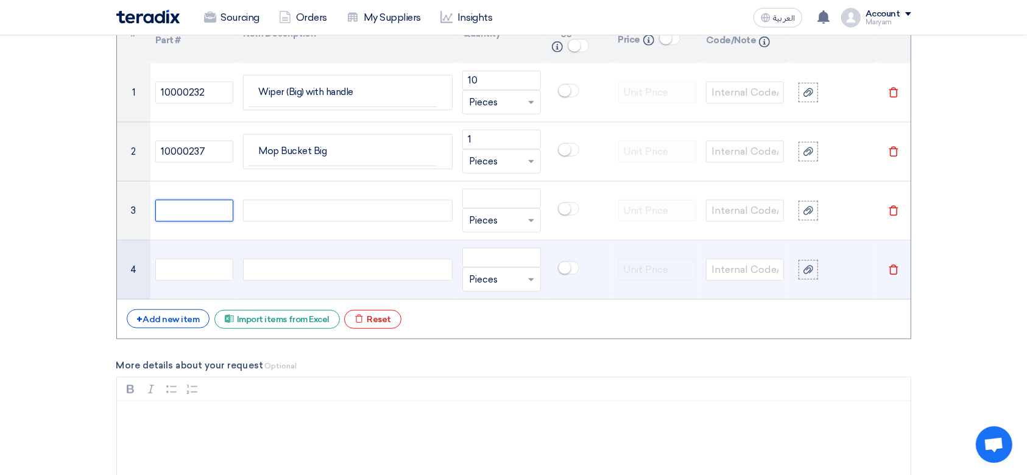
paste input "10000253"
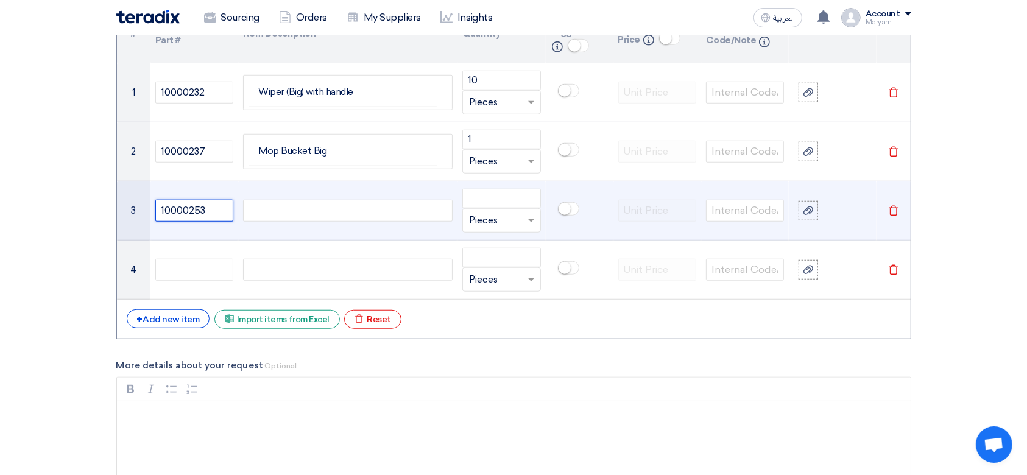
type input "10000253"
click at [280, 217] on div at bounding box center [348, 211] width 210 height 22
paste div
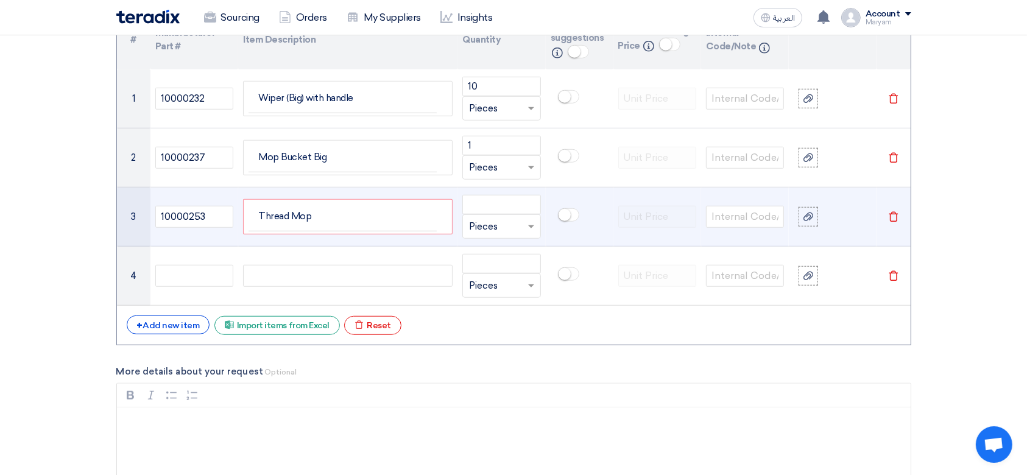
click at [512, 220] on input "text" at bounding box center [494, 226] width 50 height 19
click at [514, 207] on input "number" at bounding box center [501, 204] width 78 height 19
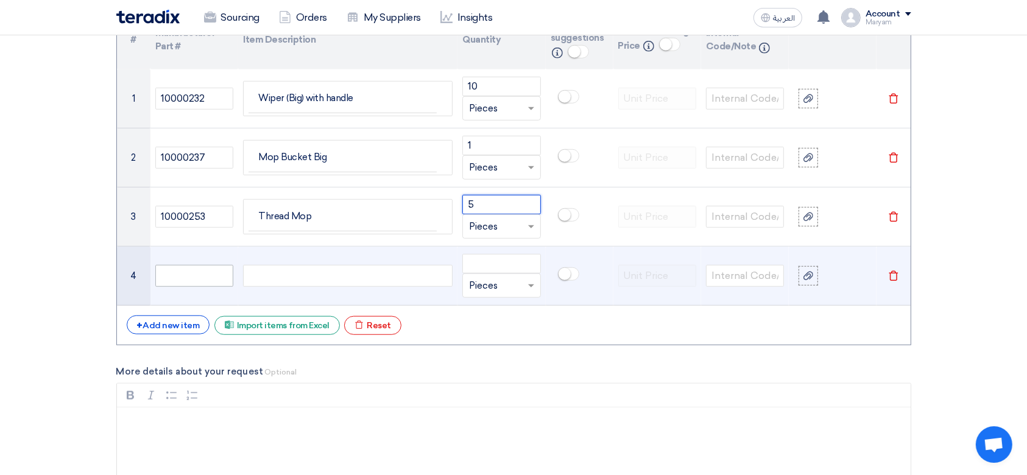
type input "5"
click at [200, 278] on input "text" at bounding box center [194, 276] width 78 height 22
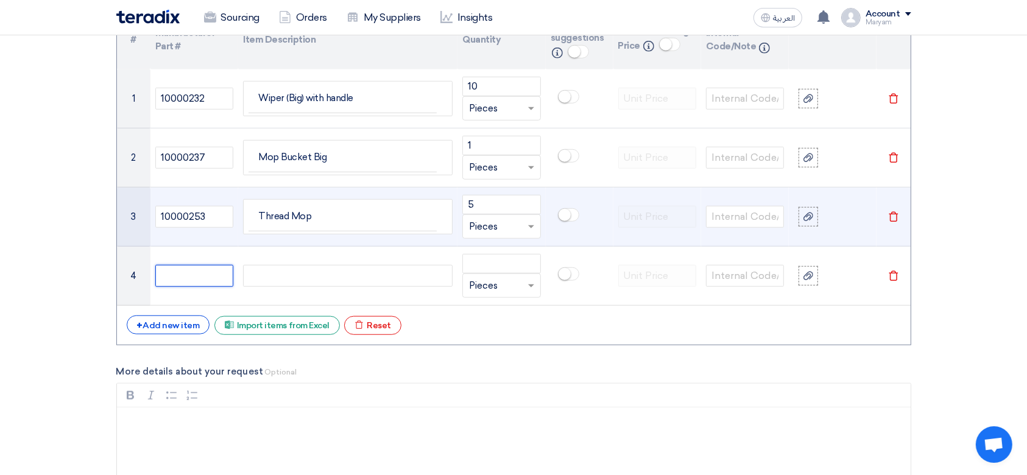
paste input "10000086"
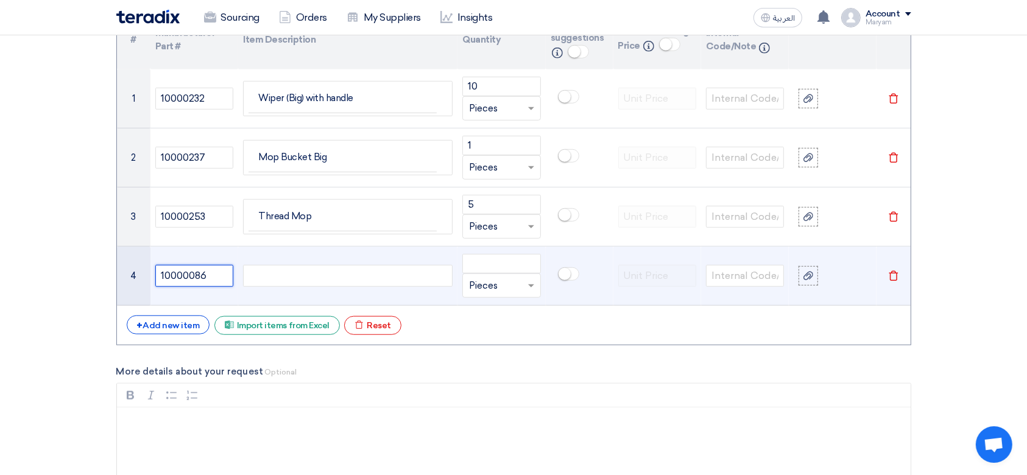
type input "10000086"
click at [362, 275] on div at bounding box center [348, 276] width 210 height 22
paste div
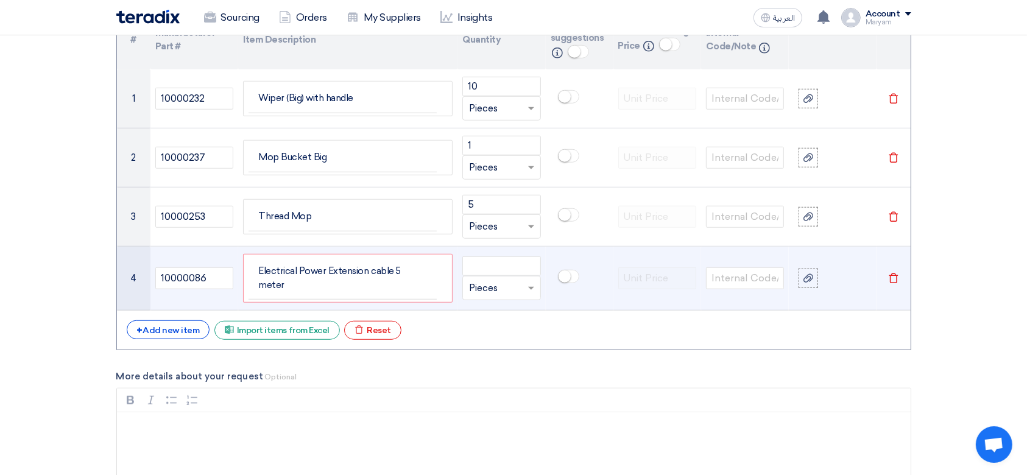
scroll to position [948, 0]
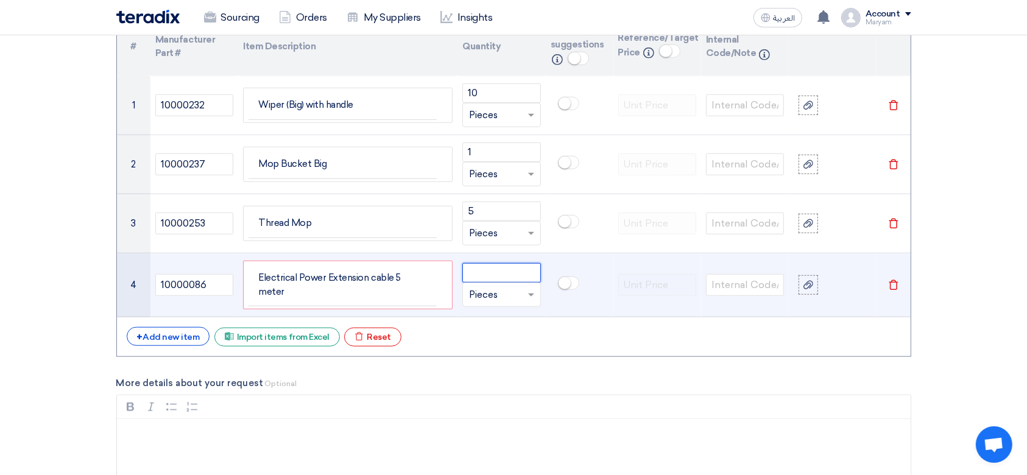
click at [526, 264] on input "number" at bounding box center [501, 272] width 78 height 19
paste input "2"
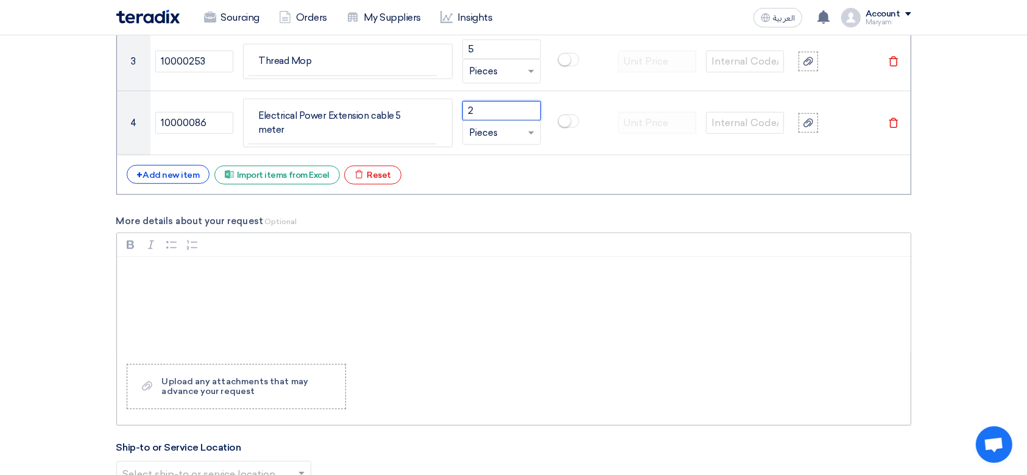
scroll to position [1111, 0]
type input "2"
click at [259, 280] on div "Rich Text Editor, main" at bounding box center [514, 304] width 794 height 97
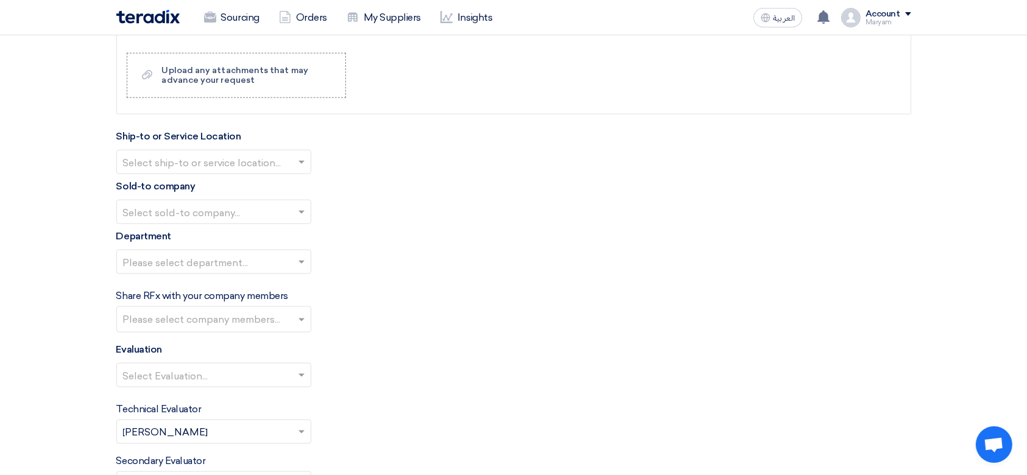
scroll to position [1435, 0]
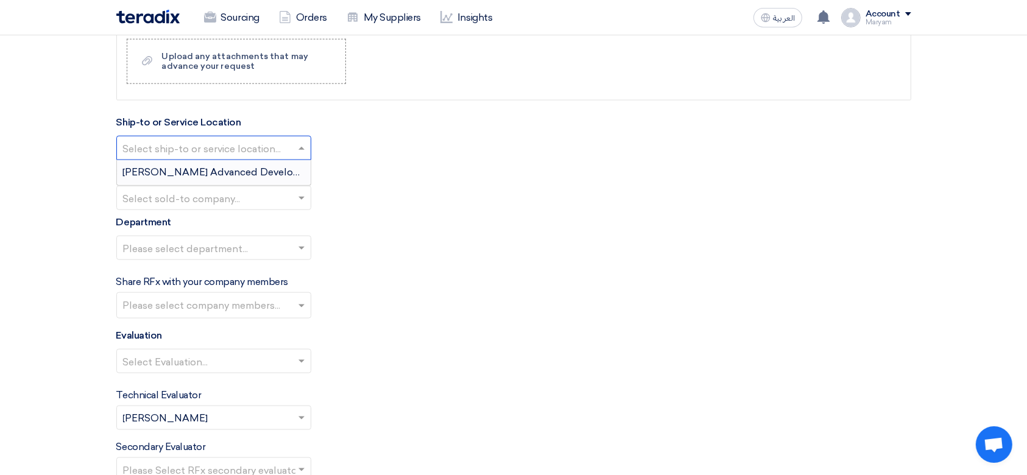
click at [189, 148] on input "text" at bounding box center [207, 149] width 169 height 20
click at [187, 166] on span "[PERSON_NAME] Advanced Development Company" at bounding box center [247, 172] width 249 height 12
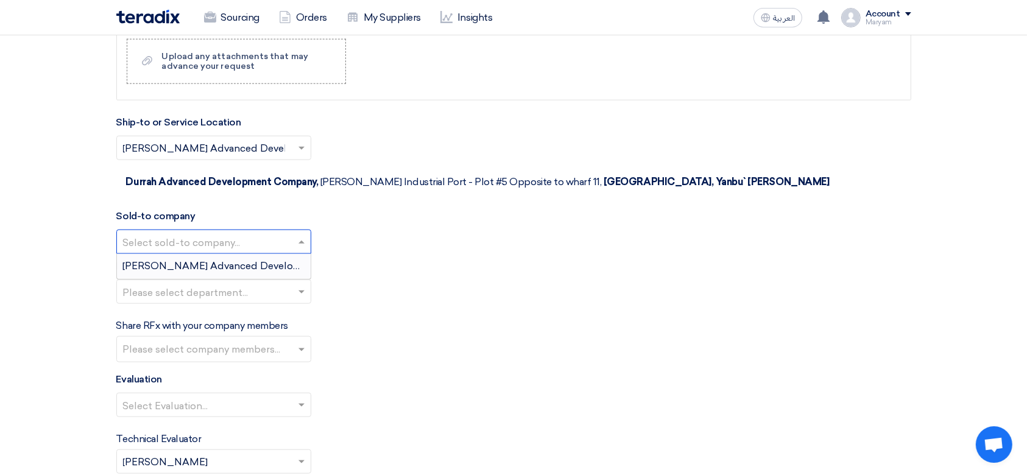
click at [180, 233] on input "text" at bounding box center [207, 243] width 169 height 20
click at [178, 260] on span "[PERSON_NAME] Advanced Development Company" at bounding box center [247, 266] width 249 height 12
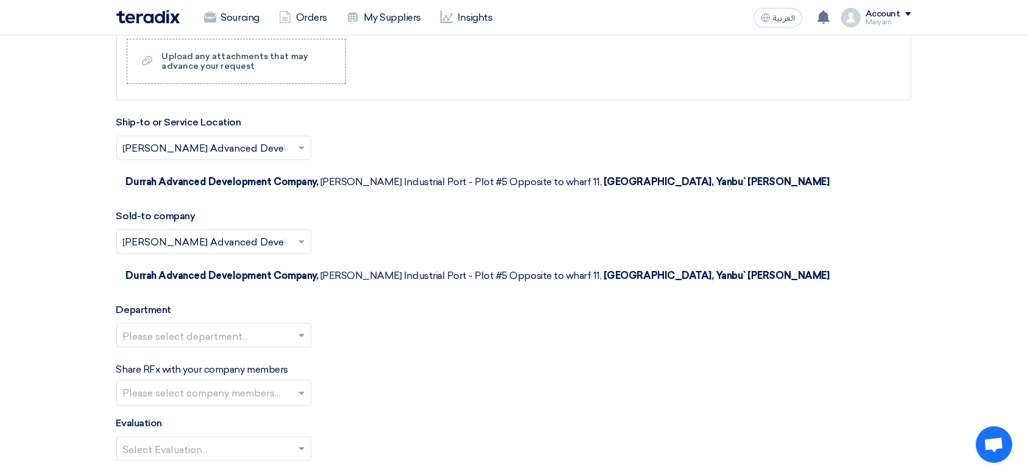
click at [185, 327] on input "text" at bounding box center [207, 337] width 169 height 20
click at [185, 348] on div "Default team" at bounding box center [214, 360] width 194 height 24
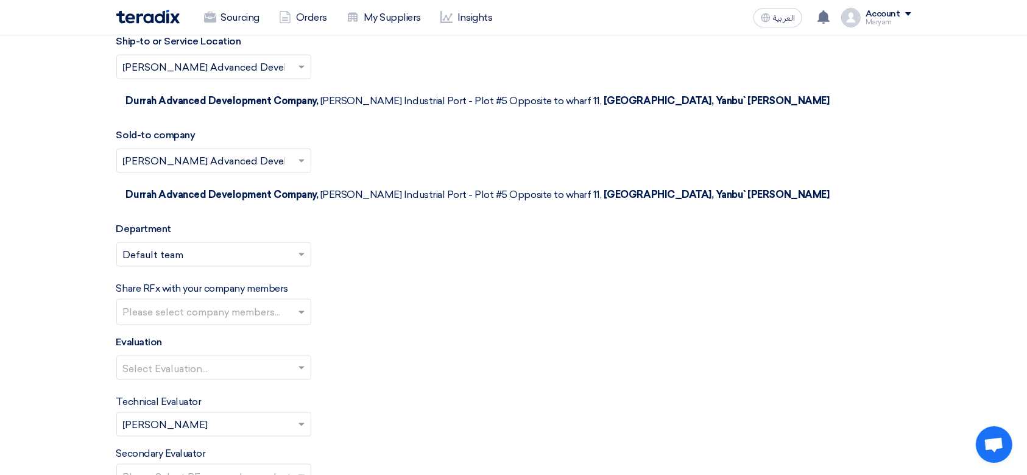
click at [163, 303] on input "text" at bounding box center [215, 313] width 185 height 20
click at [552, 335] on div "Evaluation Select Evaluation..." at bounding box center [513, 362] width 795 height 55
click at [213, 356] on div "Select Evaluation..." at bounding box center [213, 368] width 195 height 24
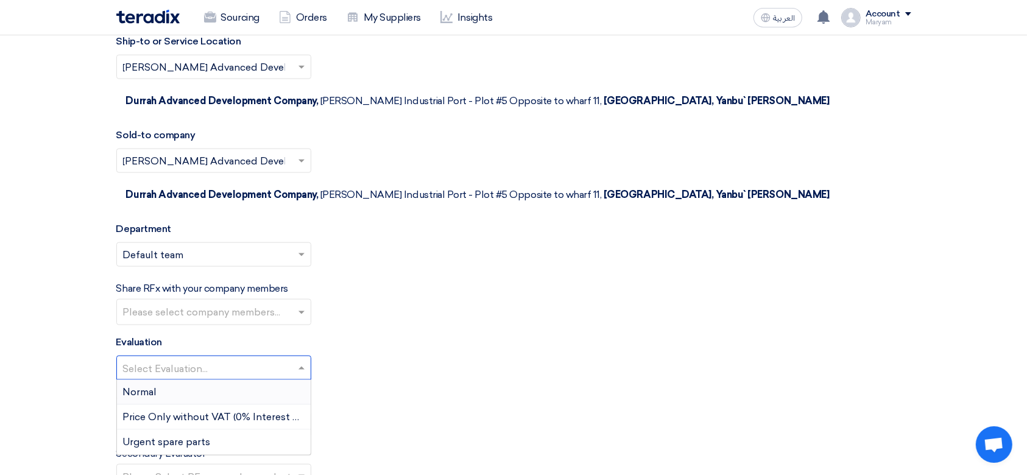
click at [194, 380] on div "Normal" at bounding box center [214, 392] width 194 height 25
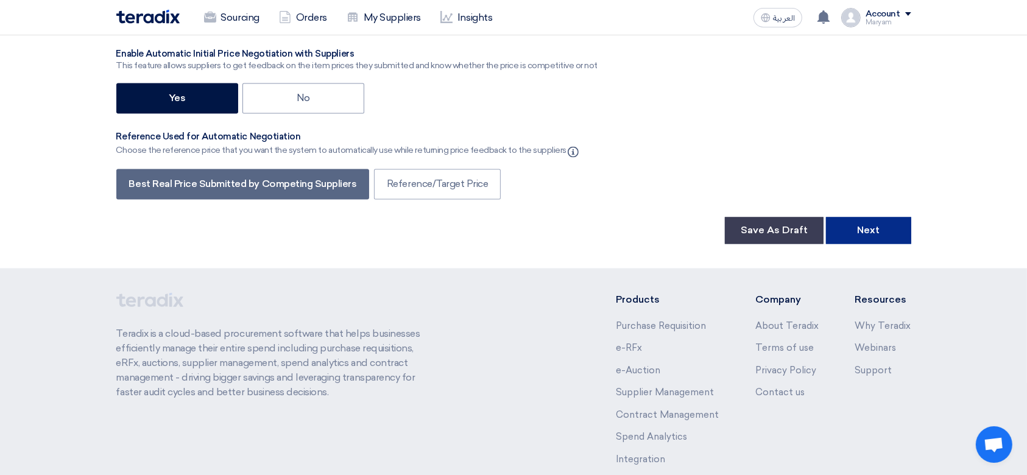
click at [861, 217] on button "Next" at bounding box center [868, 230] width 85 height 27
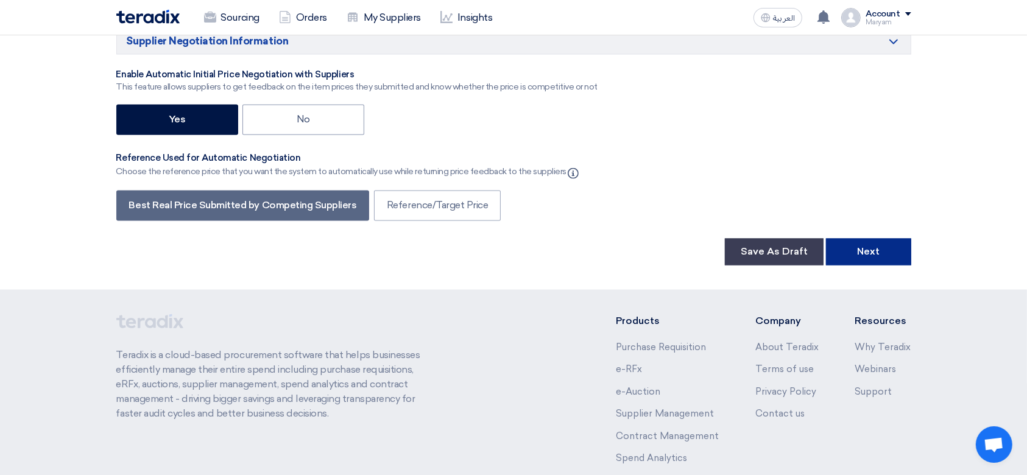
scroll to position [183, 0]
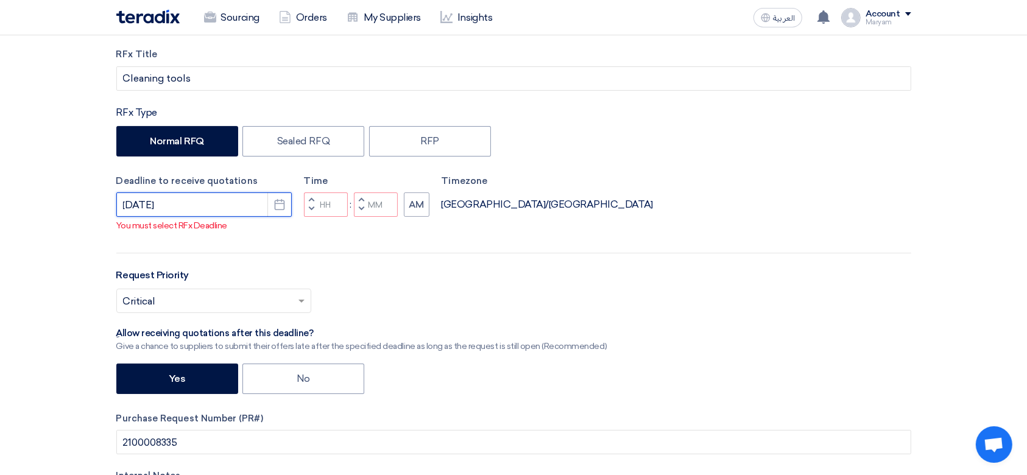
click at [263, 202] on input "[DATE]" at bounding box center [203, 204] width 175 height 24
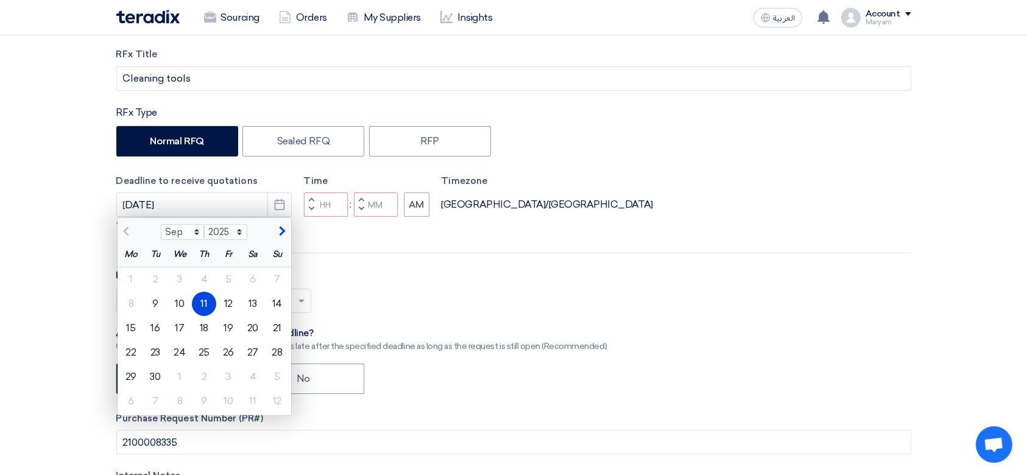
click at [200, 304] on div "11" at bounding box center [204, 304] width 24 height 24
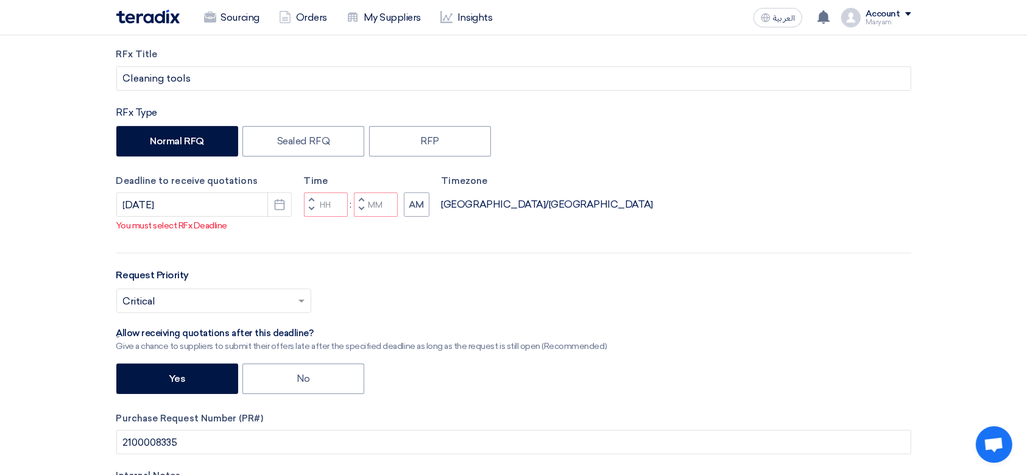
click at [315, 205] on button "Decrement hours" at bounding box center [311, 209] width 15 height 15
click at [372, 208] on input "Minutes" at bounding box center [376, 204] width 44 height 24
click at [362, 208] on span "button" at bounding box center [361, 208] width 4 height 7
type input "10"
type input "59"
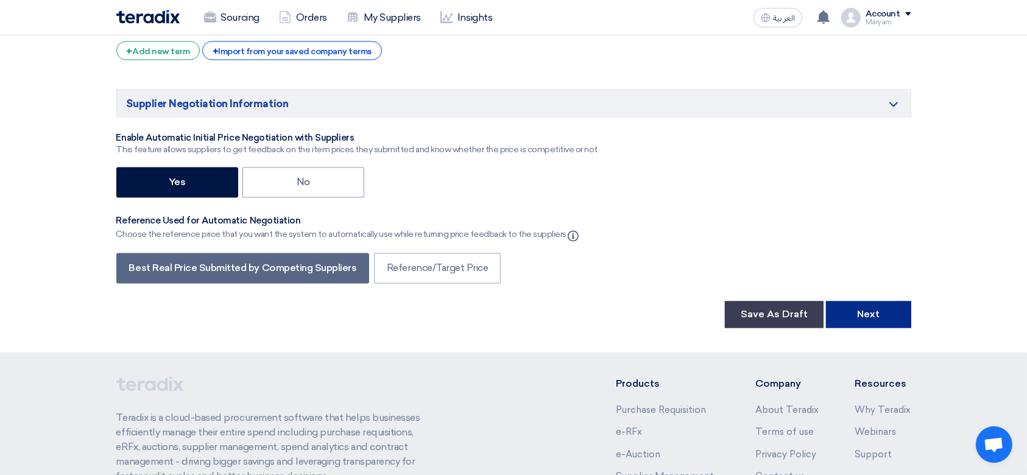
scroll to position [2213, 0]
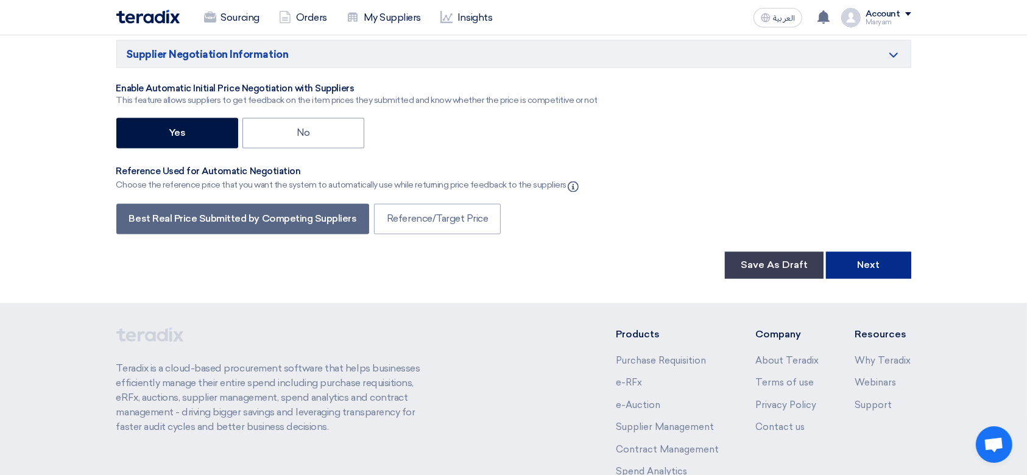
click at [880, 252] on button "Next" at bounding box center [868, 265] width 85 height 27
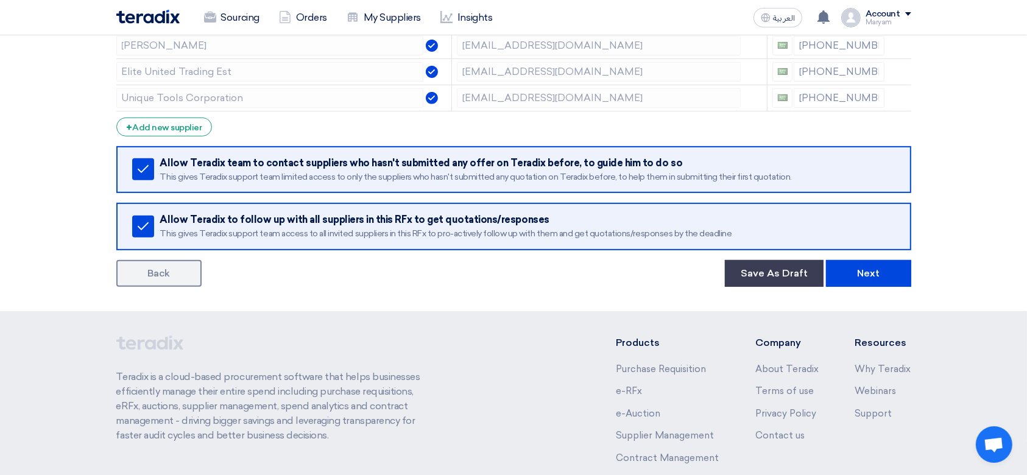
scroll to position [487, 0]
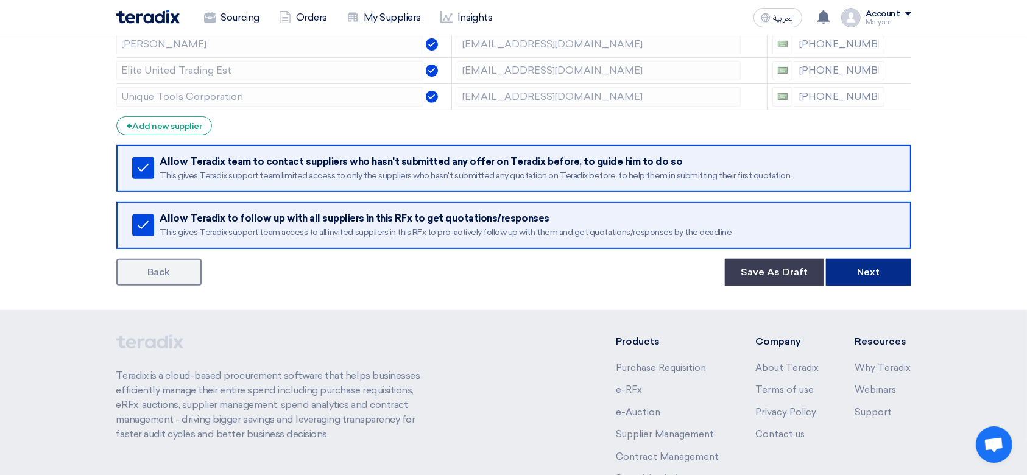
click at [839, 266] on button "Next" at bounding box center [868, 272] width 85 height 27
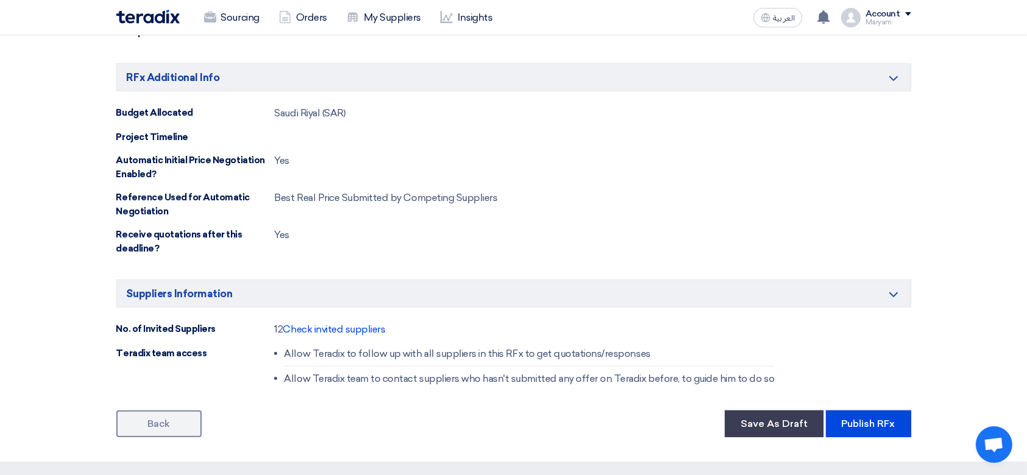
scroll to position [931, 0]
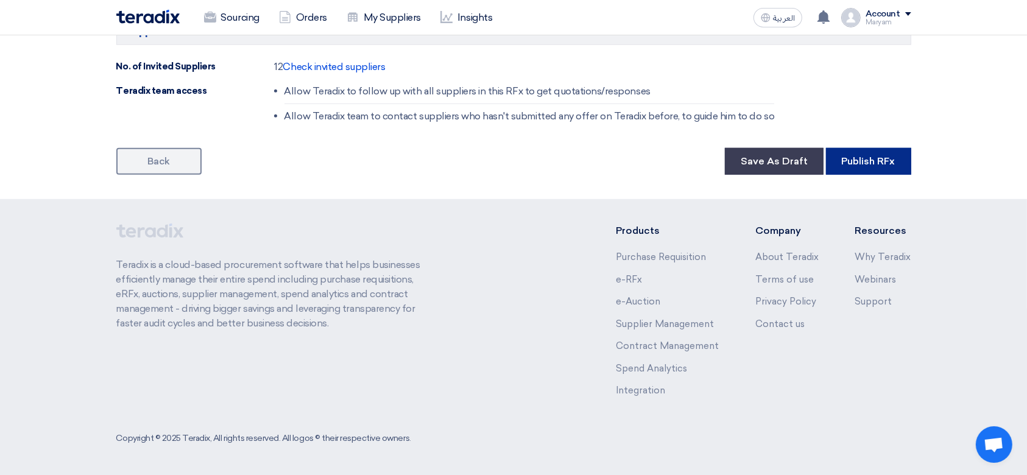
click at [895, 157] on button "Publish RFx" at bounding box center [868, 161] width 85 height 27
